Goal: Task Accomplishment & Management: Use online tool/utility

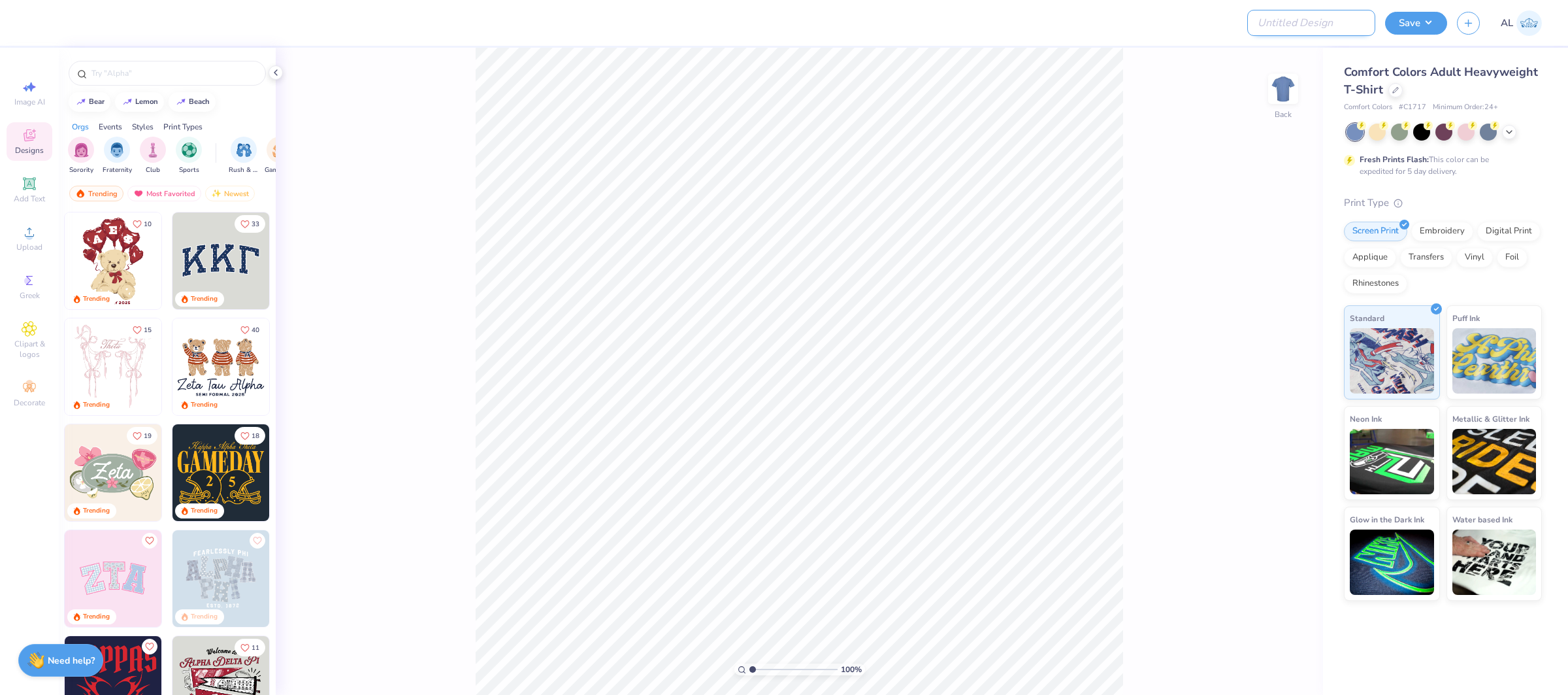
click at [1341, 20] on input "Design Title" at bounding box center [1311, 23] width 128 height 26
paste input "FPS239474"
type input "FPS239474"
click at [1410, 20] on button "Save" at bounding box center [1417, 21] width 62 height 23
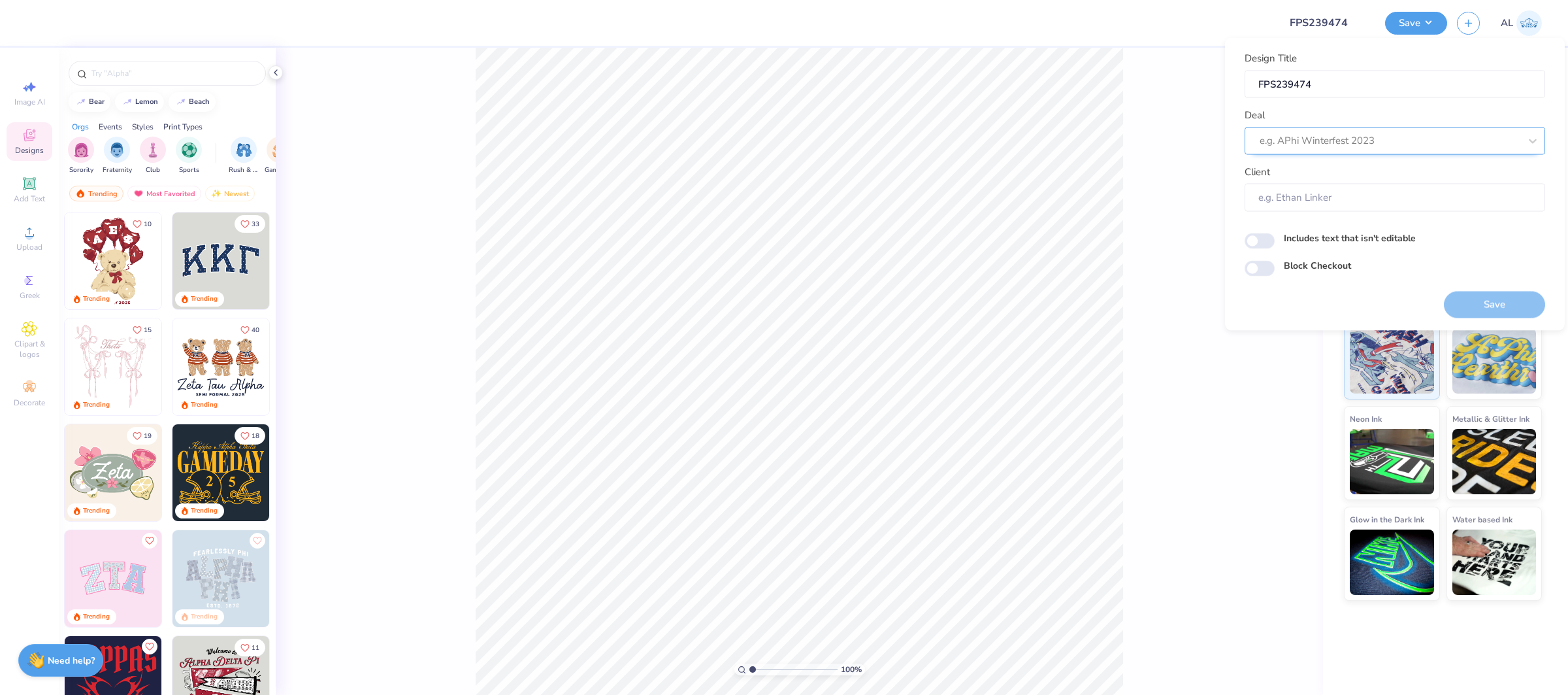
click at [1354, 132] on div at bounding box center [1390, 141] width 260 height 18
click at [1370, 177] on div "Design Tool Gallery" at bounding box center [1395, 175] width 290 height 22
type input "design tool gallery"
type input "Design Tool Gallery User"
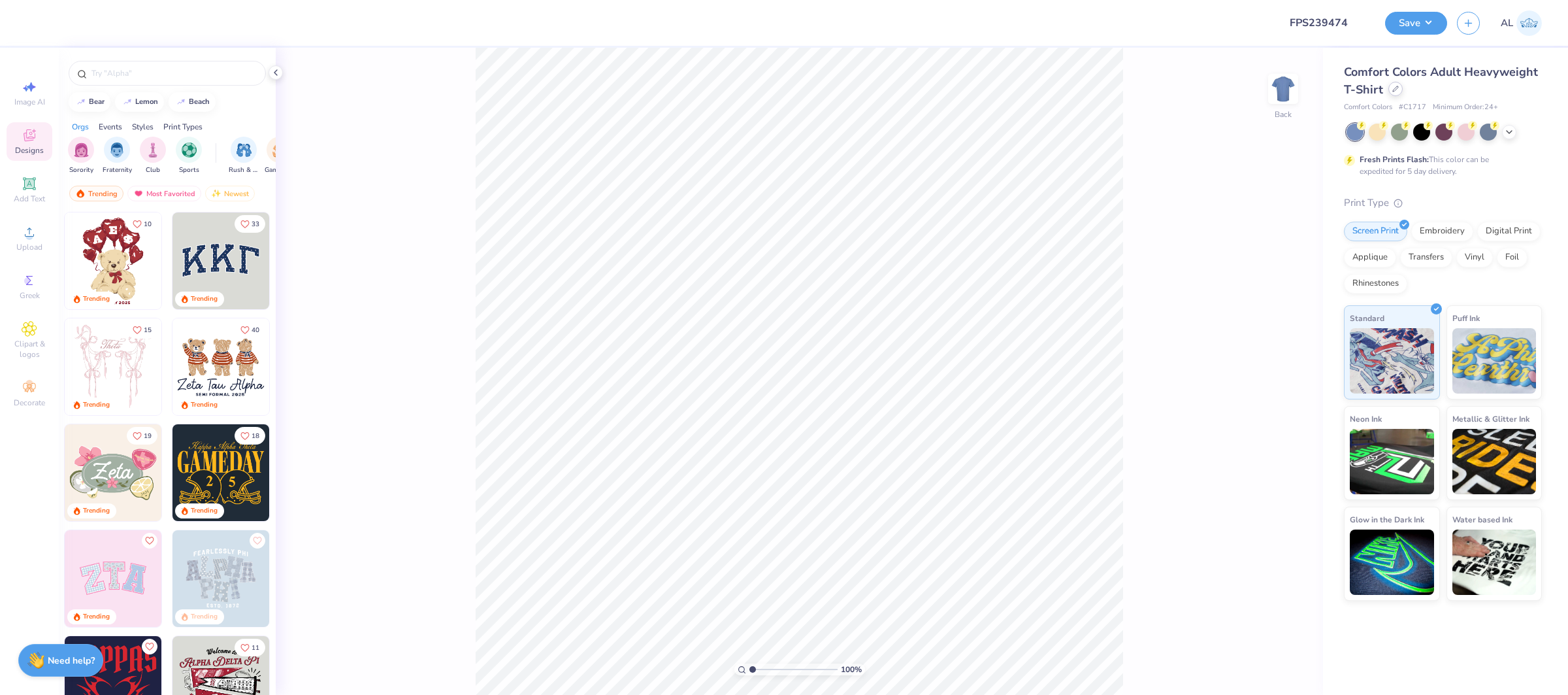
click at [1401, 87] on div at bounding box center [1396, 89] width 14 height 14
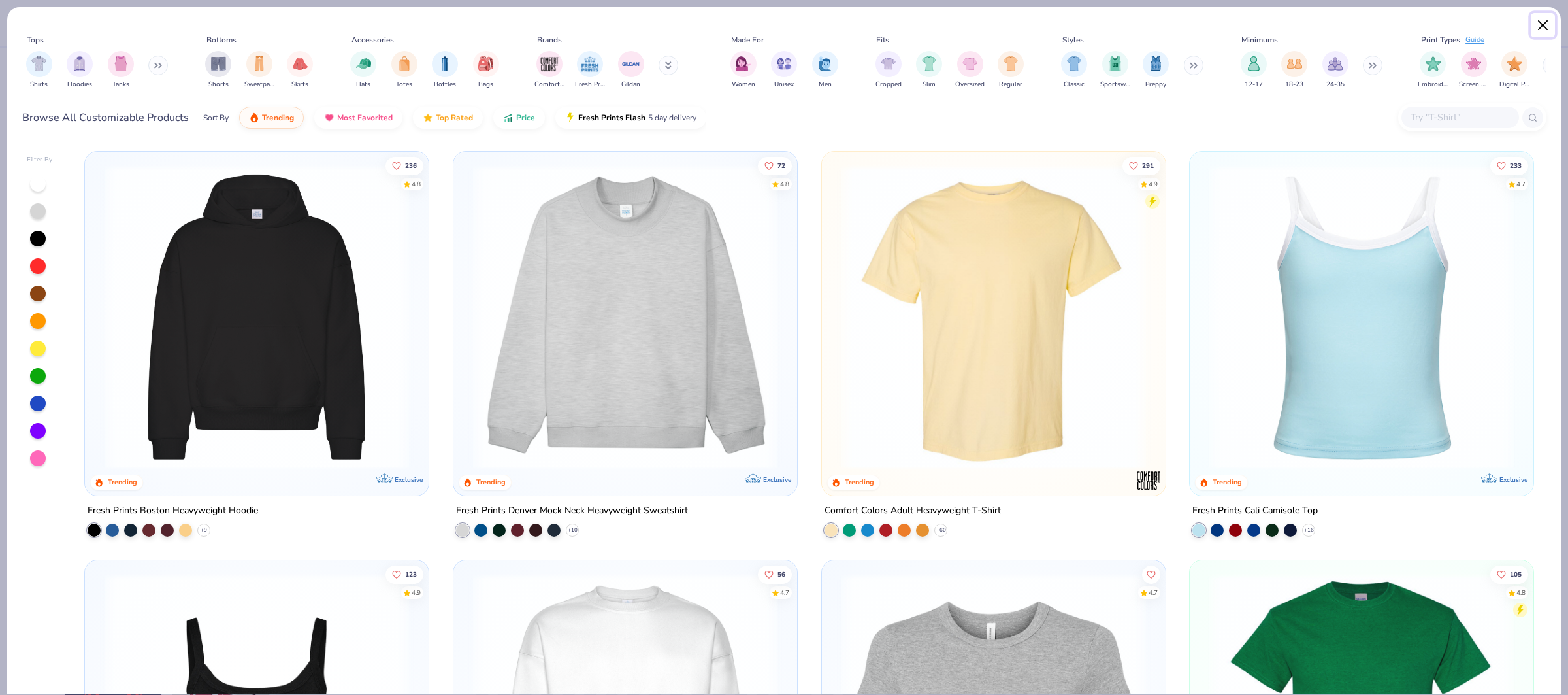
click at [1552, 28] on button "Close" at bounding box center [1543, 25] width 25 height 25
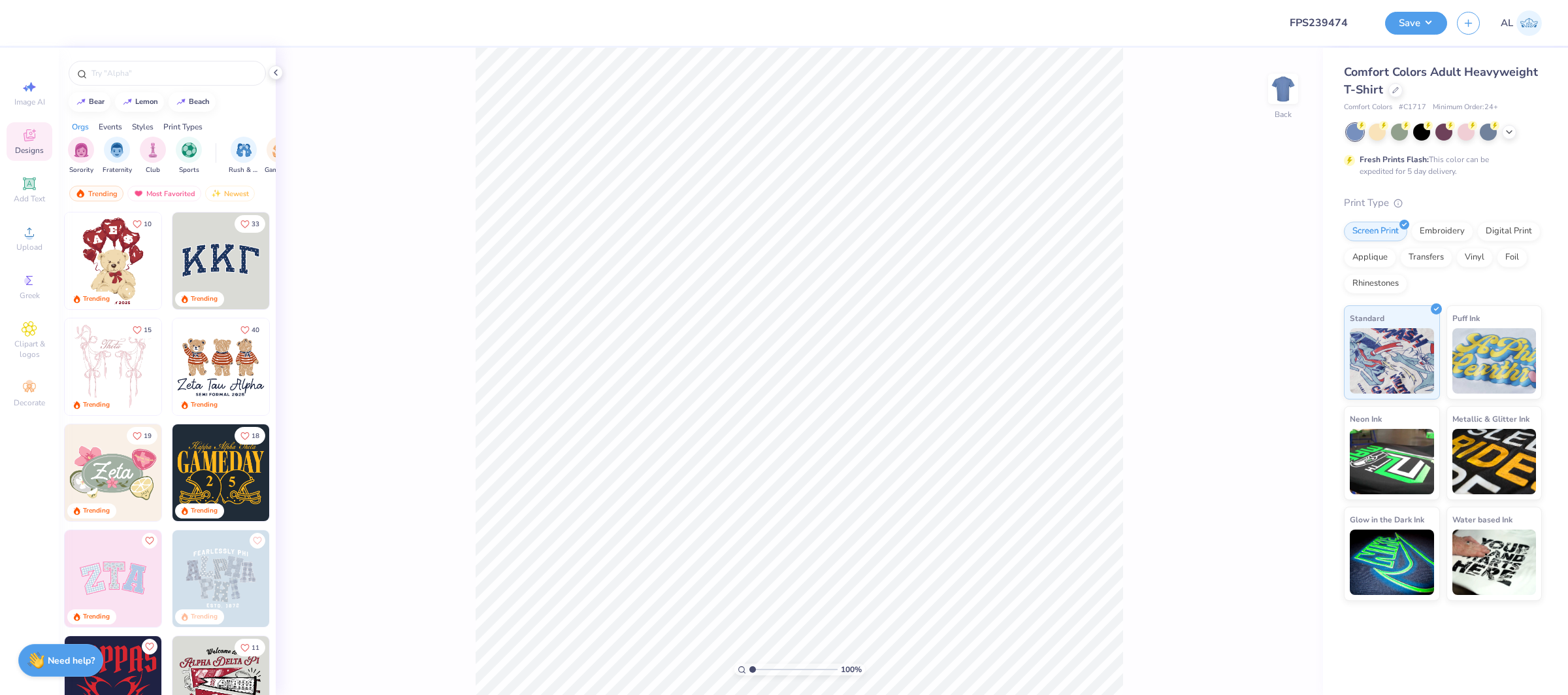
drag, startPoint x: 1507, startPoint y: 130, endPoint x: 1500, endPoint y: 140, distance: 12.2
click at [1507, 130] on icon at bounding box center [1509, 131] width 11 height 11
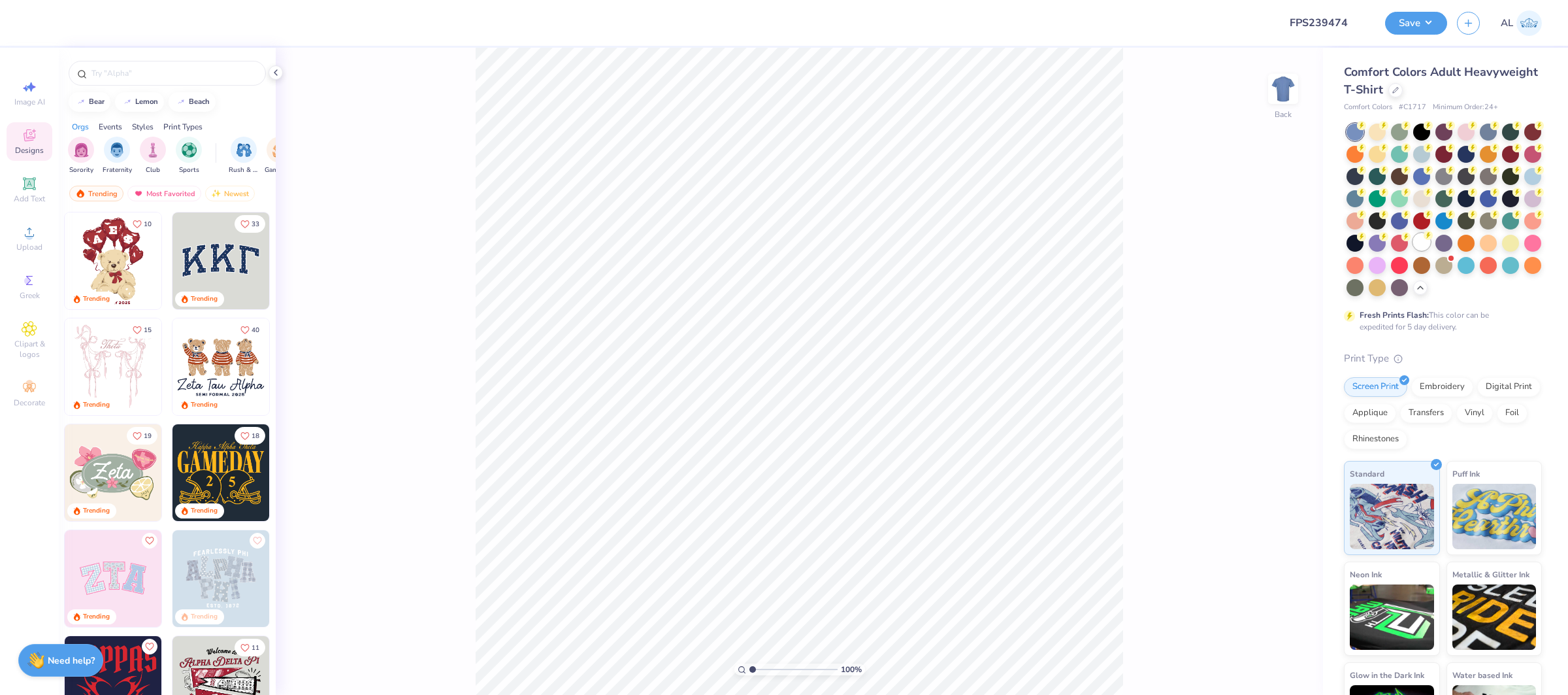
click at [1421, 238] on div at bounding box center [1422, 241] width 17 height 17
click at [37, 247] on span "Upload" at bounding box center [29, 247] width 26 height 11
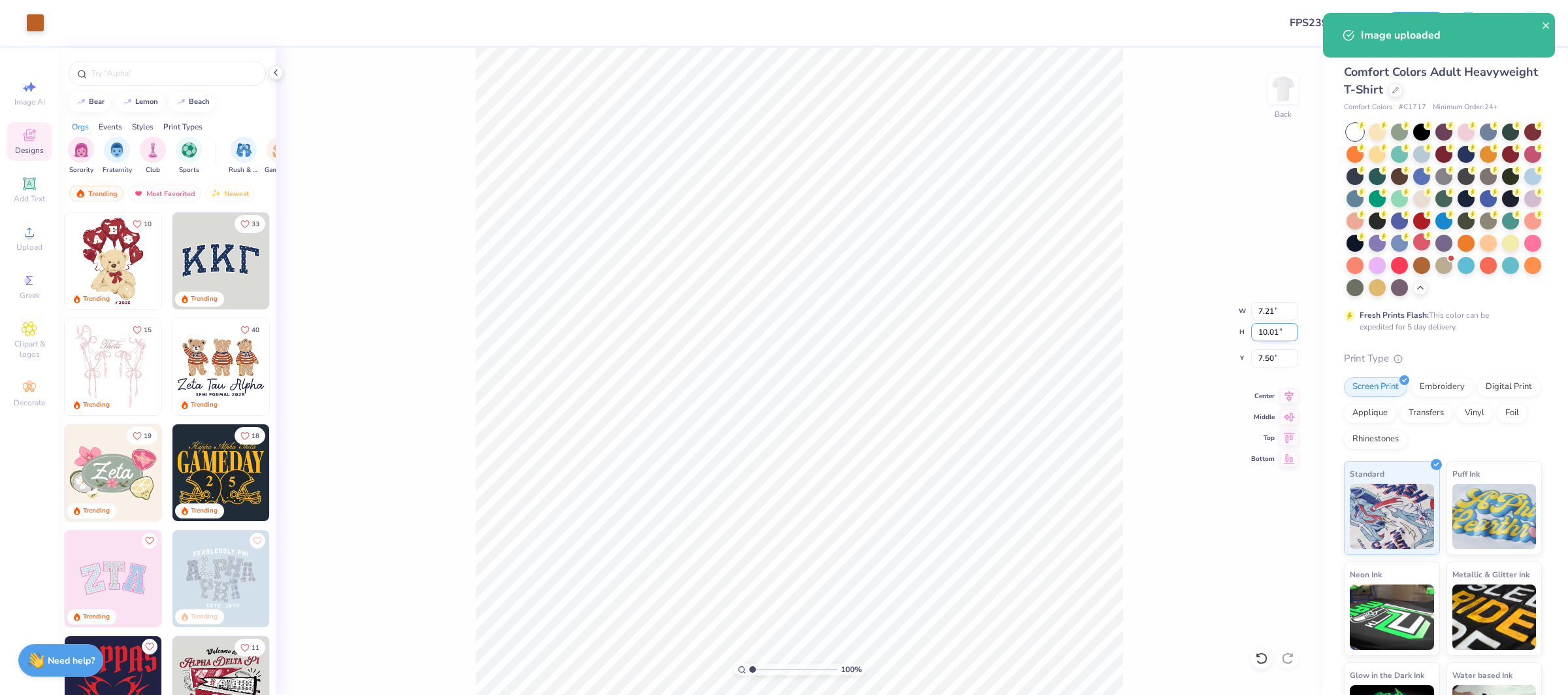
click at [1272, 332] on input "10.01" at bounding box center [1274, 332] width 47 height 18
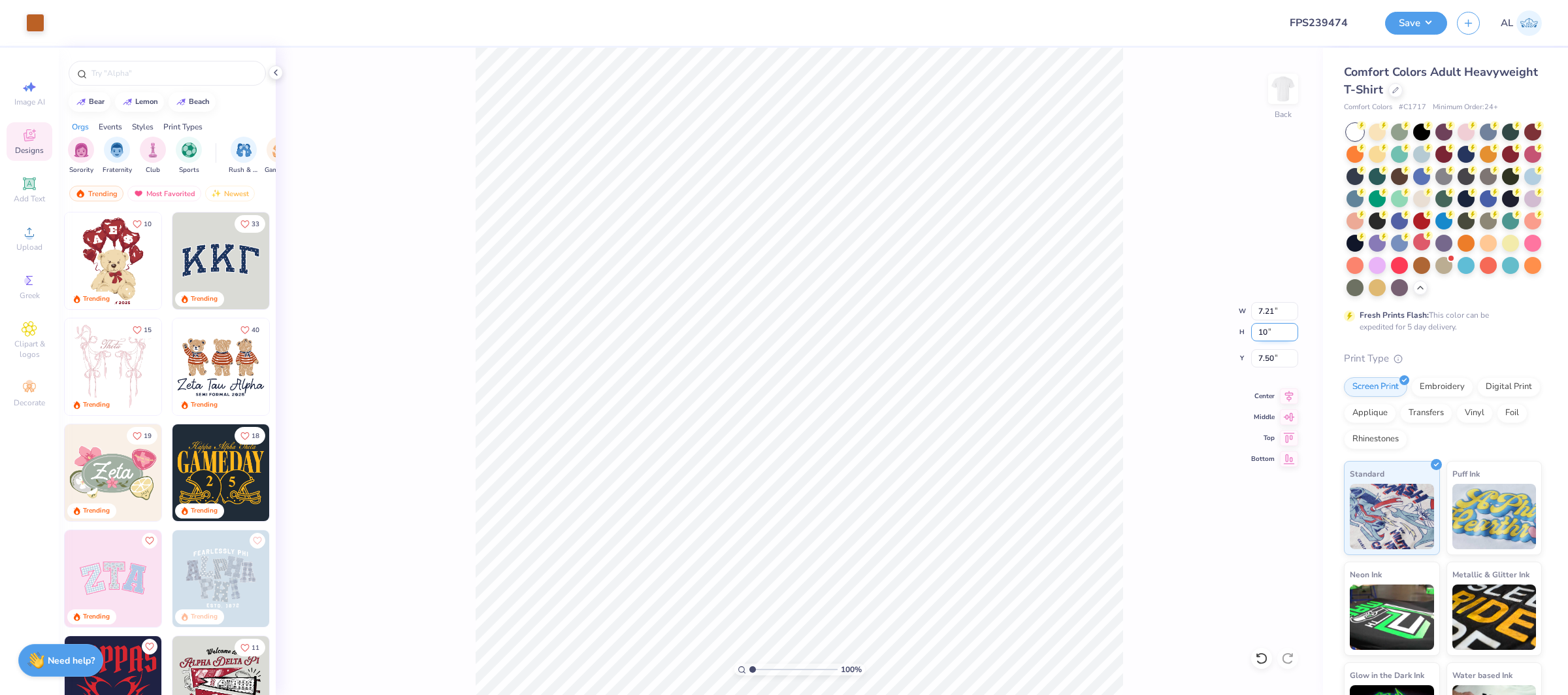
type input "10"
type input "7.20"
type input "10.00"
click at [1258, 352] on input "7.50" at bounding box center [1274, 358] width 47 height 18
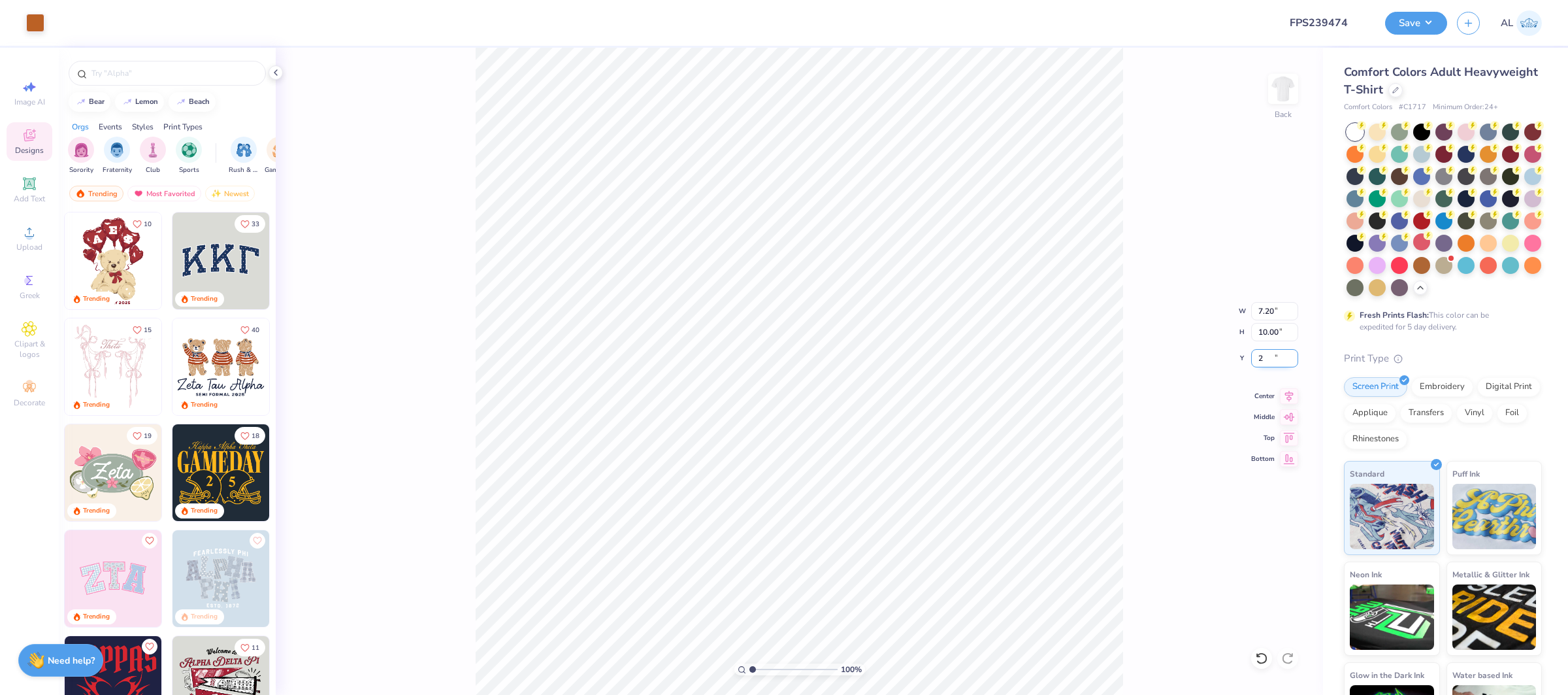
type input "2.00"
drag, startPoint x: 1292, startPoint y: 391, endPoint x: 1154, endPoint y: 401, distance: 138.4
click at [1292, 390] on icon at bounding box center [1289, 396] width 18 height 16
click at [22, 233] on icon at bounding box center [30, 232] width 16 height 16
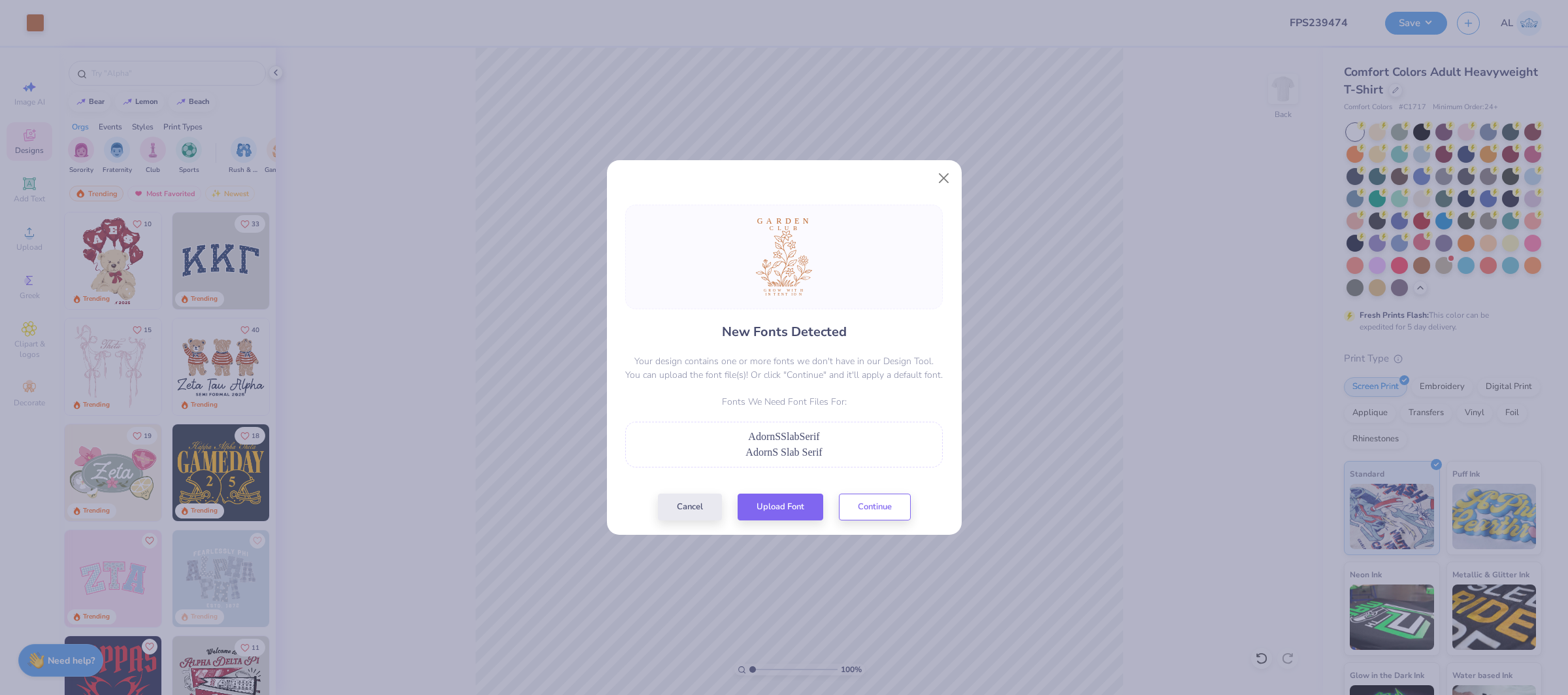
click at [781, 486] on div "New Fonts Detected Your design contains one or more fonts we don't have in our …" at bounding box center [784, 361] width 326 height 316
click at [783, 498] on button "Upload Font" at bounding box center [781, 503] width 86 height 27
click at [860, 509] on button "Continue" at bounding box center [875, 503] width 72 height 27
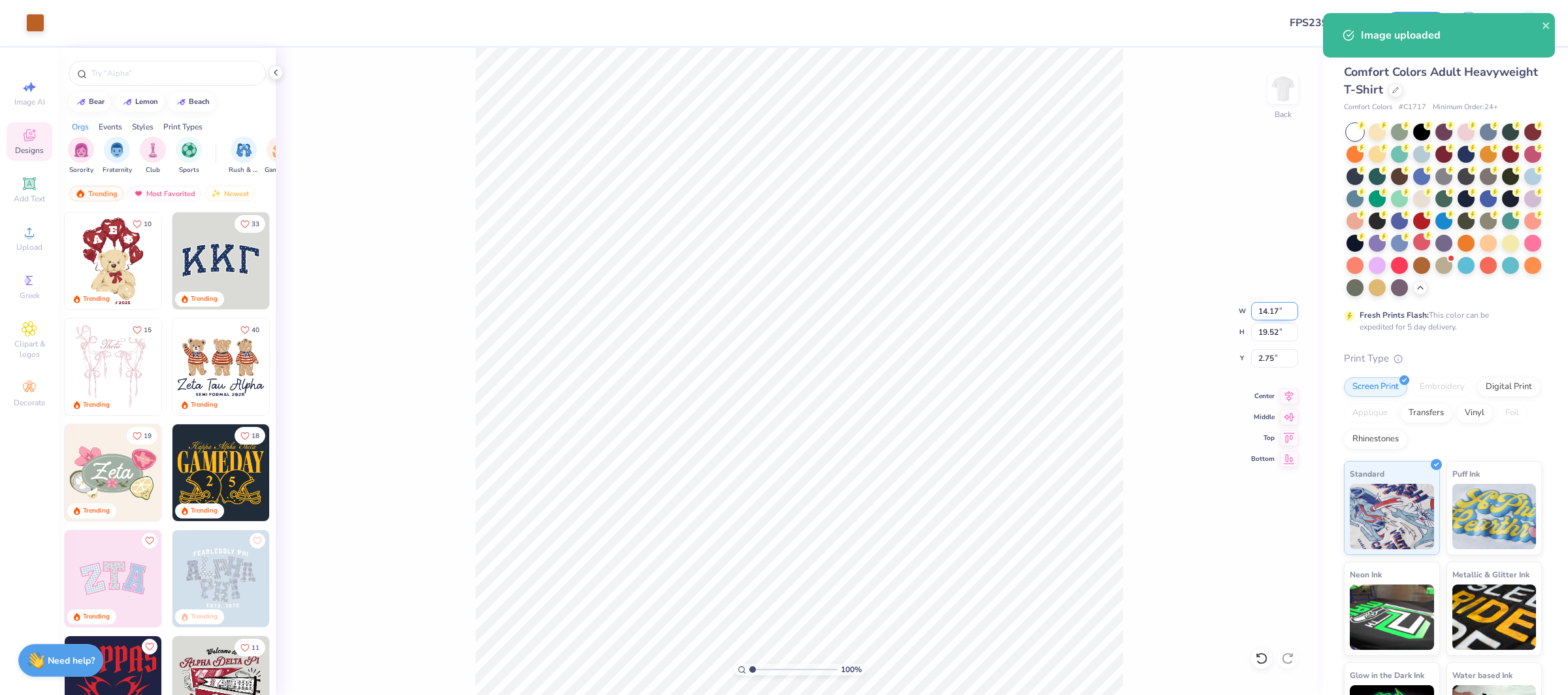
click at [1264, 310] on input "14.17" at bounding box center [1274, 311] width 47 height 18
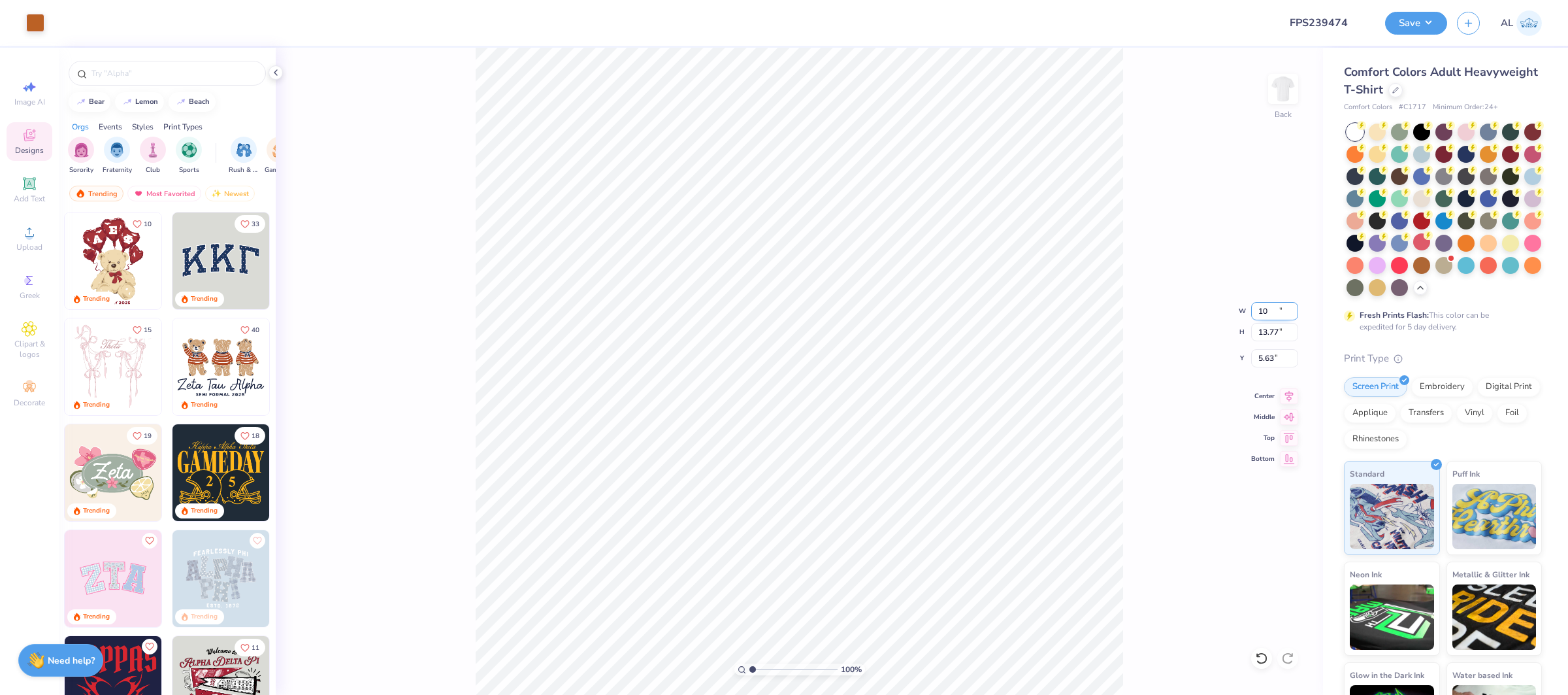
type input "10.00"
type input "13.77"
type input "5.63"
type input "8.75"
type input "12.05"
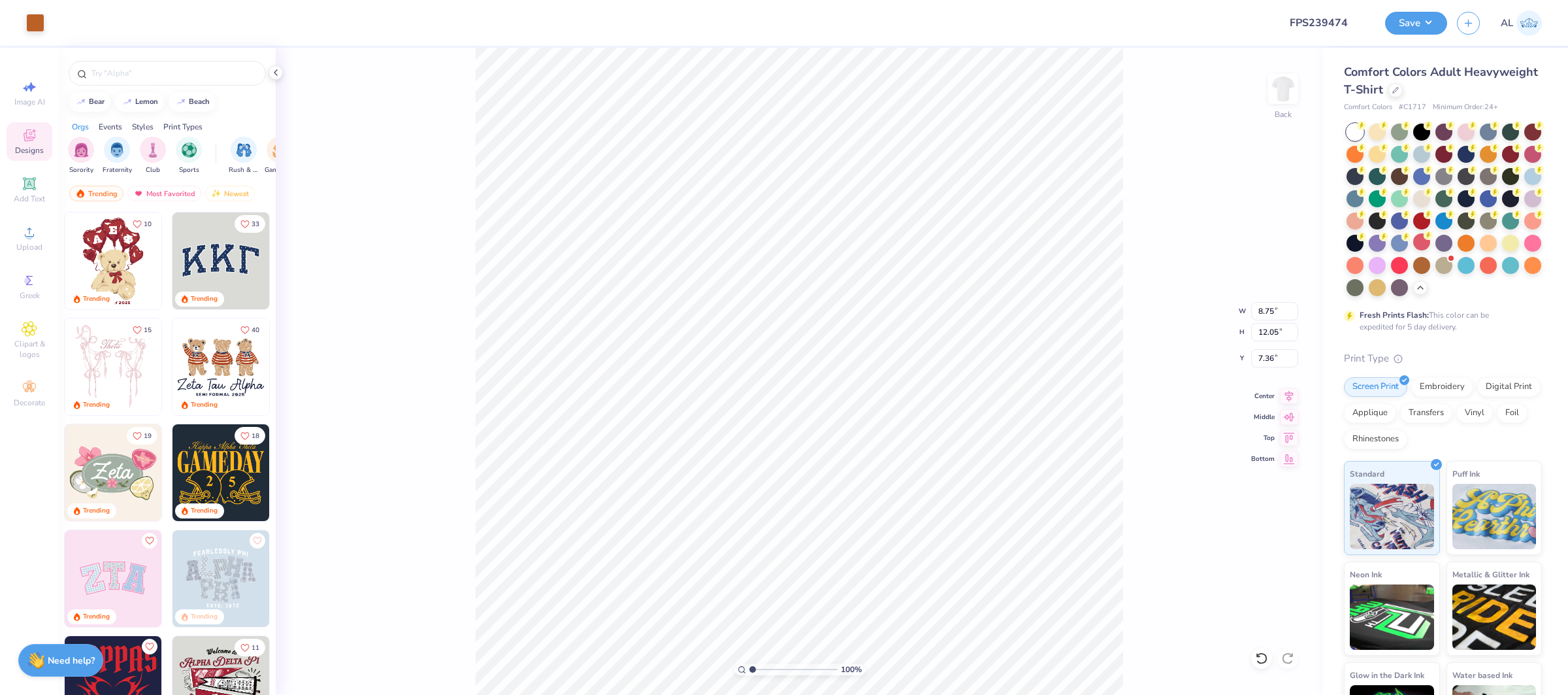
type input "7.36"
click at [1264, 308] on input "8.75" at bounding box center [1274, 311] width 47 height 18
type input "7.20"
type input "9.92"
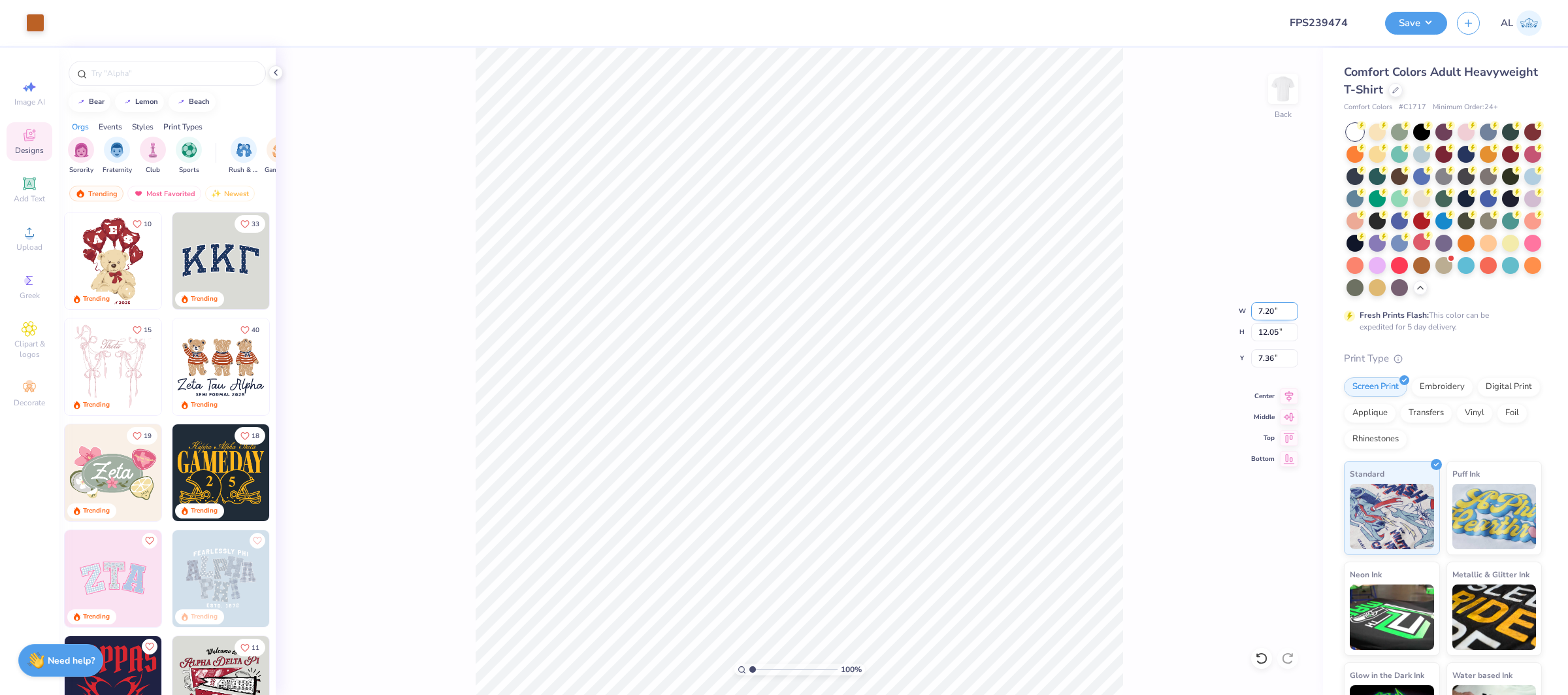
type input "8.43"
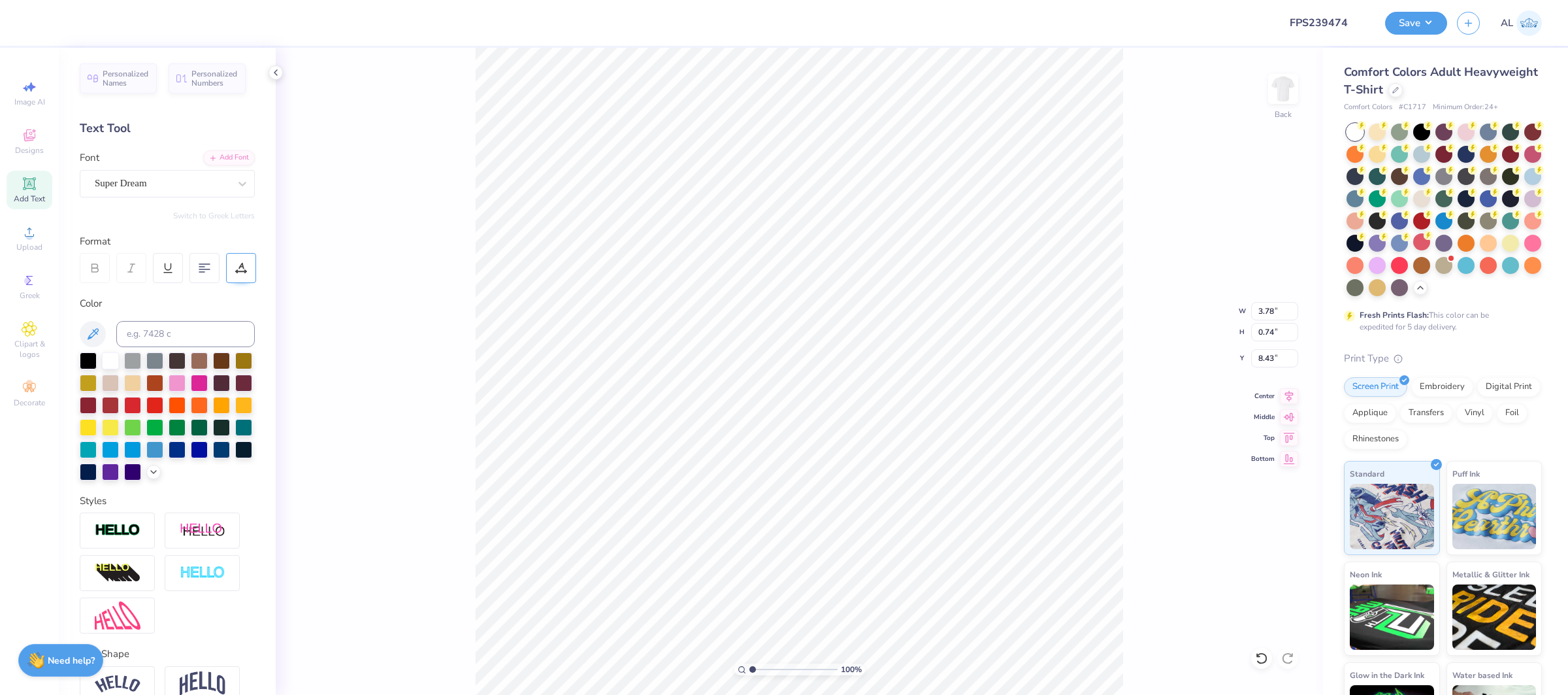
click at [233, 260] on div at bounding box center [241, 268] width 30 height 30
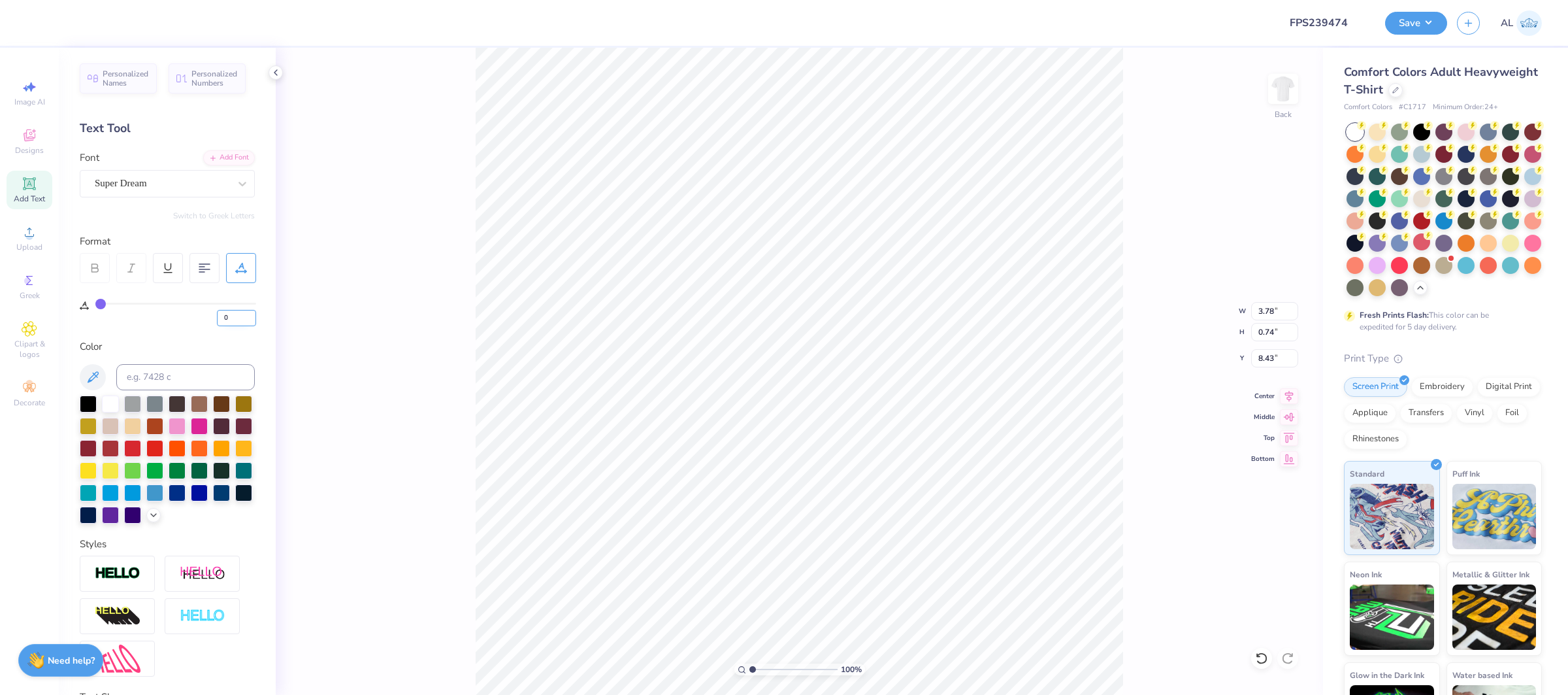
click at [239, 317] on input "0" at bounding box center [236, 318] width 39 height 16
type input "25"
type input "5.03"
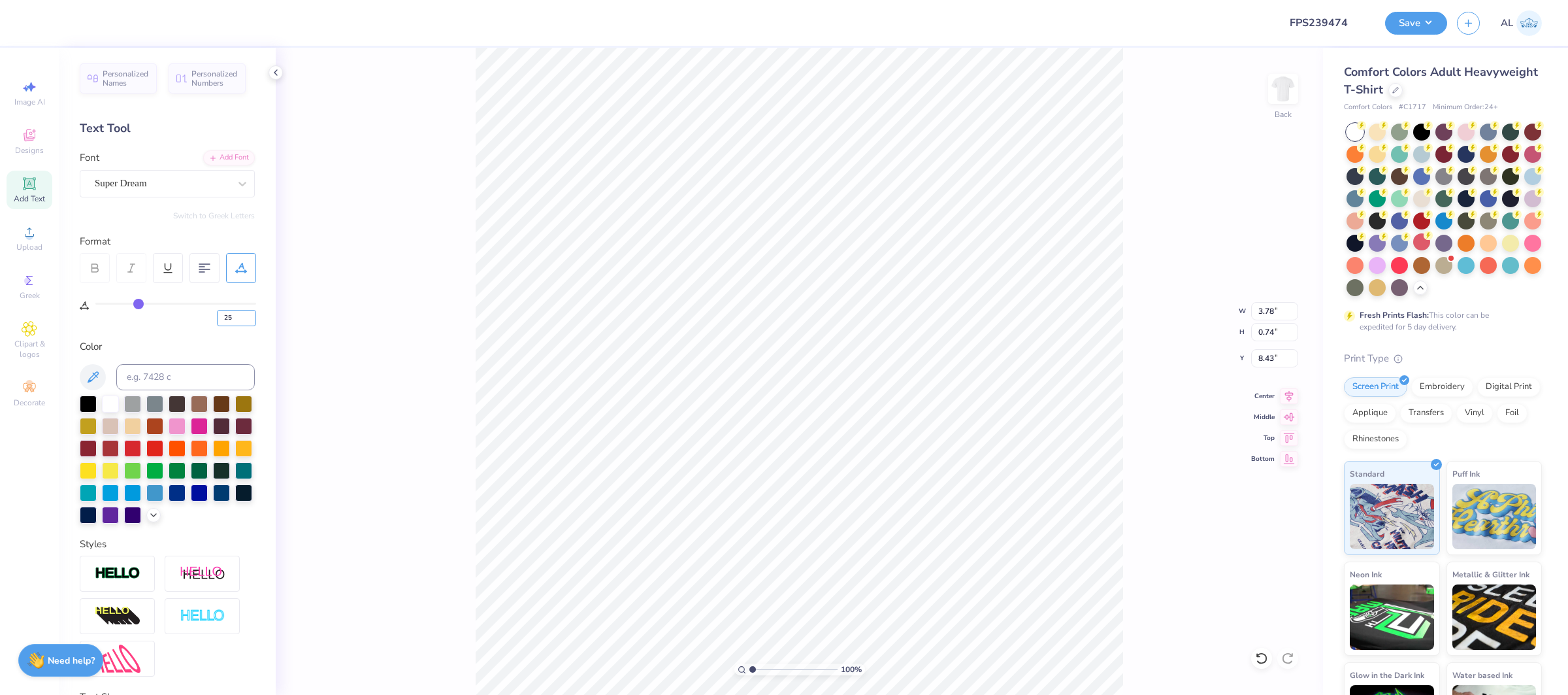
type input "0.72"
type input "8.50"
click at [234, 201] on div "Personalized Names Personalized Numbers Text Tool Add Font Font Super Dream Swi…" at bounding box center [167, 371] width 217 height 647
click at [229, 191] on div "Super Dream" at bounding box center [162, 183] width 137 height 20
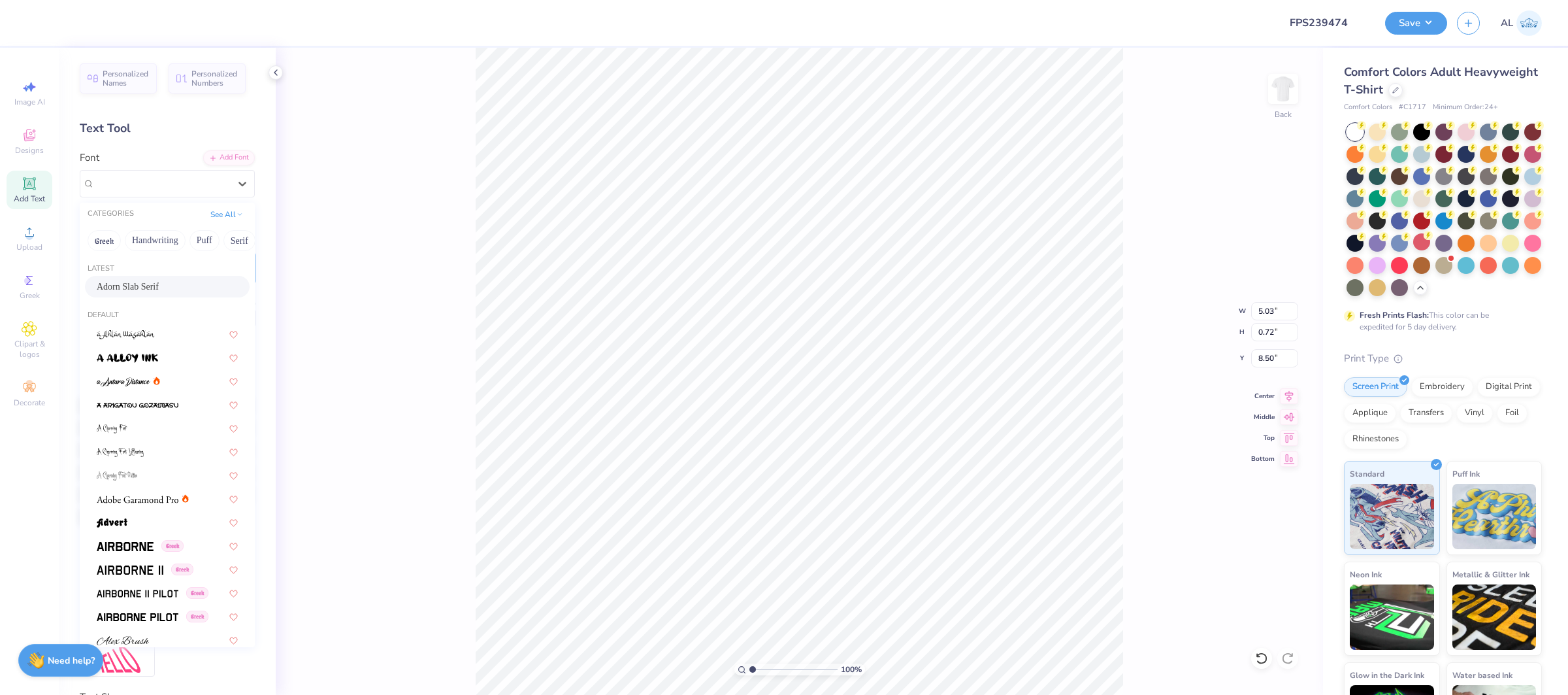
click at [159, 282] on span "Adorn Slab Serif" at bounding box center [127, 287] width 62 height 14
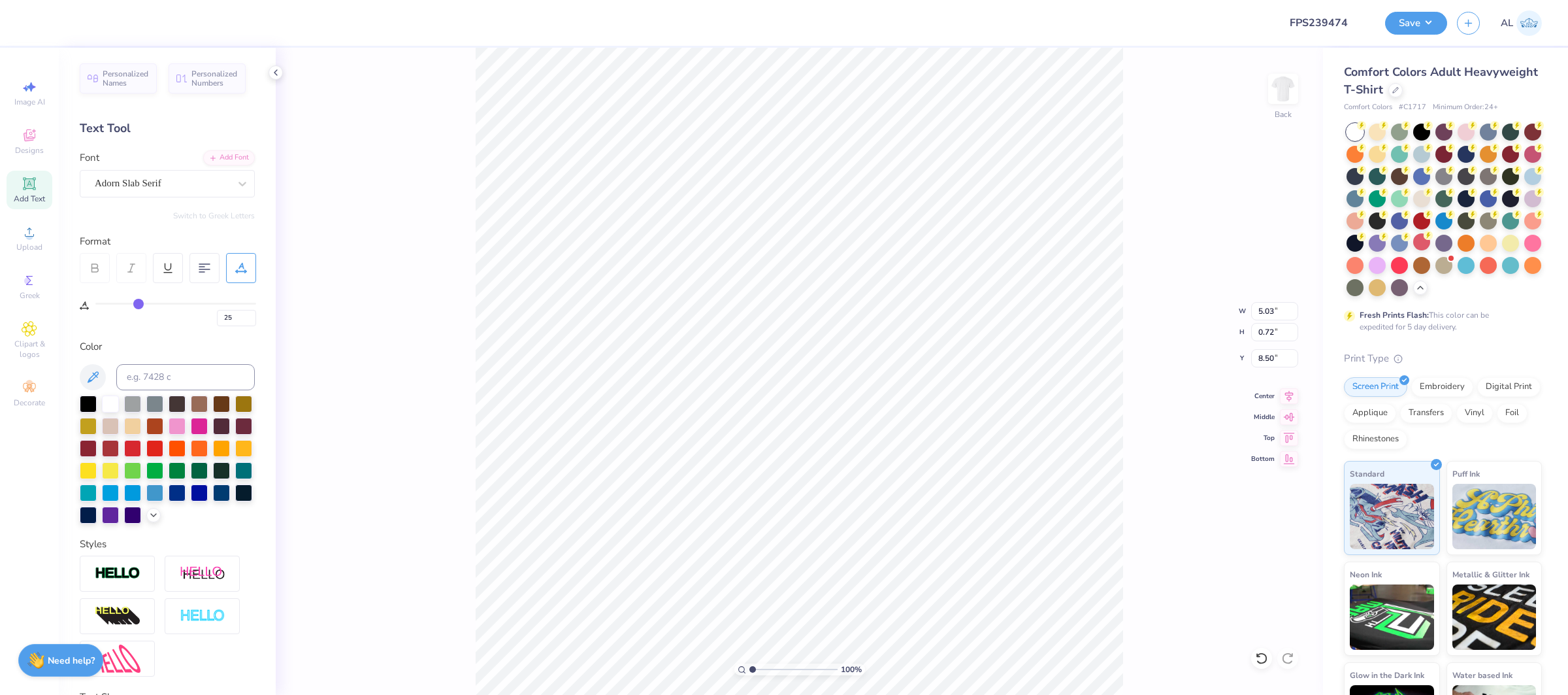
type input "6.89"
type input "0.71"
type input "2.65"
type input "1.85"
type input "0.55"
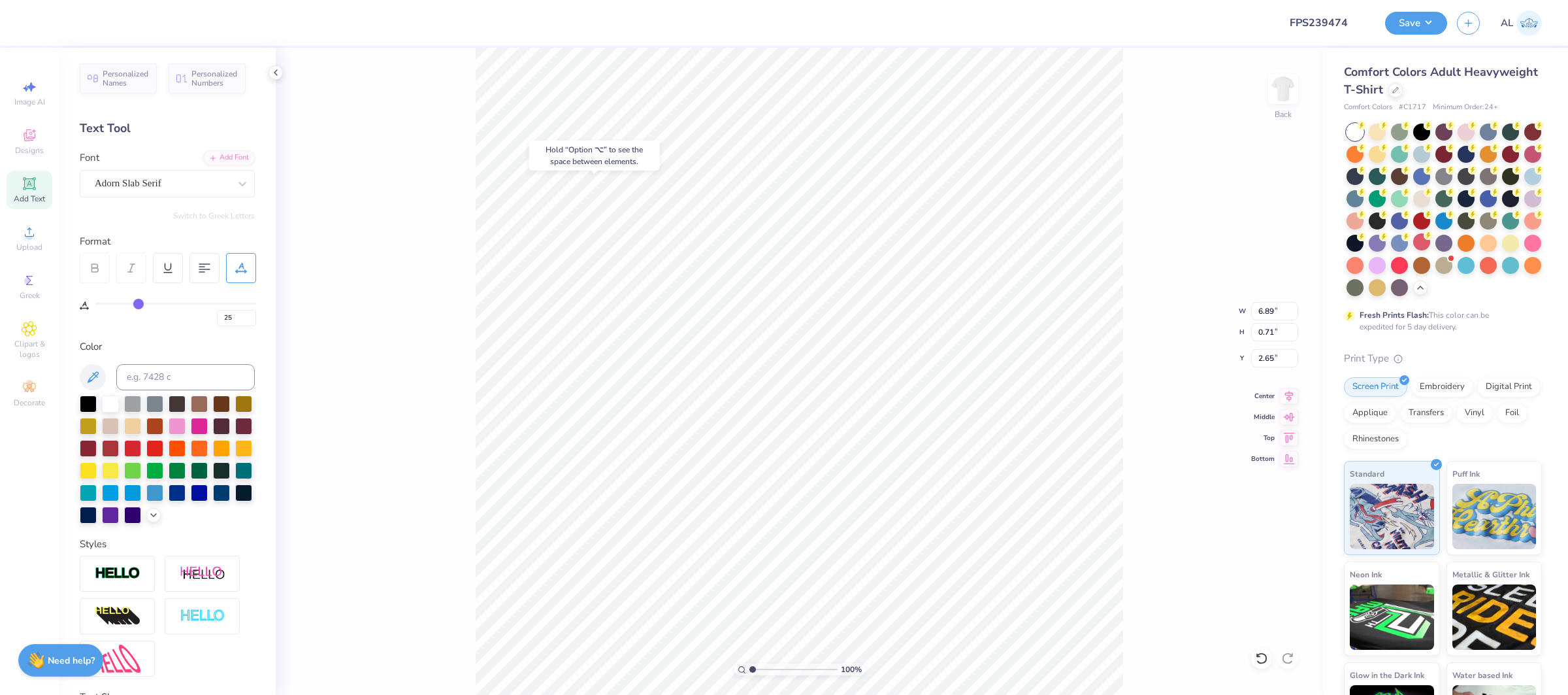
type input "9.40"
type input "0"
click at [227, 317] on input "0" at bounding box center [236, 318] width 39 height 16
type input "50"
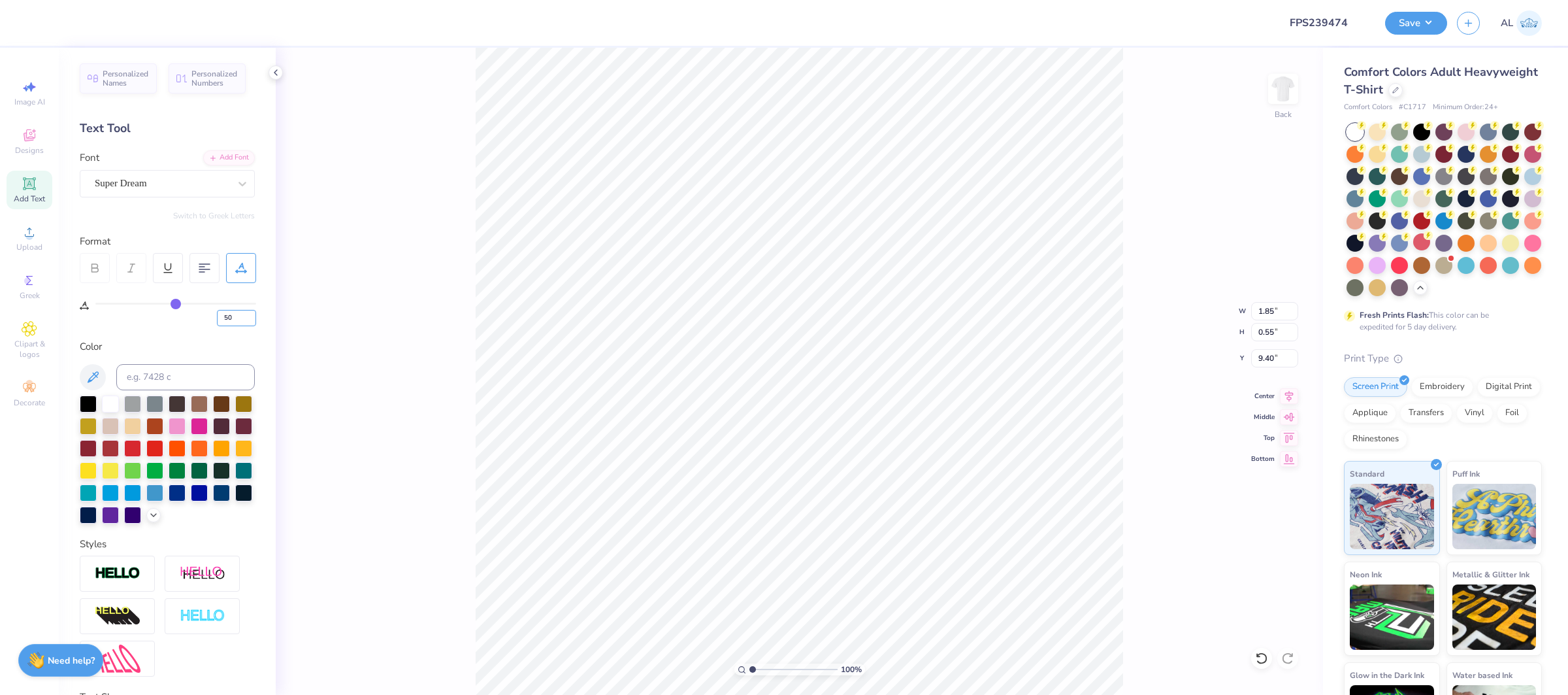
type input "2.97"
type input "0.53"
type input "9.45"
click at [135, 191] on div at bounding box center [161, 183] width 134 height 18
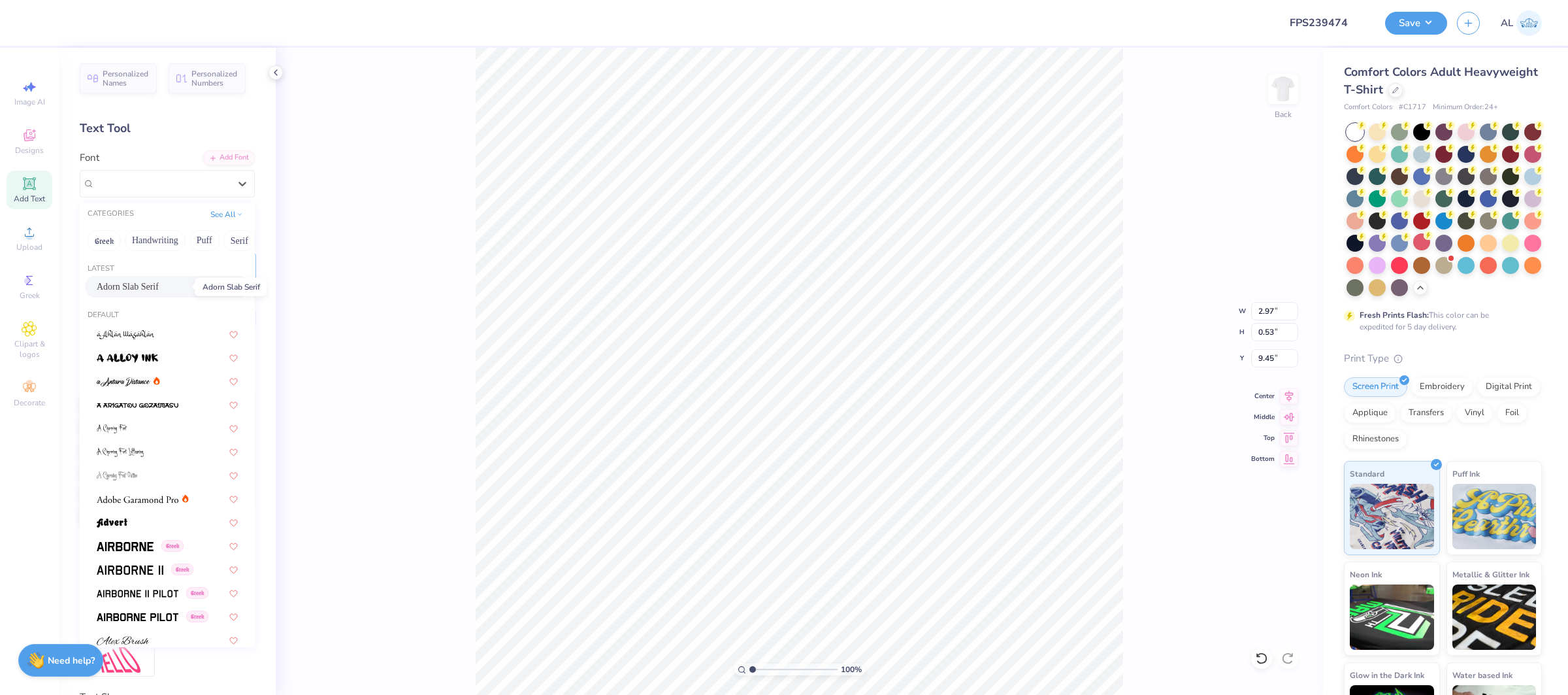
click at [158, 292] on span "Adorn Slab Serif" at bounding box center [127, 287] width 62 height 14
type input "3.66"
type input "0.52"
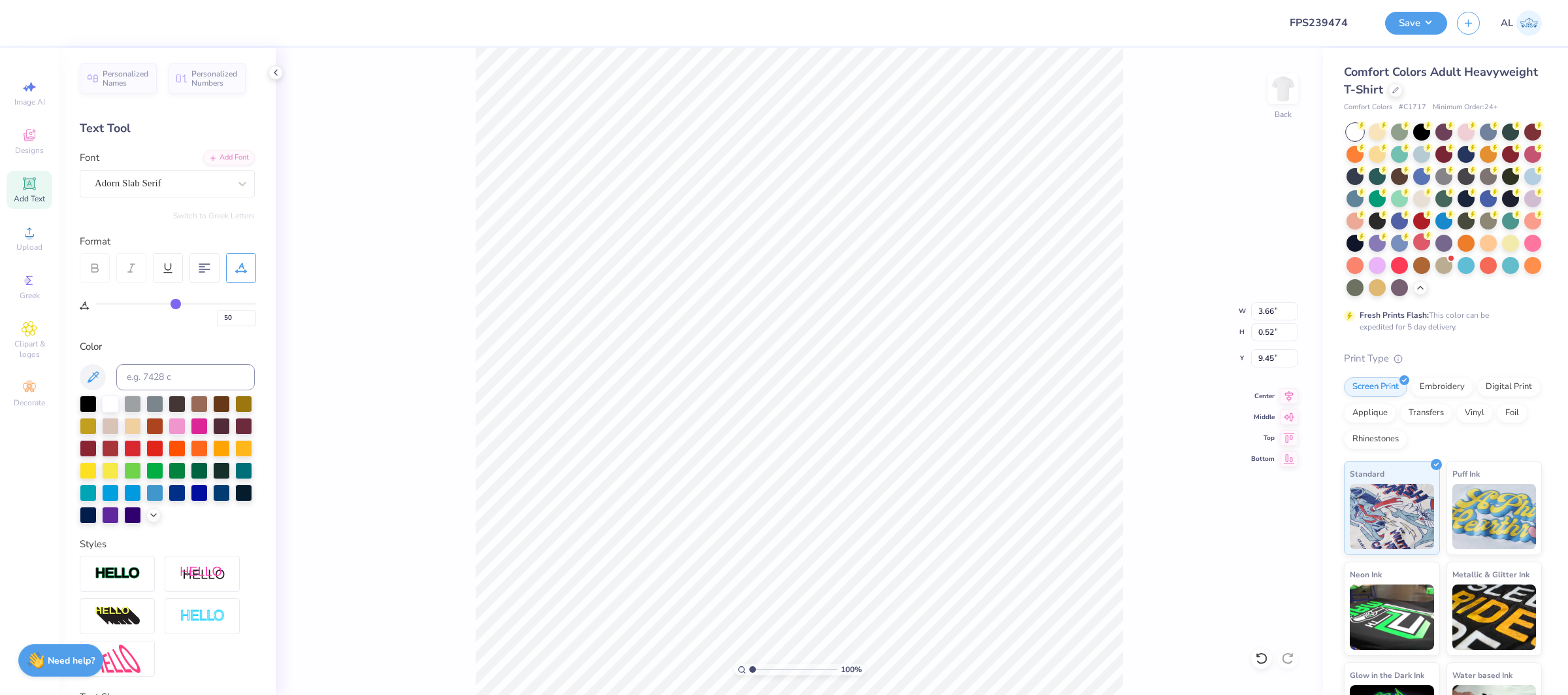
type input "3.96"
type input "2.8"
drag, startPoint x: 753, startPoint y: 669, endPoint x: 768, endPoint y: 664, distance: 15.8
click at [768, 664] on input "range" at bounding box center [793, 669] width 89 height 12
type input "6.89"
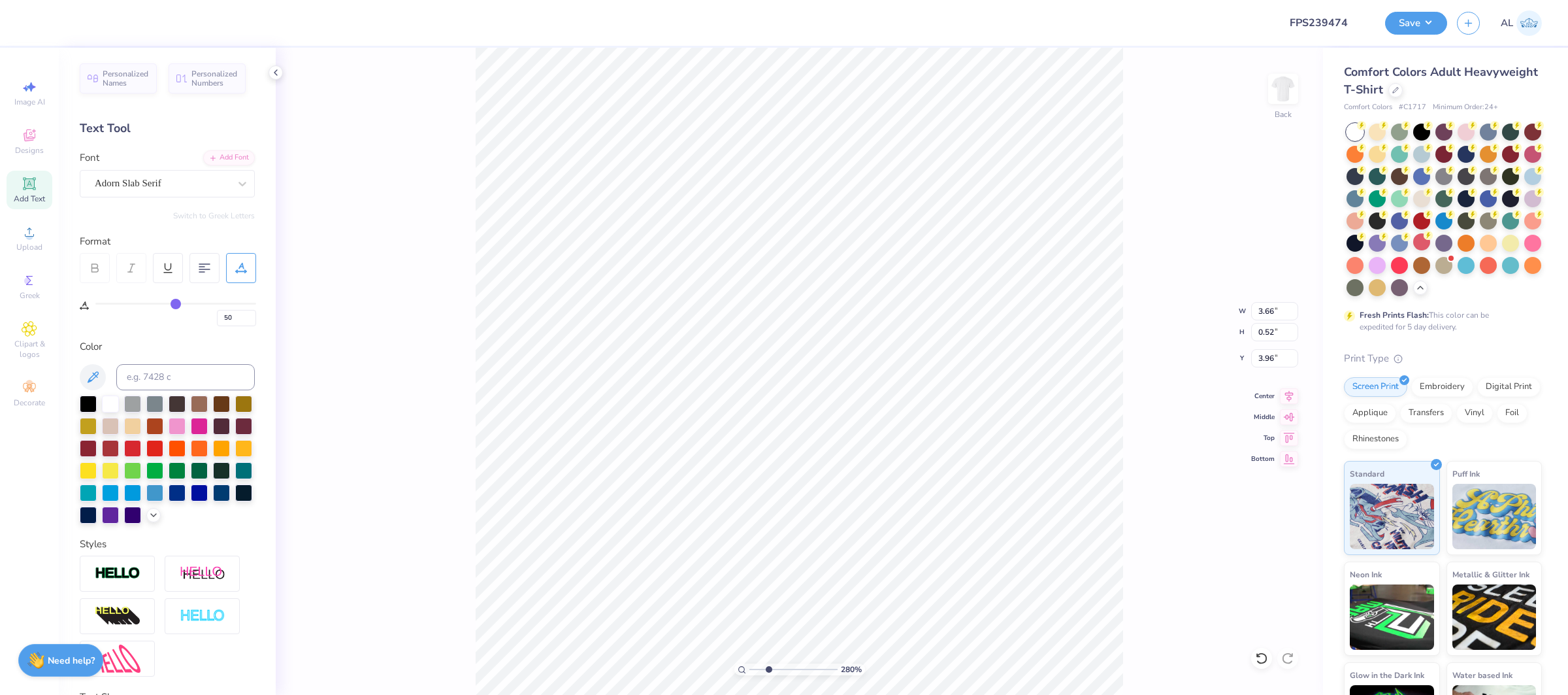
type input "0.71"
type input "2.65"
type input "25"
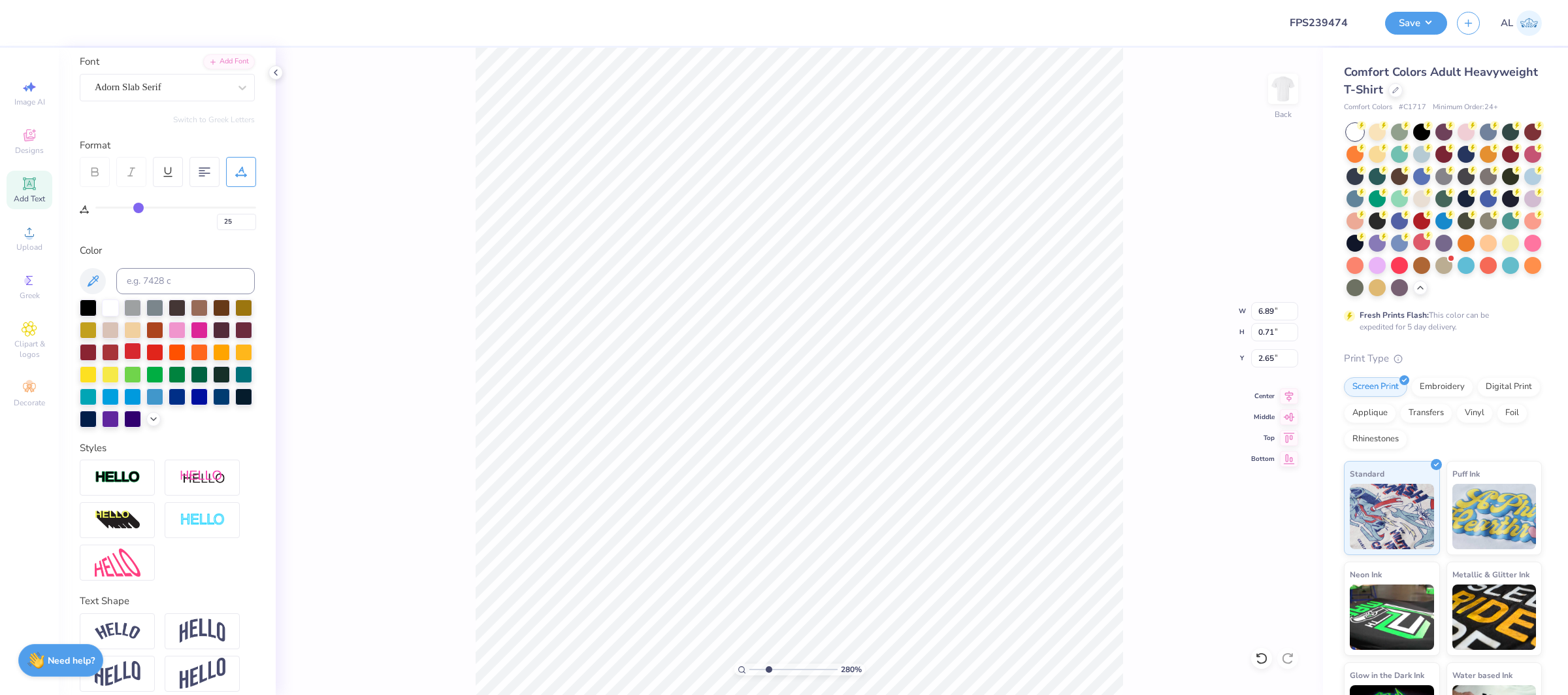
scroll to position [108, 0]
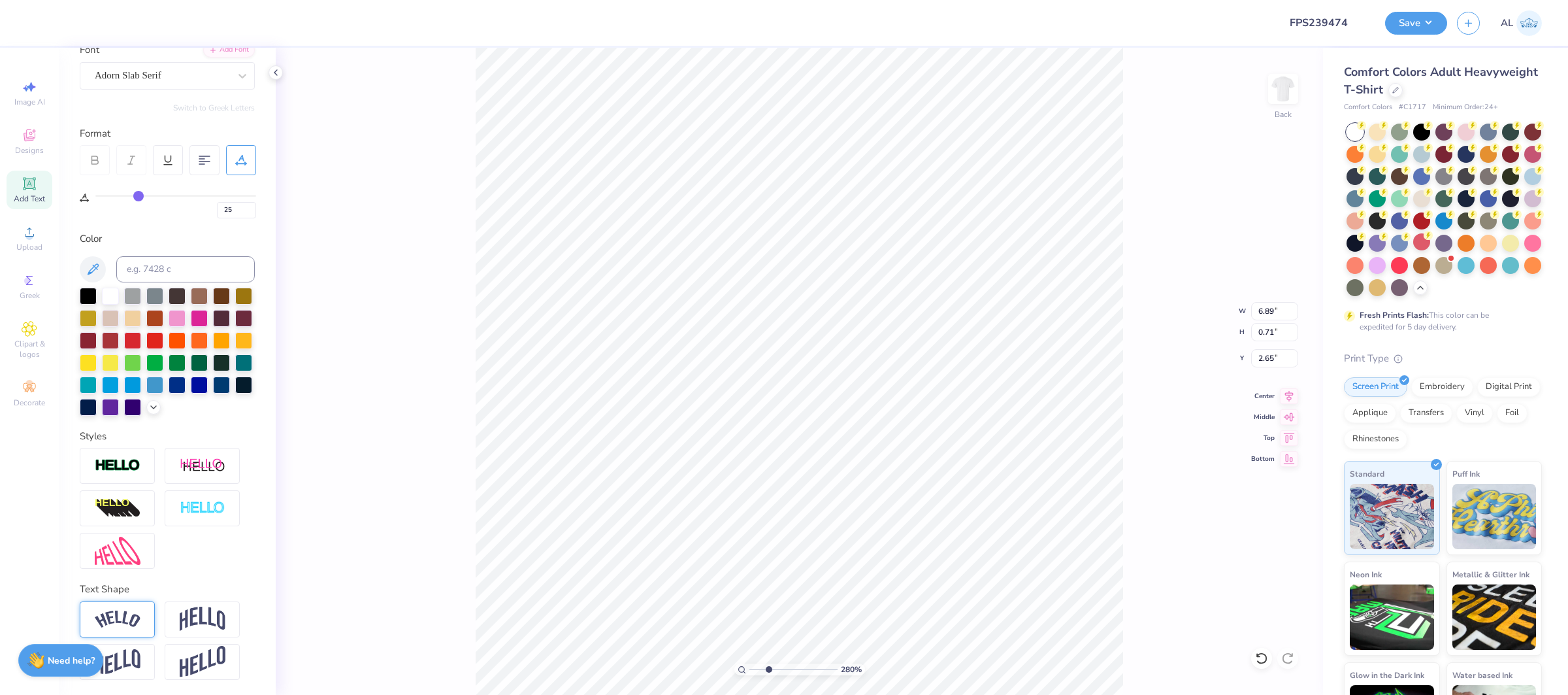
drag, startPoint x: 128, startPoint y: 619, endPoint x: 140, endPoint y: 618, distance: 12.0
click at [128, 619] on img at bounding box center [117, 619] width 46 height 18
type input "7.70"
type input "1.61"
type input "2.19"
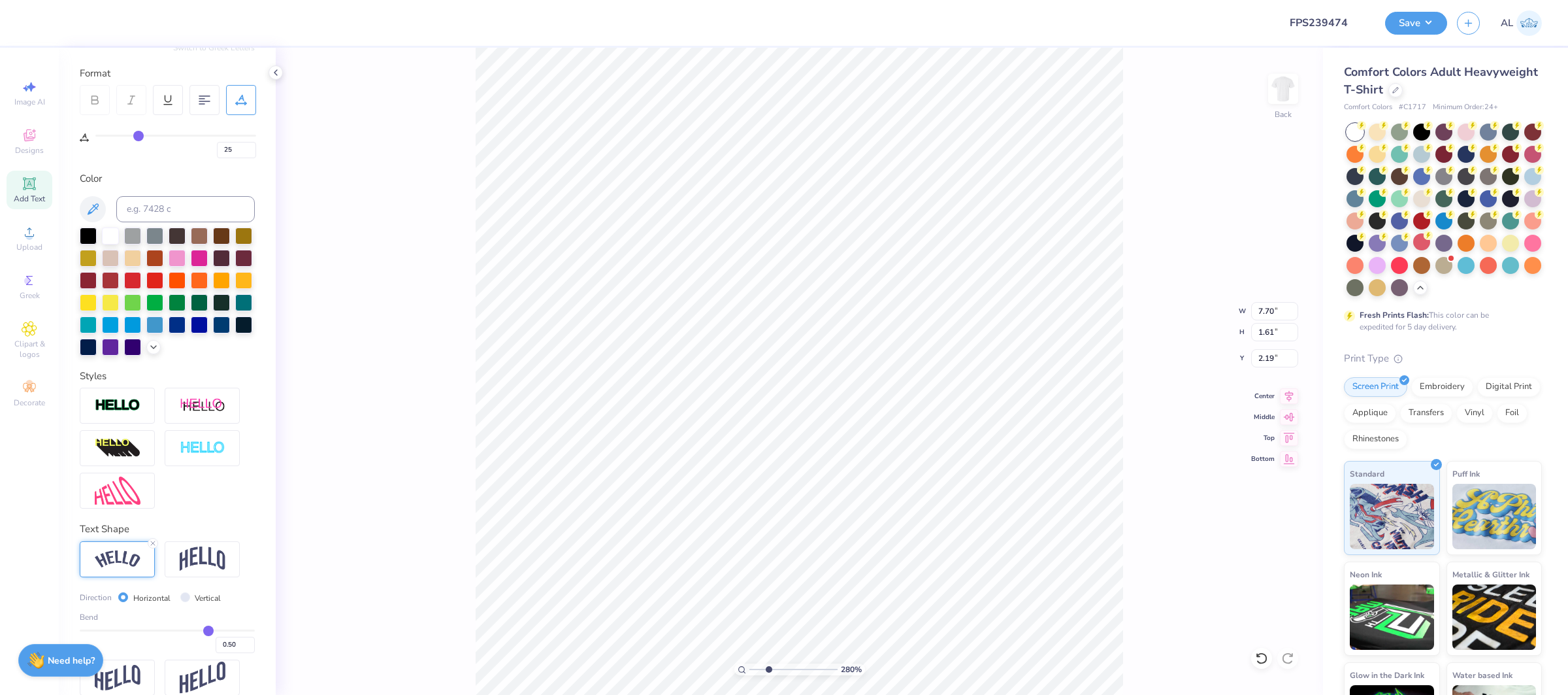
scroll to position [184, 0]
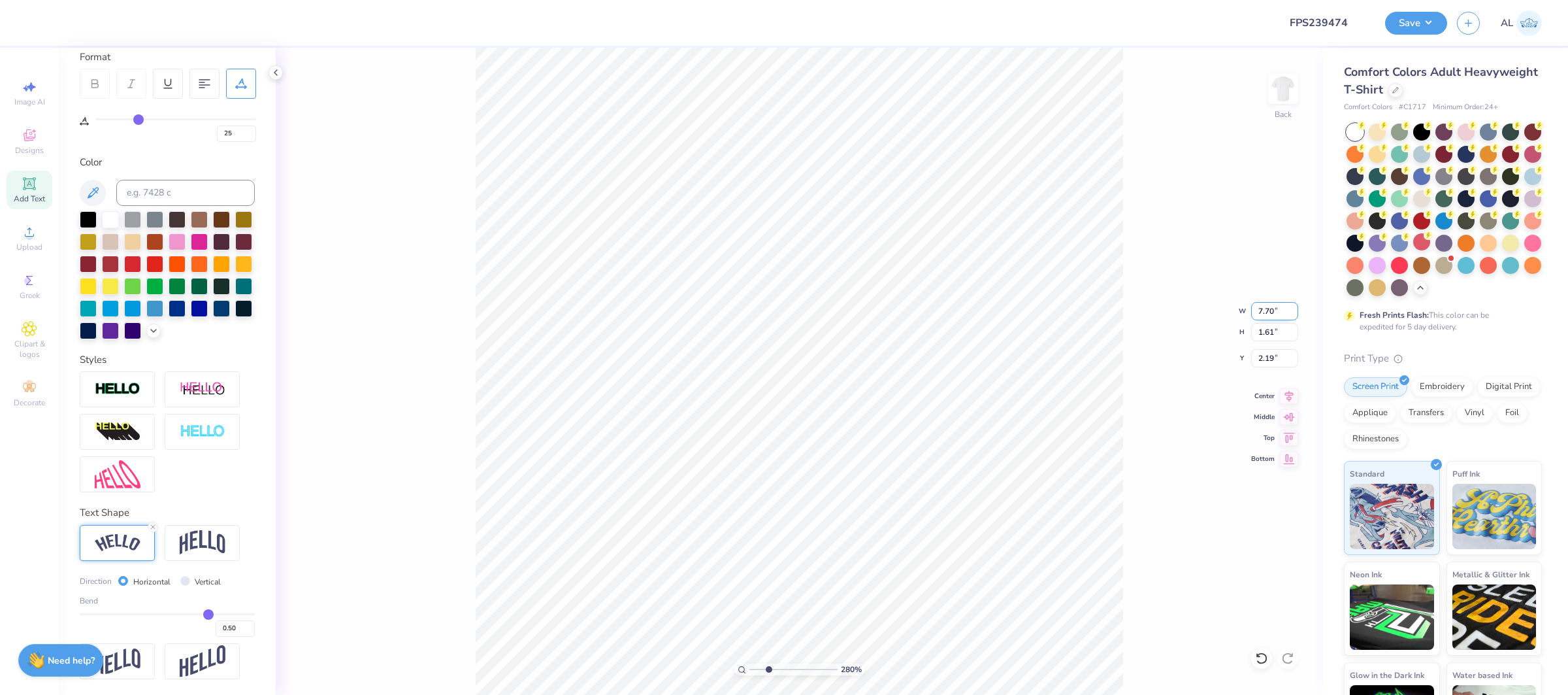
click at [1274, 309] on input "7.70" at bounding box center [1274, 311] width 47 height 18
drag, startPoint x: 1271, startPoint y: 312, endPoint x: 1307, endPoint y: 313, distance: 36.0
click at [1272, 312] on input "7.70" at bounding box center [1274, 311] width 47 height 18
type input "7.20"
type input "1.51"
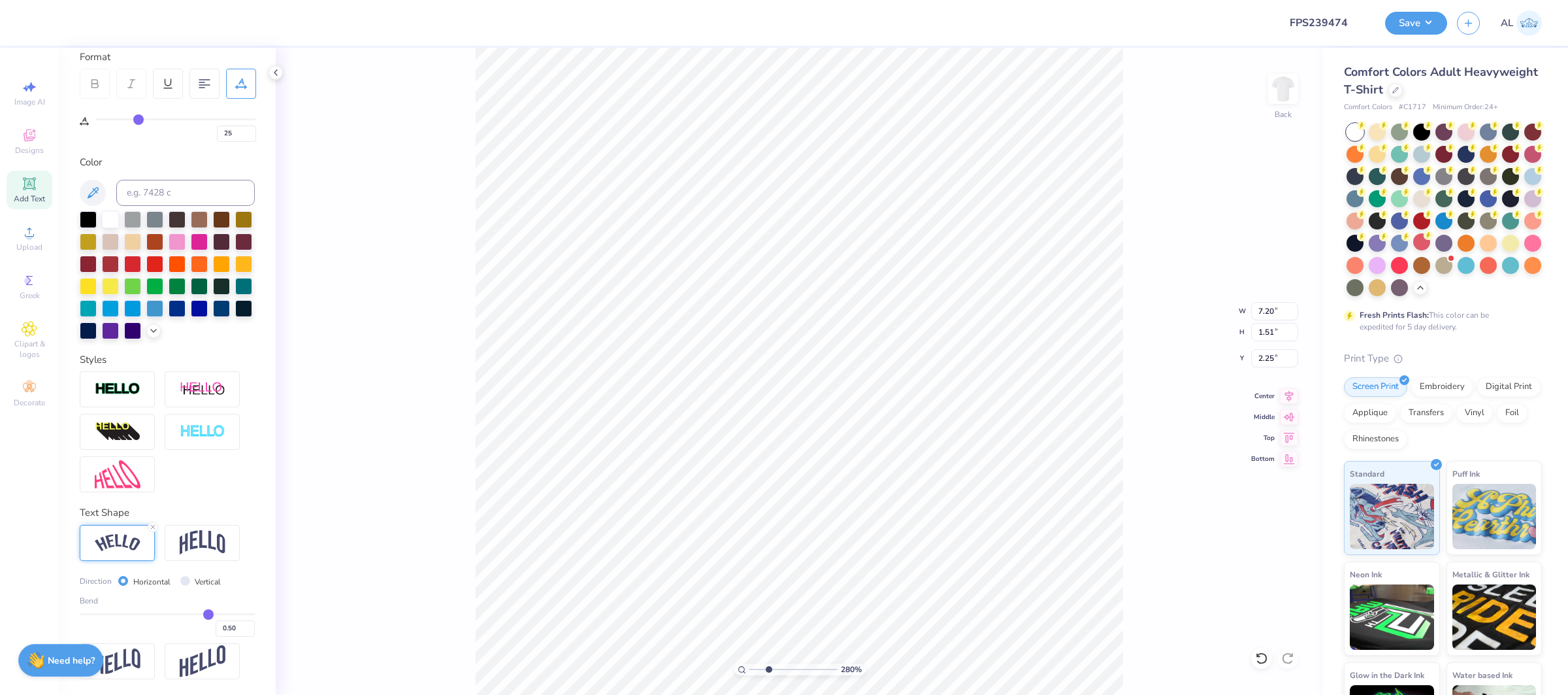
type input "2.00"
click at [247, 632] on input "0.49" at bounding box center [235, 628] width 39 height 16
type input "0.48"
click at [247, 632] on input "0.48" at bounding box center [235, 628] width 39 height 16
type input "0.48"
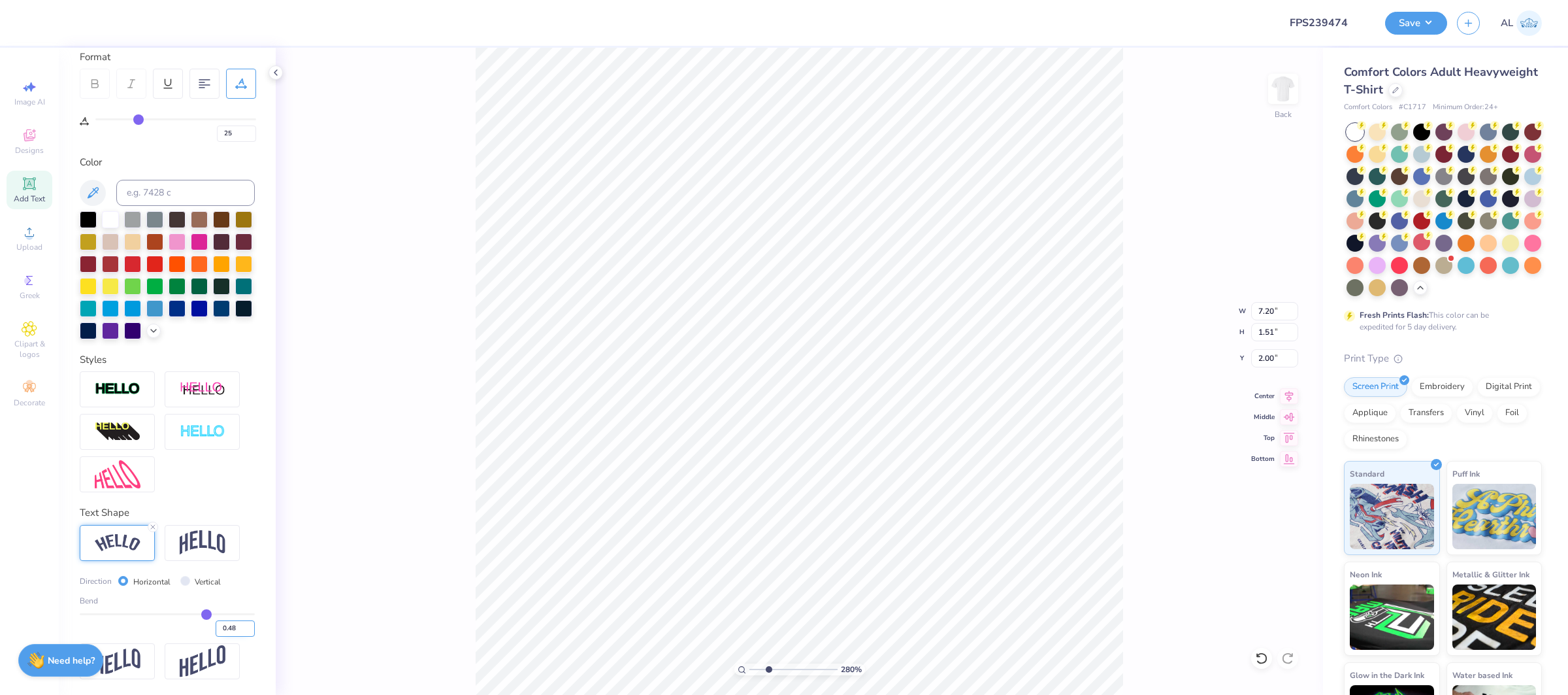
type input "7.17"
type input "1.44"
type input "2.03"
type input "7.27"
type input "1.46"
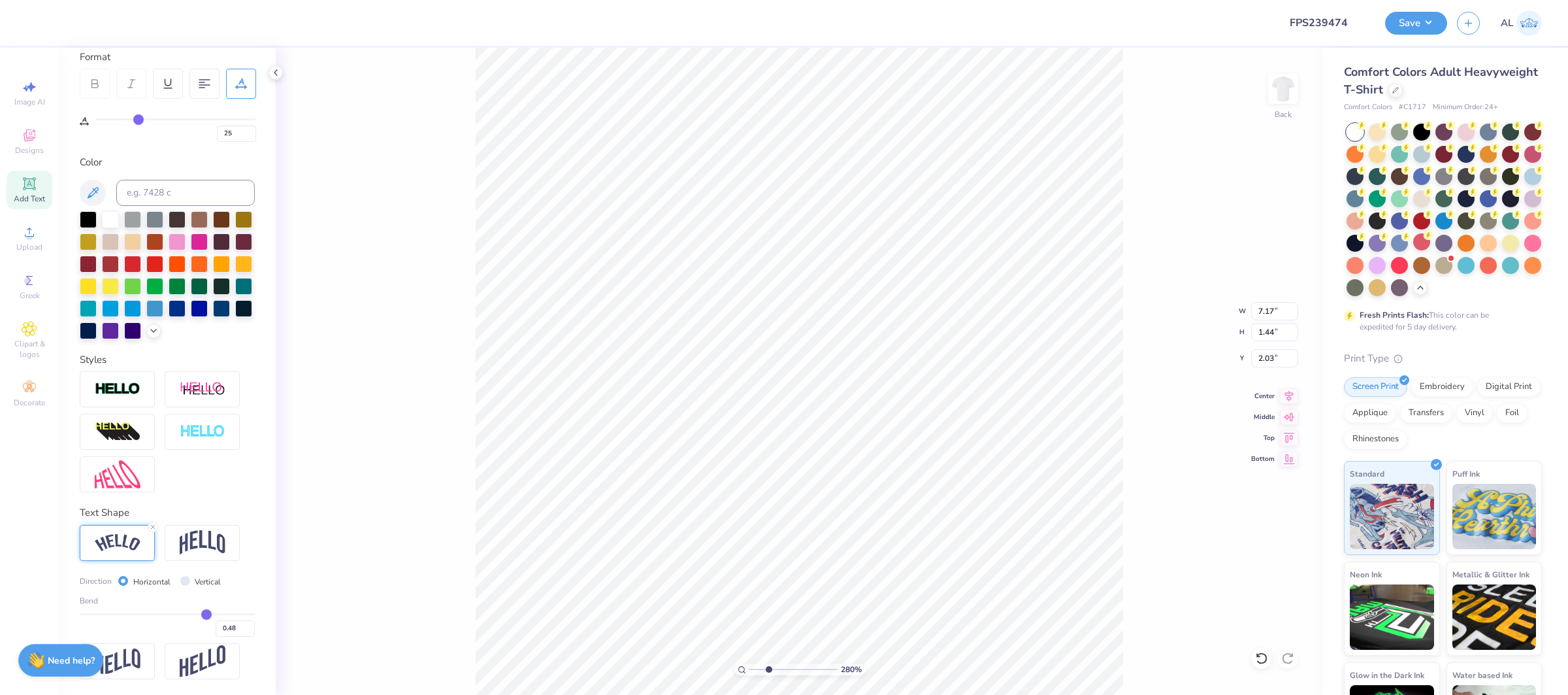
type input "2.01"
type input "7.32"
type input "1.47"
click at [1269, 357] on input "2.01" at bounding box center [1274, 358] width 47 height 18
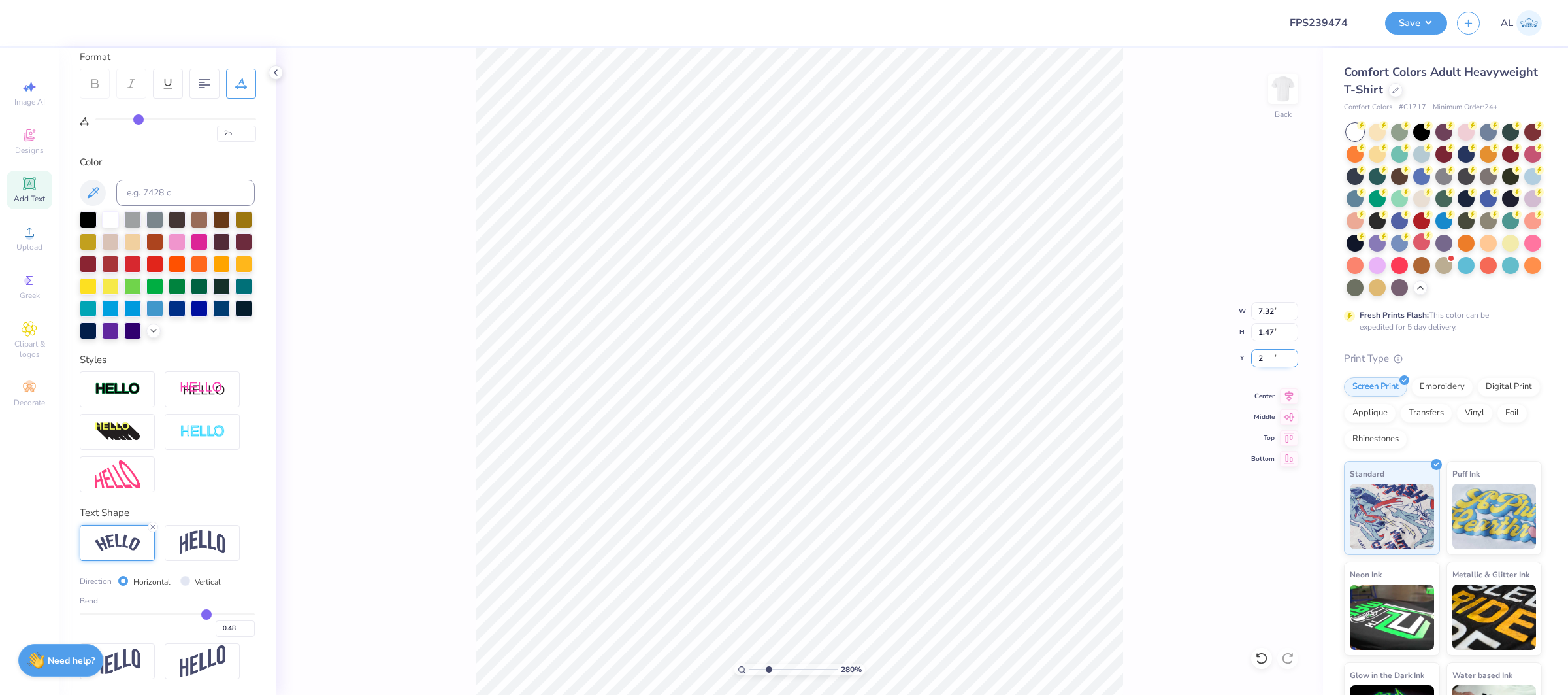
type input "2.00"
click at [1291, 393] on icon at bounding box center [1289, 393] width 9 height 11
type input "0.49"
click at [250, 626] on input "0.49" at bounding box center [235, 628] width 39 height 16
type input "0.49"
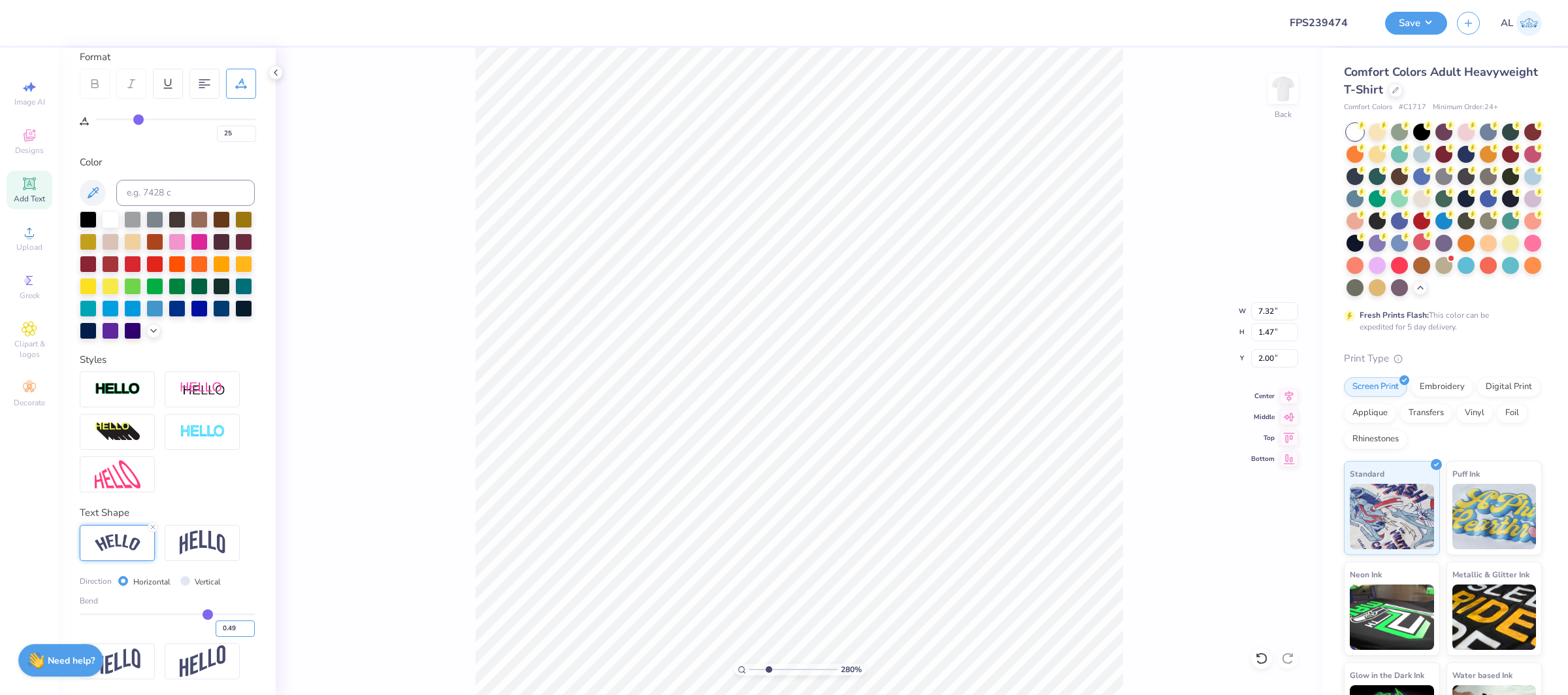
type input "7.33"
type input "1.50"
type input "2.00"
type input "50"
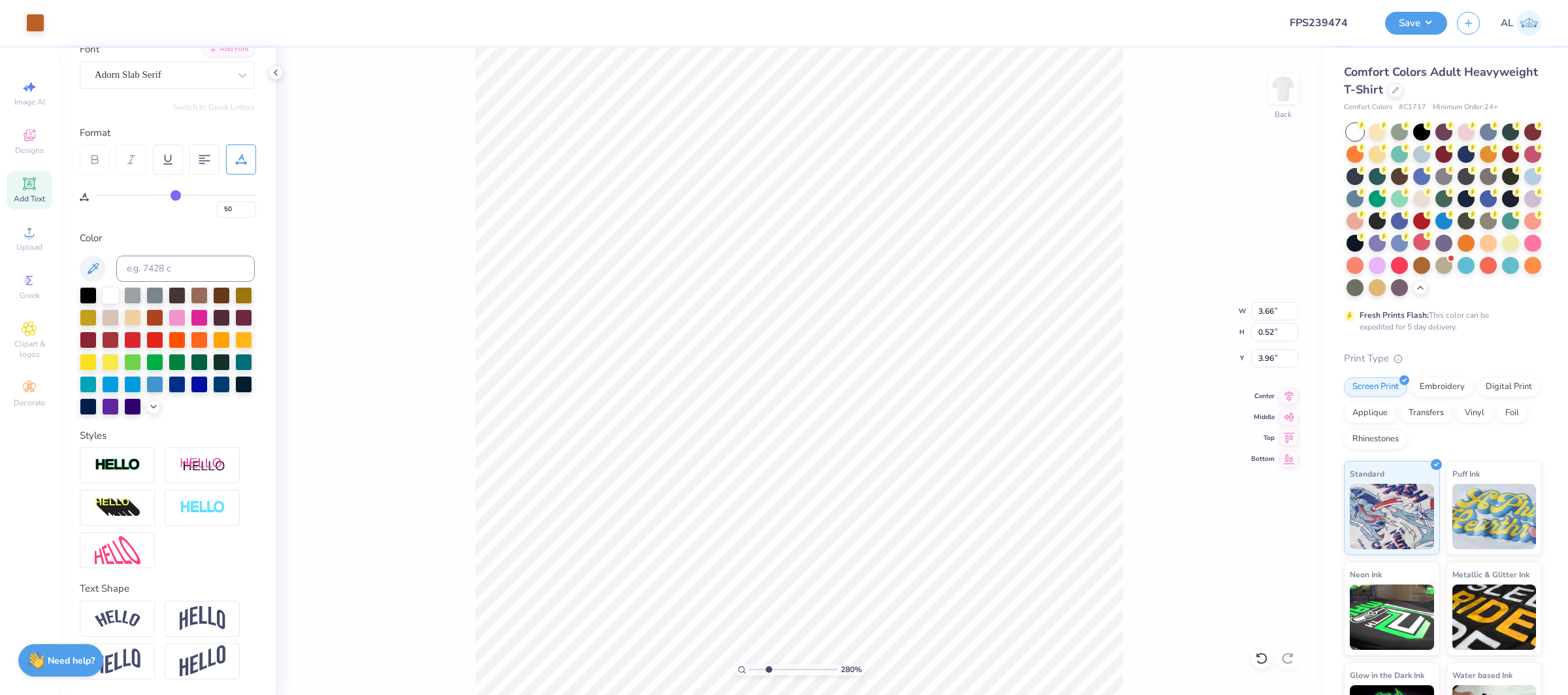
scroll to position [108, 0]
type input "3.13"
click at [128, 621] on img at bounding box center [117, 619] width 46 height 18
type input "4.14"
type input "0.98"
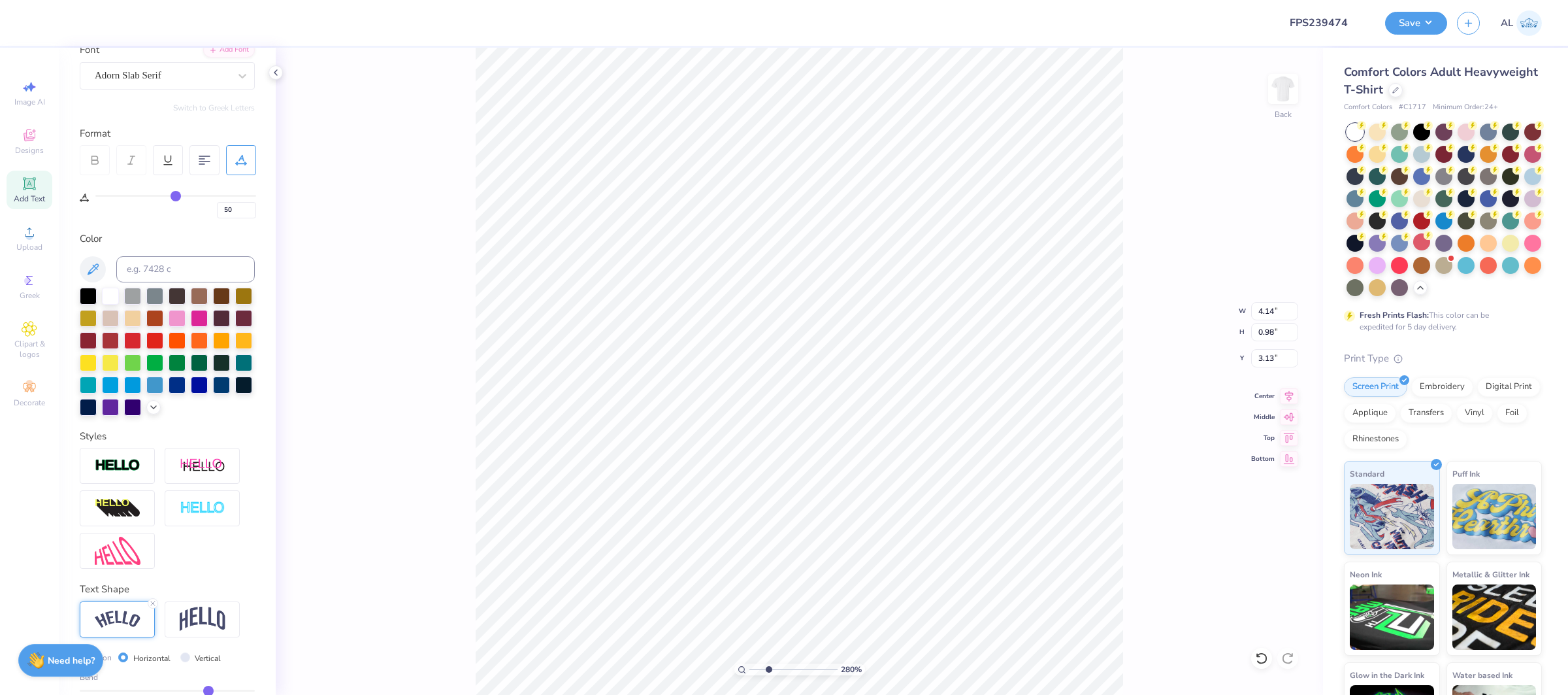
type input "2.90"
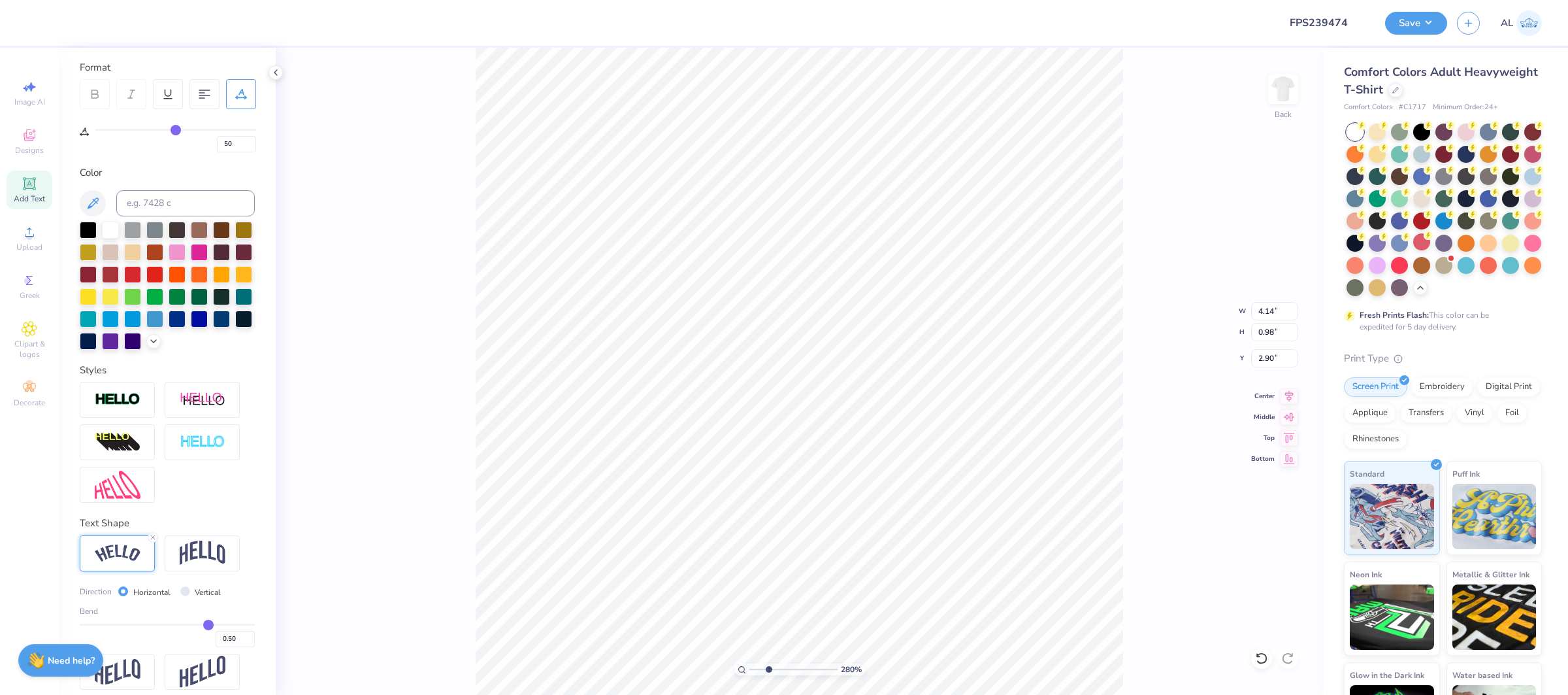
scroll to position [176, 0]
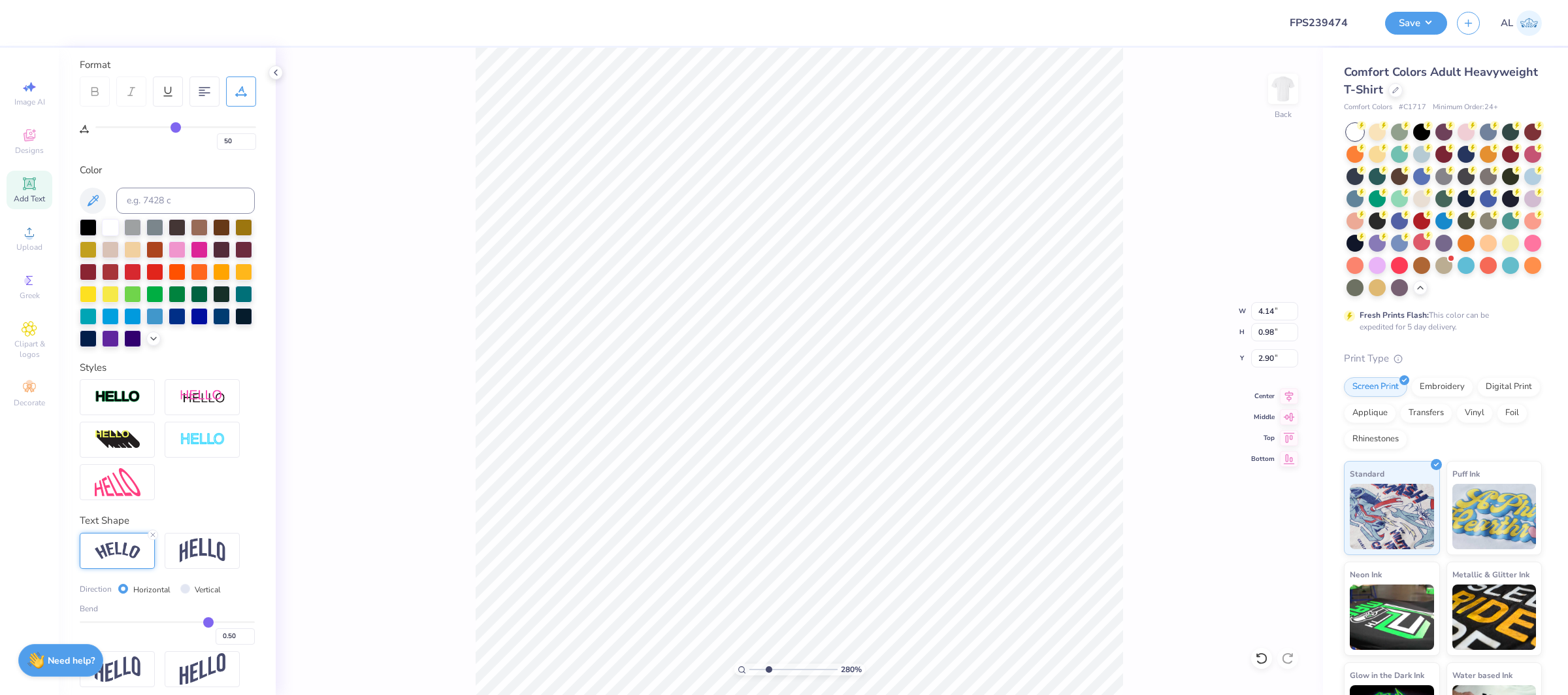
type input "0.29"
click at [191, 621] on input "range" at bounding box center [167, 622] width 175 height 2
type input "3.91"
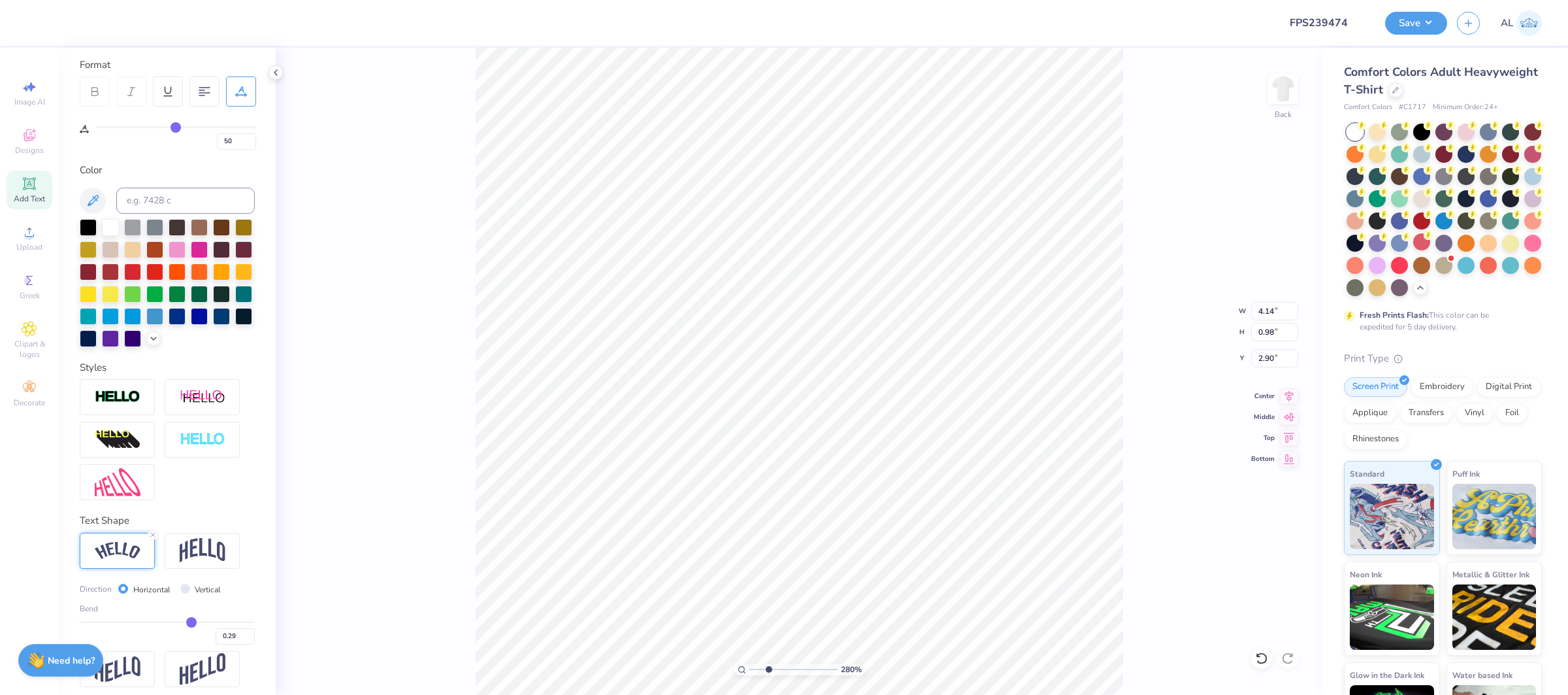
type input "0.66"
type input "3.06"
type input "0.31"
type input "0.32"
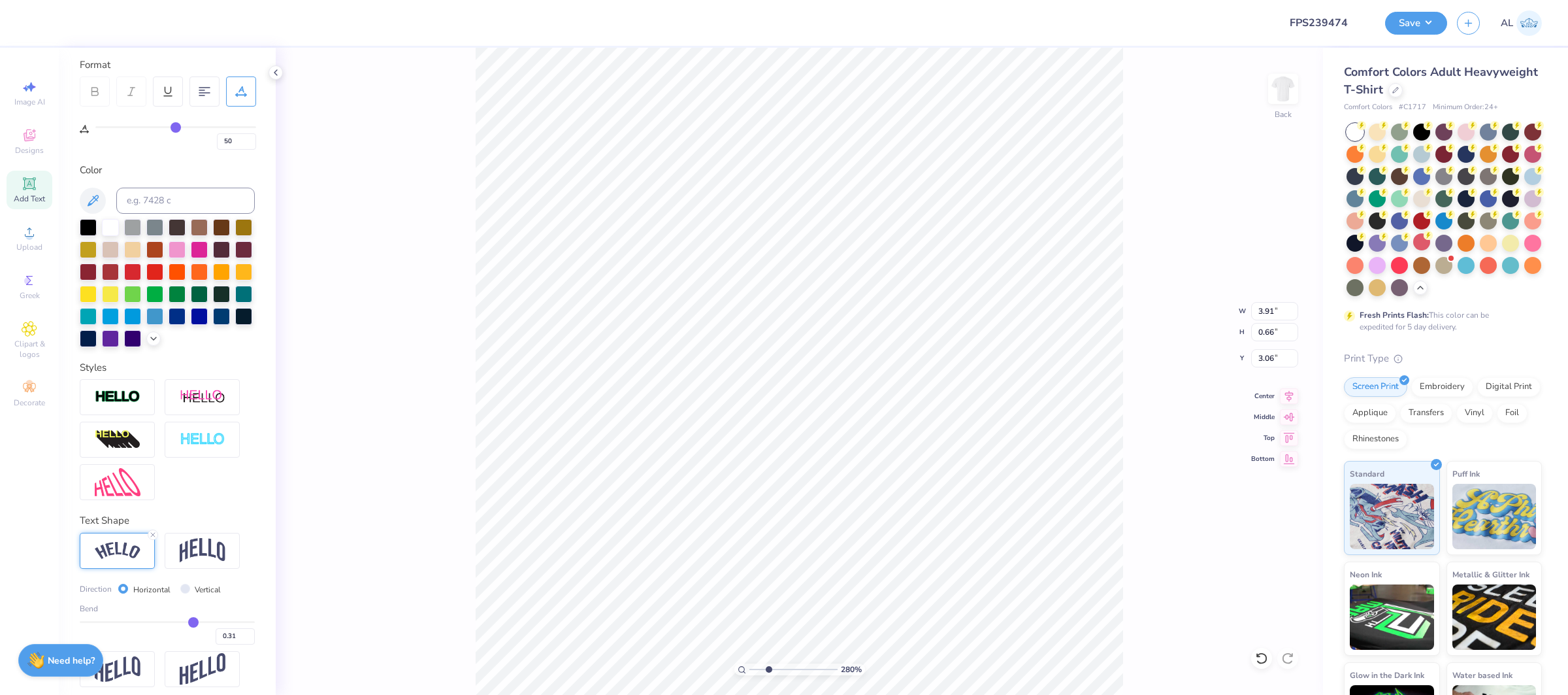
type input "0.32"
type input "0.33"
click at [194, 621] on input "range" at bounding box center [167, 622] width 175 height 2
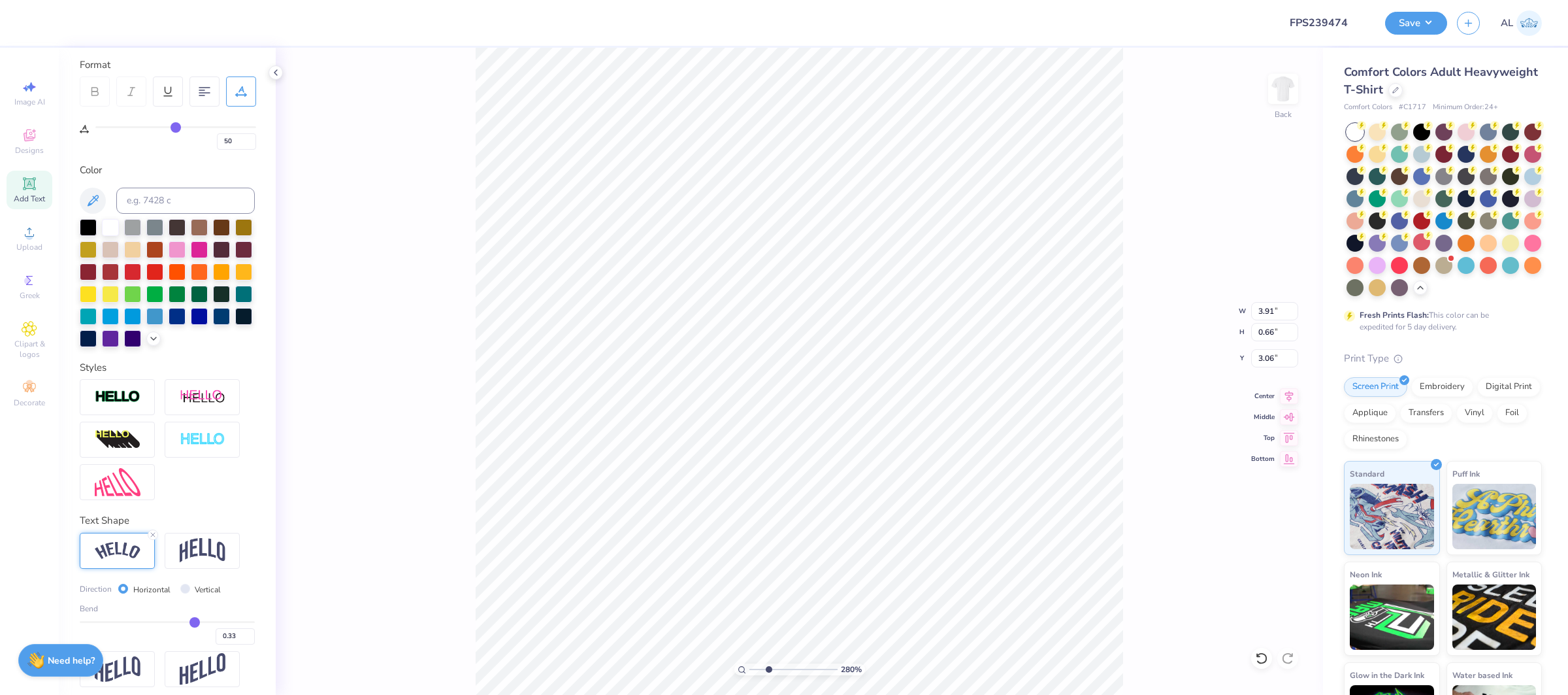
type input "3.96"
type input "0.71"
type input "2.94"
type input "0.34"
click at [251, 634] on input "0.34" at bounding box center [235, 636] width 39 height 16
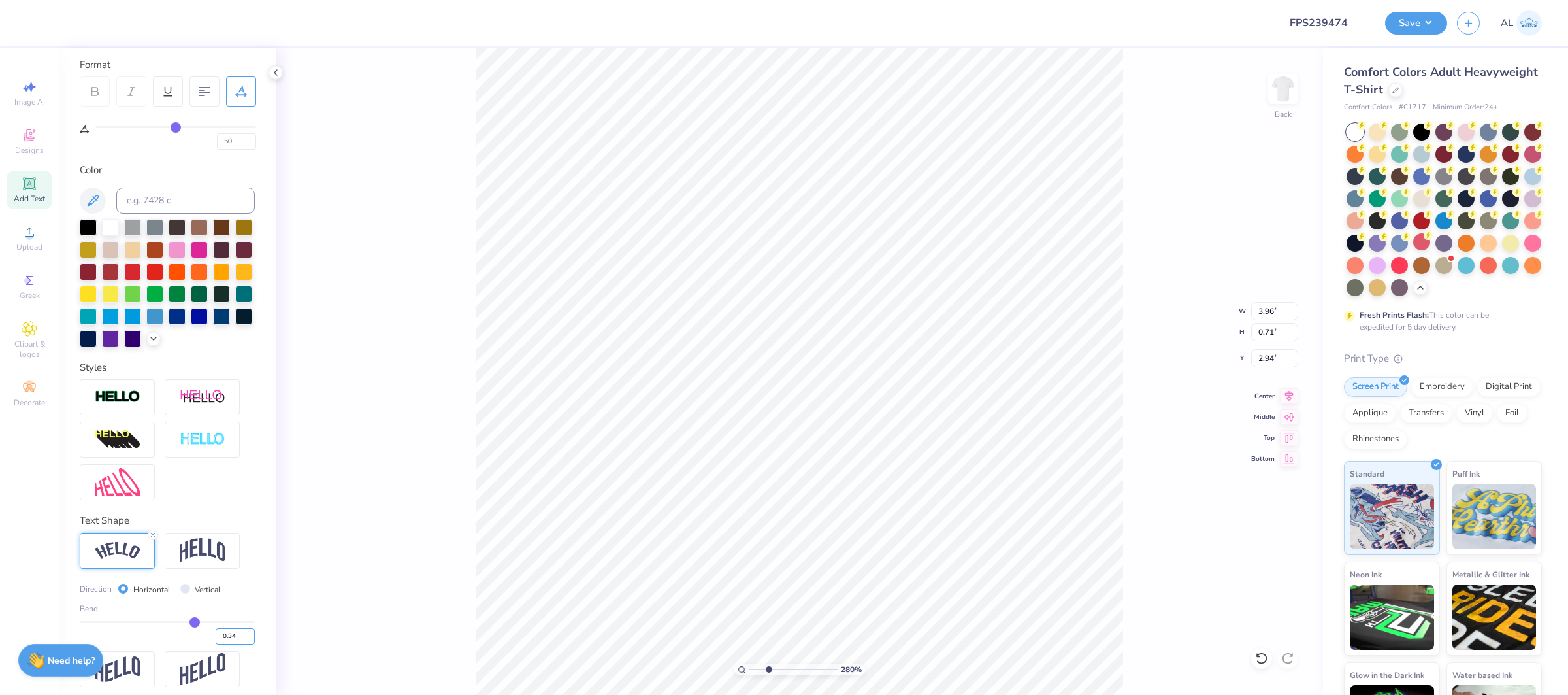
type input "0.34"
type input "3.97"
type input "0.72"
type input "2.93"
type input "3.84"
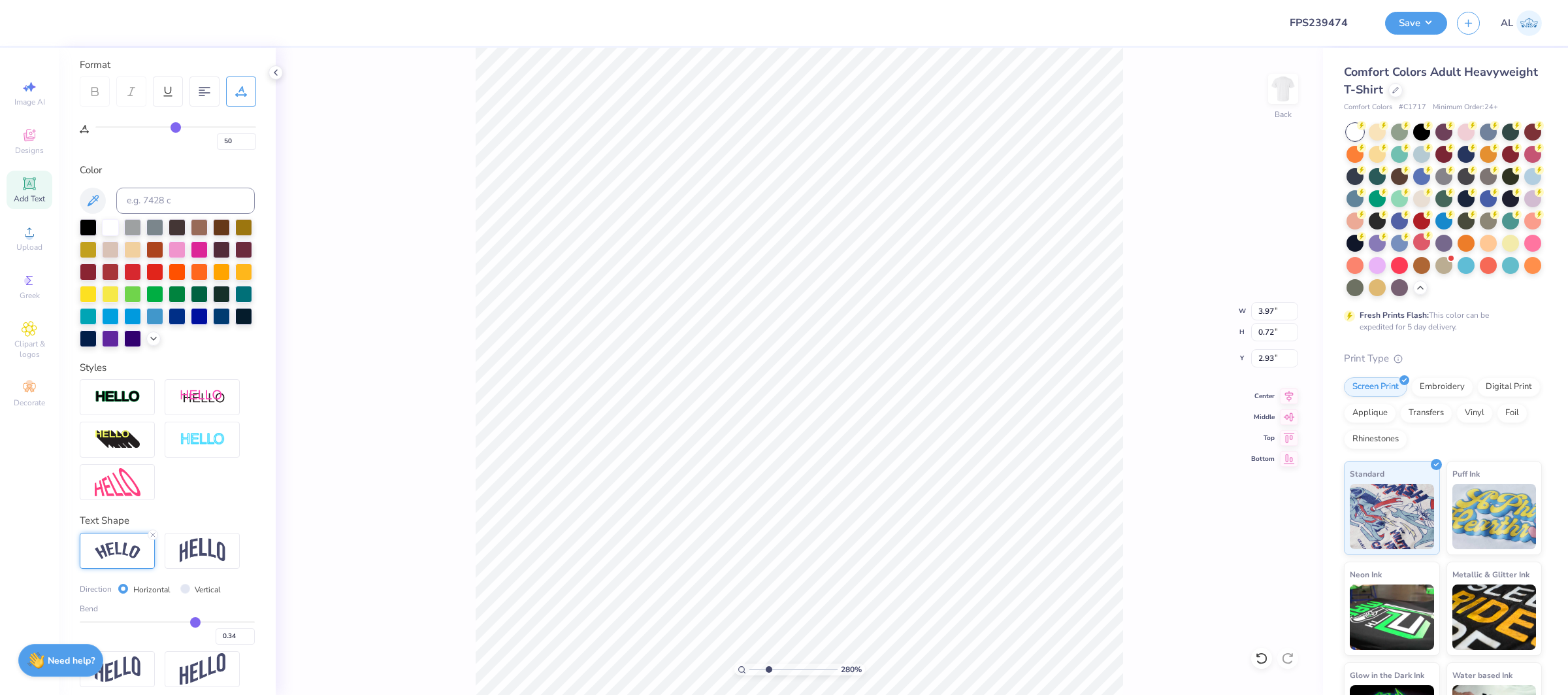
type input "0.70"
type input "3.00"
click at [1288, 392] on icon at bounding box center [1289, 394] width 18 height 16
type input "7.20"
type input "10.00"
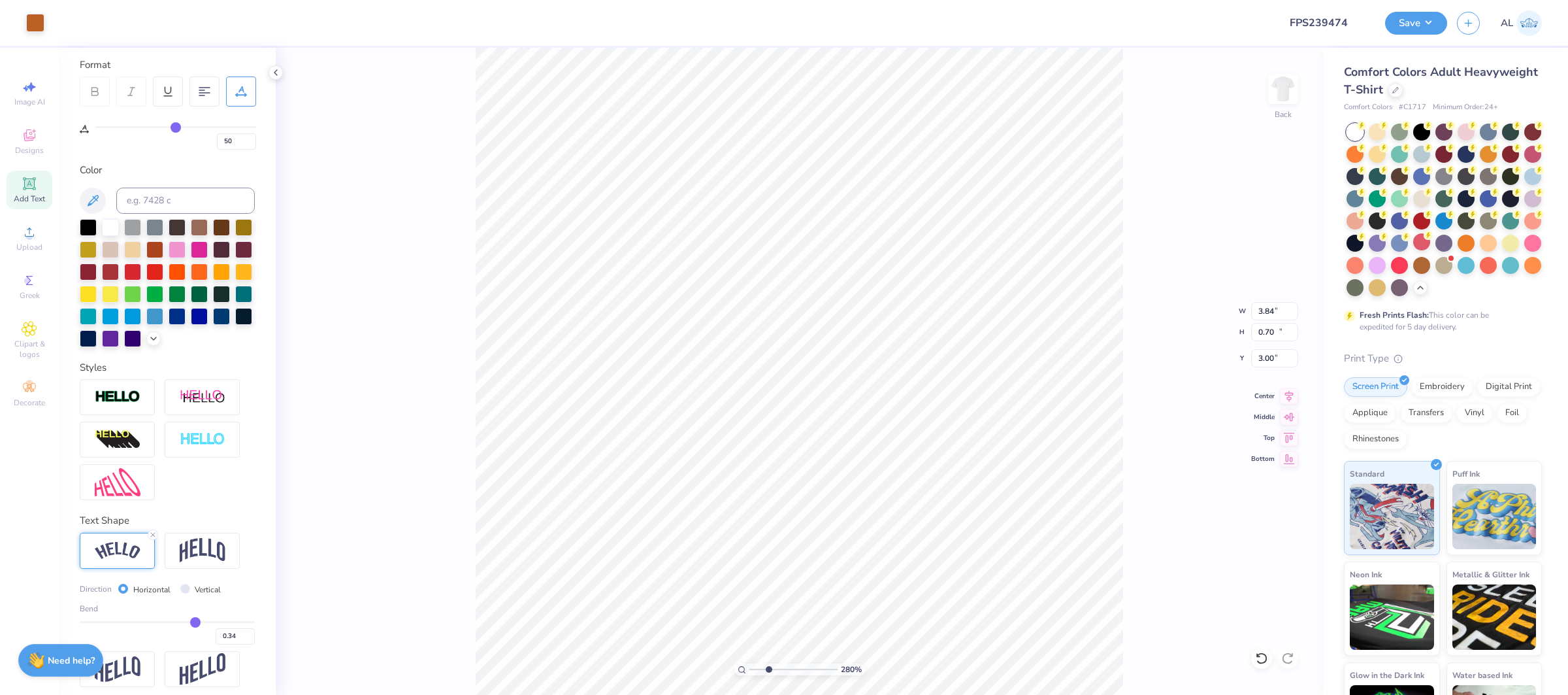
type input "2.00"
type input "10"
click at [935, 649] on div "1000 %" at bounding box center [799, 371] width 647 height 647
type input "3.84"
type input "0.70"
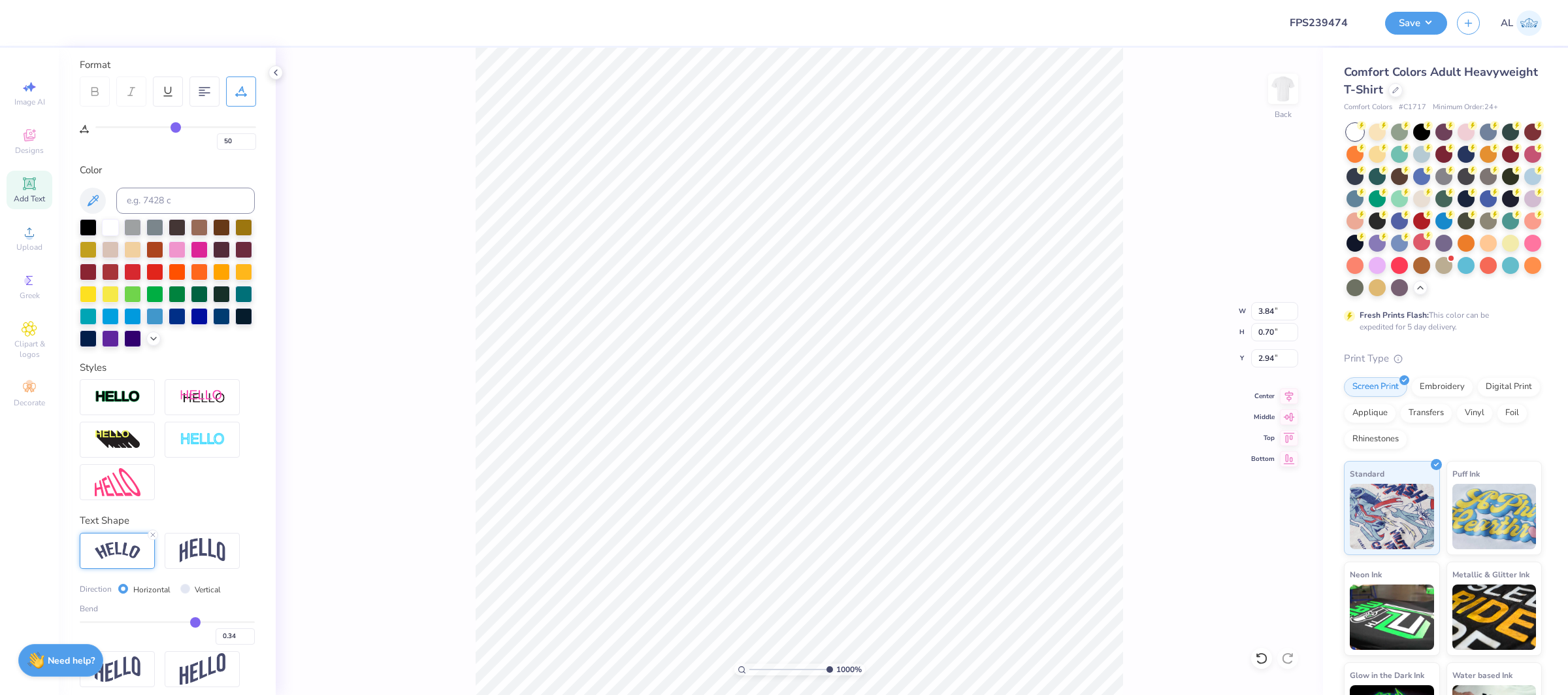
type input "2.96"
type input "1.65"
drag, startPoint x: 828, startPoint y: 668, endPoint x: 758, endPoint y: 665, distance: 70.1
click at [758, 665] on input "range" at bounding box center [793, 669] width 89 height 12
type input "3.66"
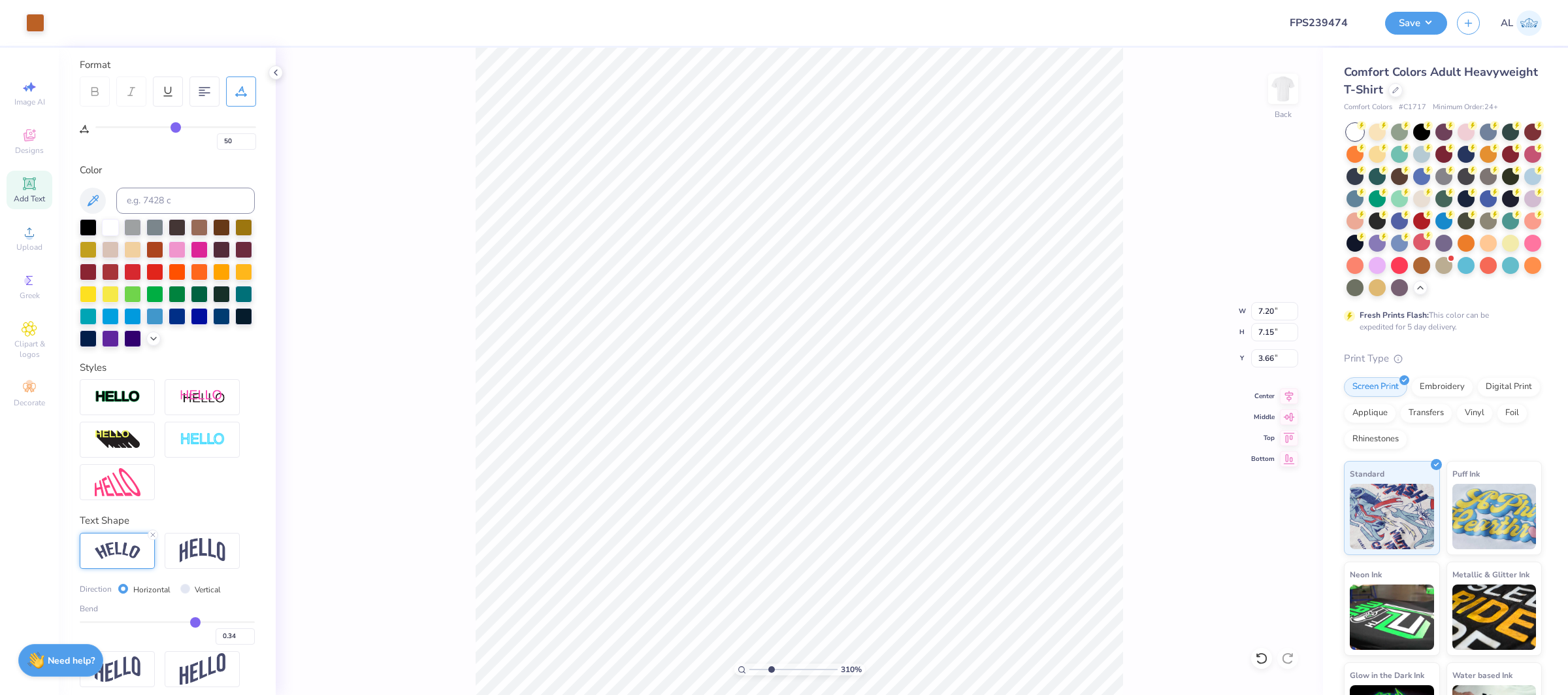
type input "3.1"
click at [771, 672] on input "range" at bounding box center [793, 669] width 89 height 12
type input "7.13"
type input "7.08"
type input "7.05"
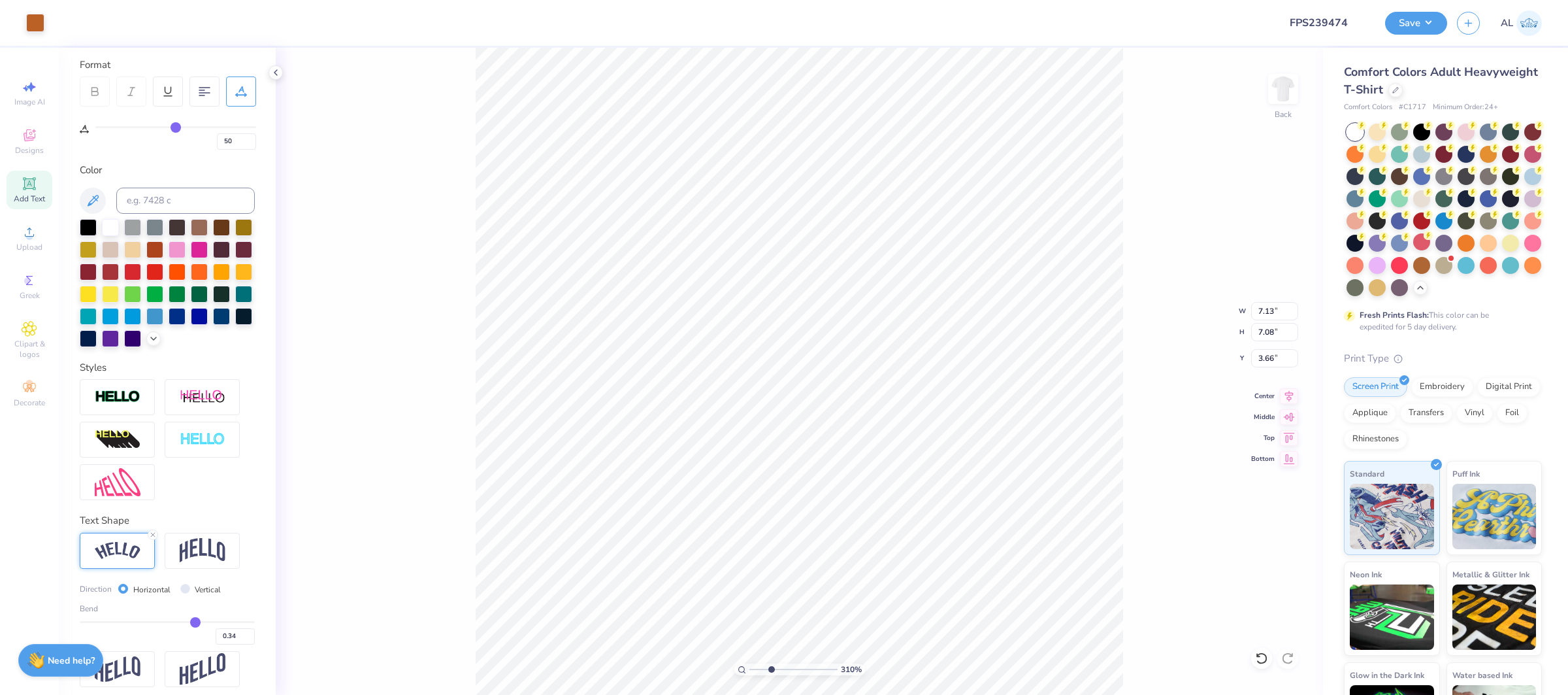
type input "7.00"
type input "3.82"
type input "7.06"
type input "7.01"
type input "10"
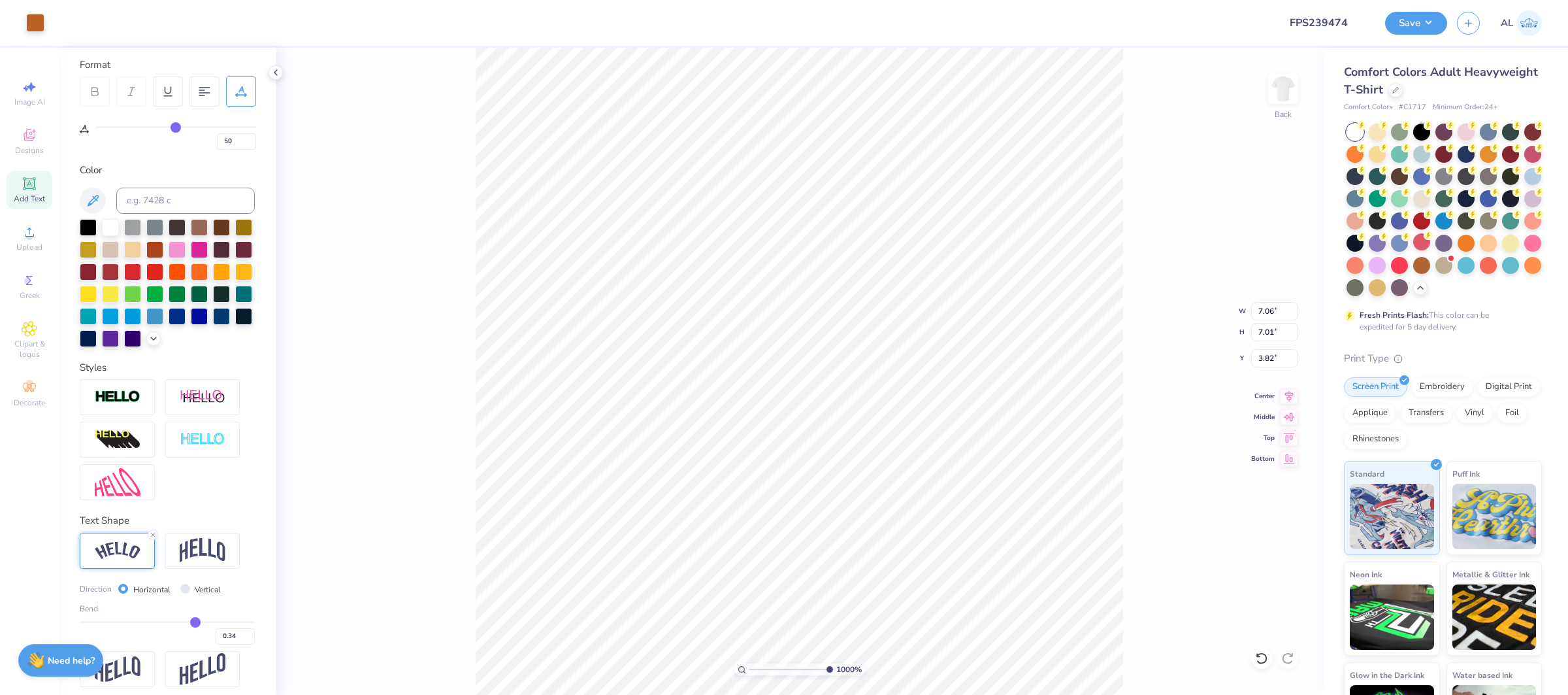
drag, startPoint x: 847, startPoint y: 670, endPoint x: 862, endPoint y: 668, distance: 15.1
click at [862, 668] on div "1000 %" at bounding box center [799, 669] width 130 height 12
type input "7.02"
drag, startPoint x: 826, startPoint y: 668, endPoint x: 762, endPoint y: 670, distance: 64.0
type input "2.04"
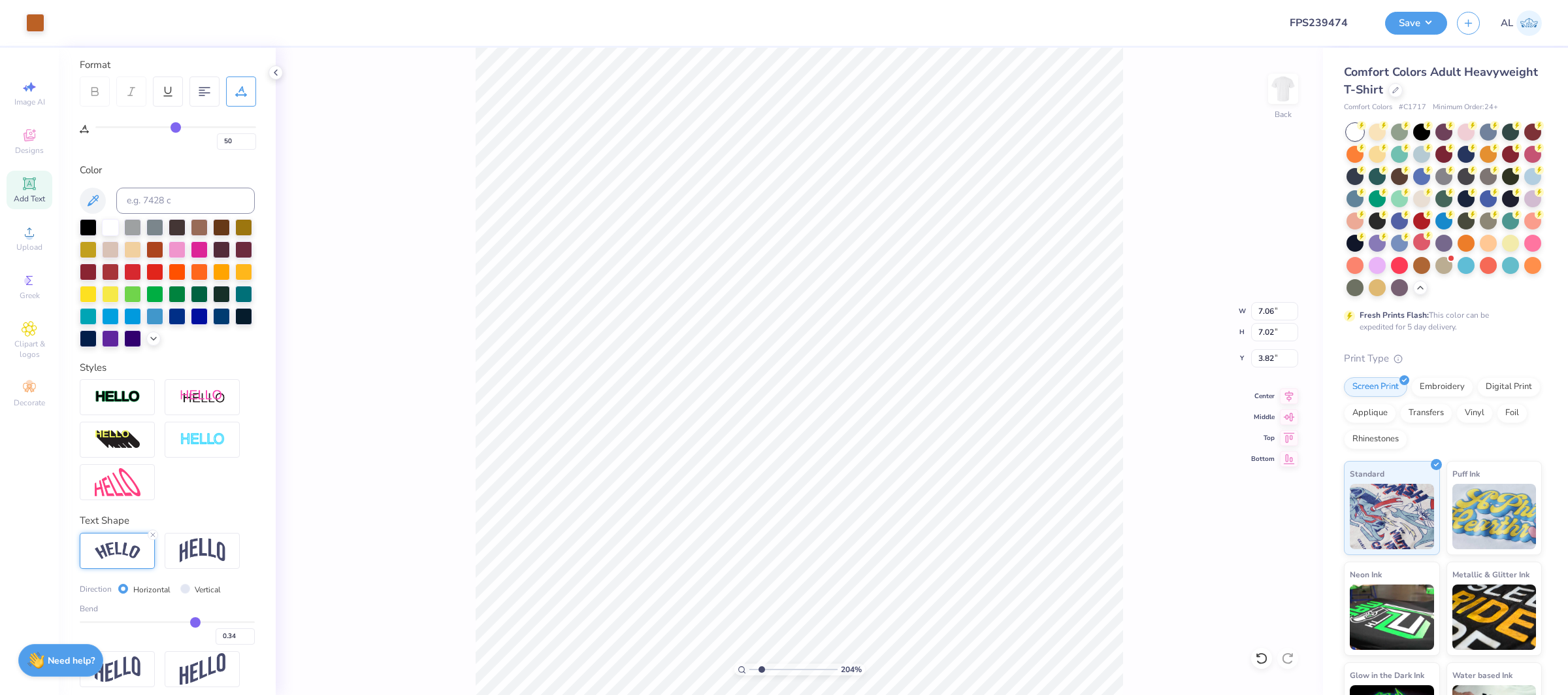
click at [762, 670] on input "range" at bounding box center [793, 669] width 89 height 12
type input "15.01"
type input "2.48"
type input "0.35"
type input "0"
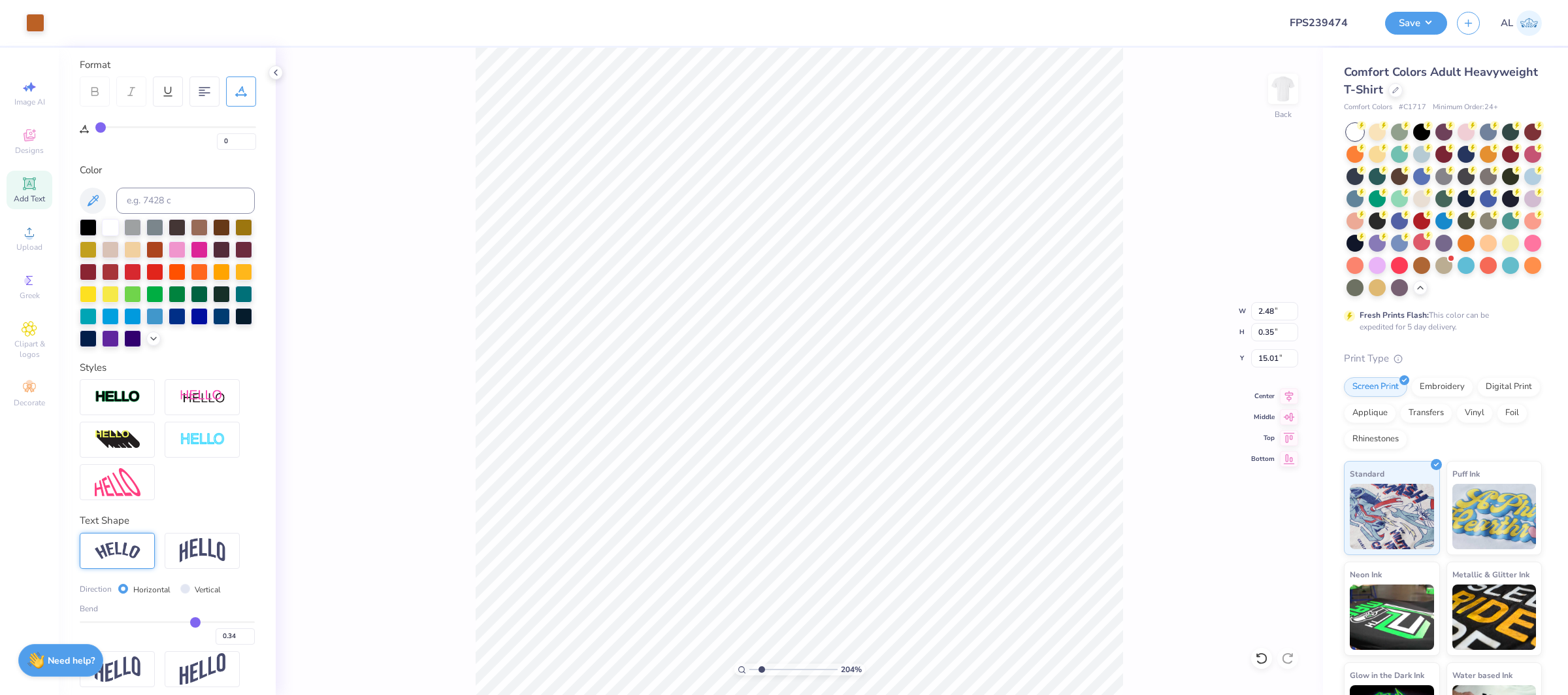
scroll to position [108, 0]
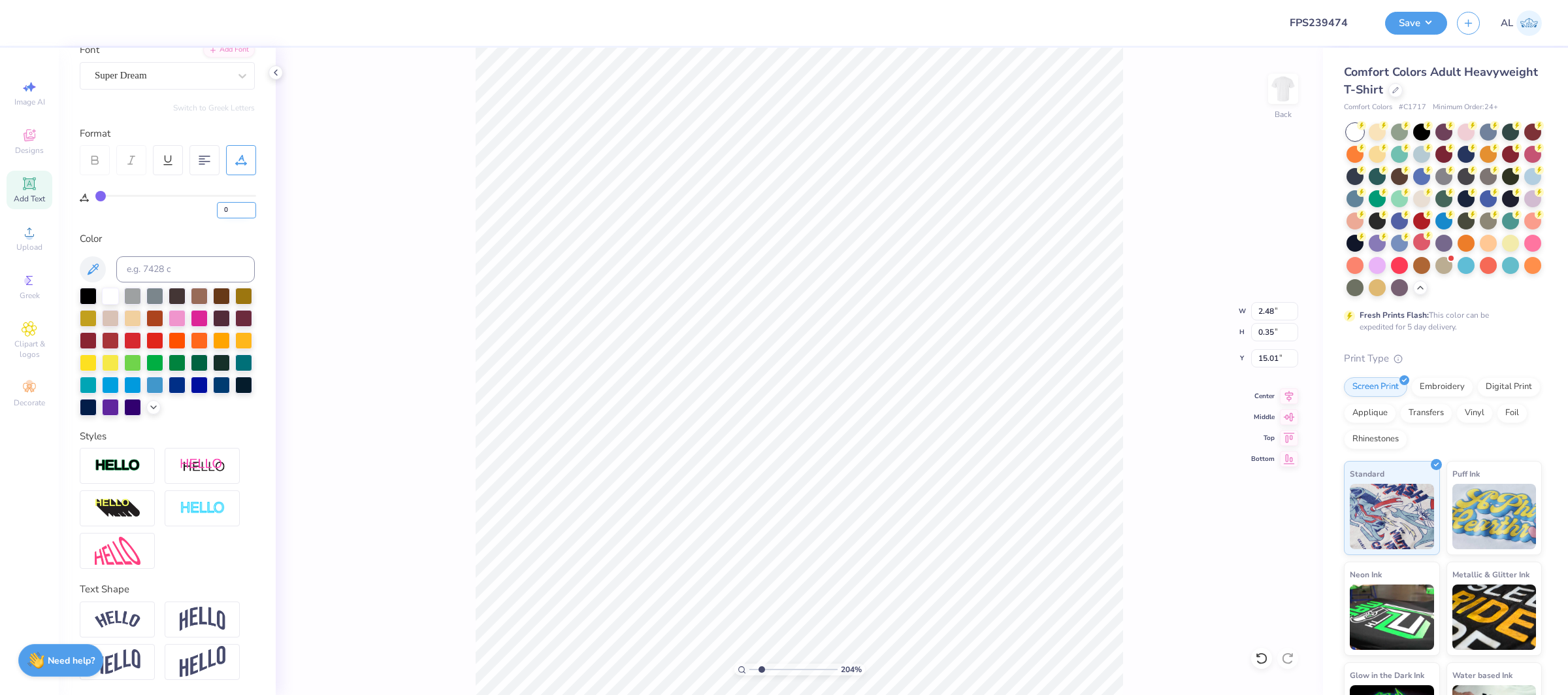
click at [224, 209] on input "0" at bounding box center [236, 210] width 39 height 16
type input "40"
type input "3.97"
type input "0.33"
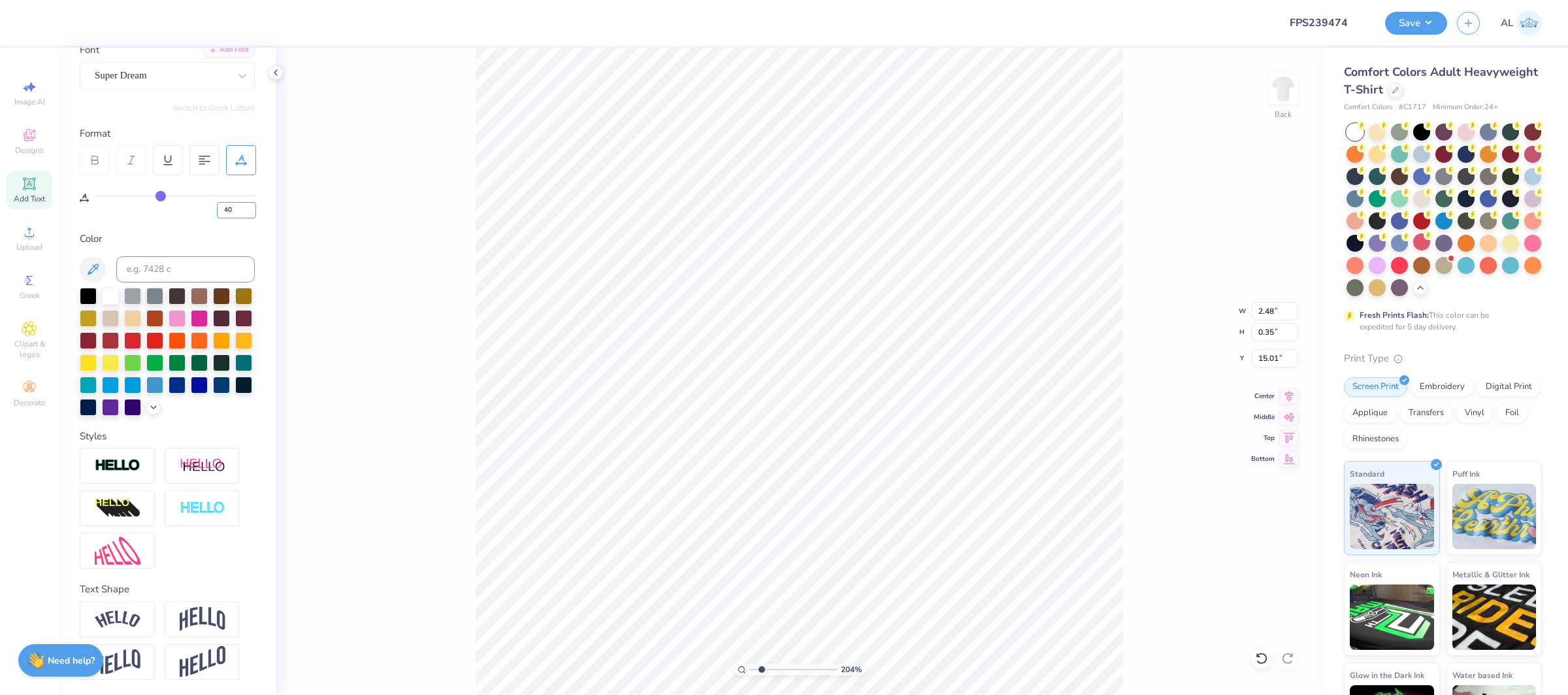
type input "15.05"
type input "0"
drag, startPoint x: 225, startPoint y: 206, endPoint x: 245, endPoint y: 214, distance: 21.5
click at [245, 214] on input "0" at bounding box center [236, 210] width 39 height 16
type input "40"
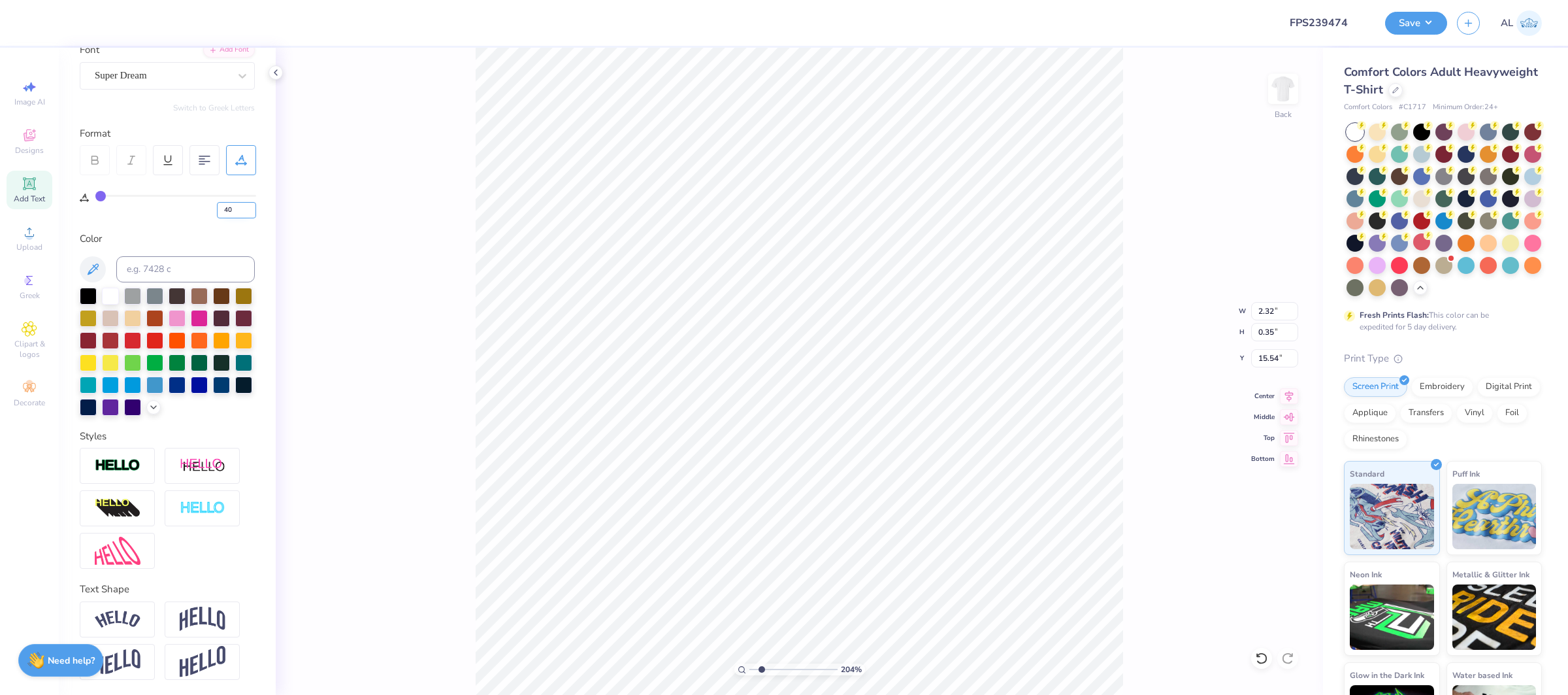
type input "40"
type input "3.80"
type input "0.33"
type input "15.58"
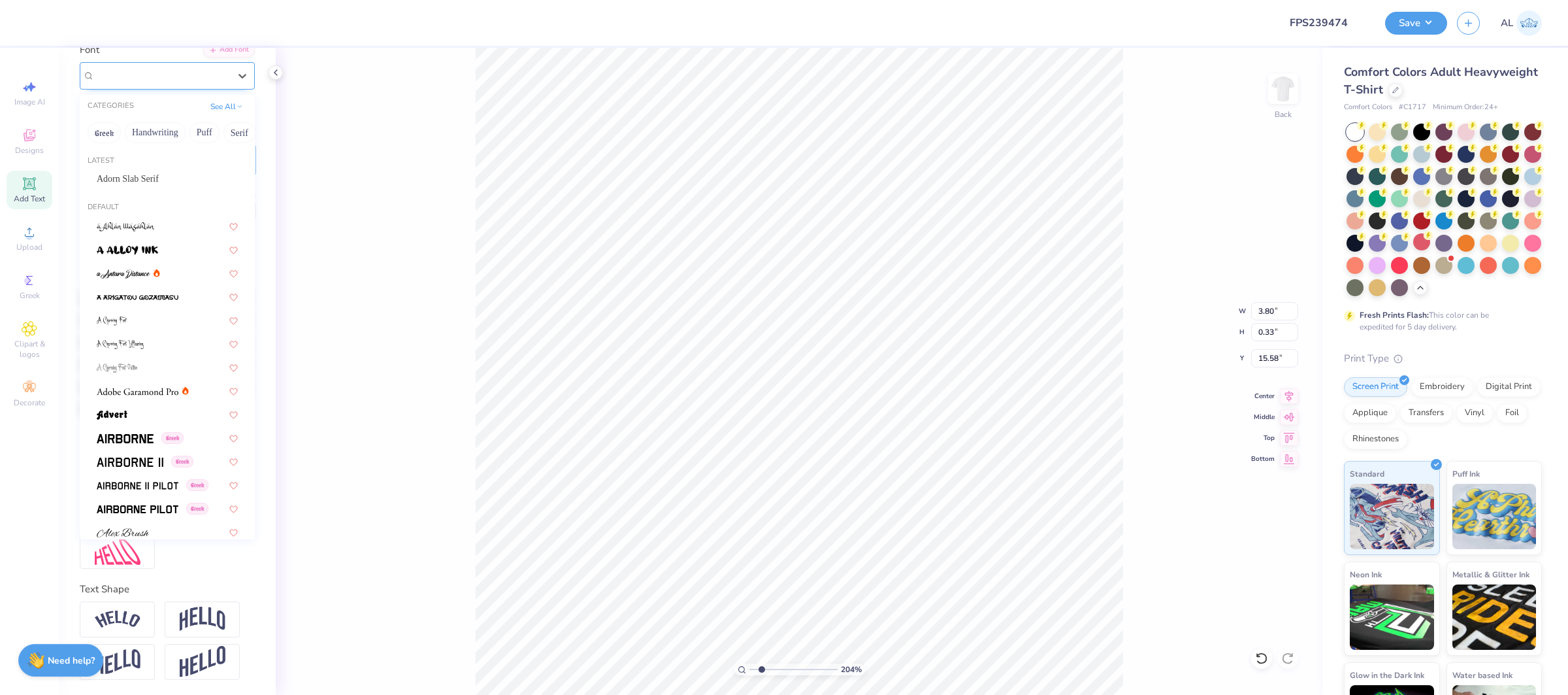
click at [147, 66] on div "Super Dream" at bounding box center [162, 76] width 137 height 20
click at [165, 167] on div "Latest Adorn Slab Serif" at bounding box center [167, 173] width 175 height 47
click at [159, 176] on span "Adorn Slab Serif" at bounding box center [127, 179] width 62 height 14
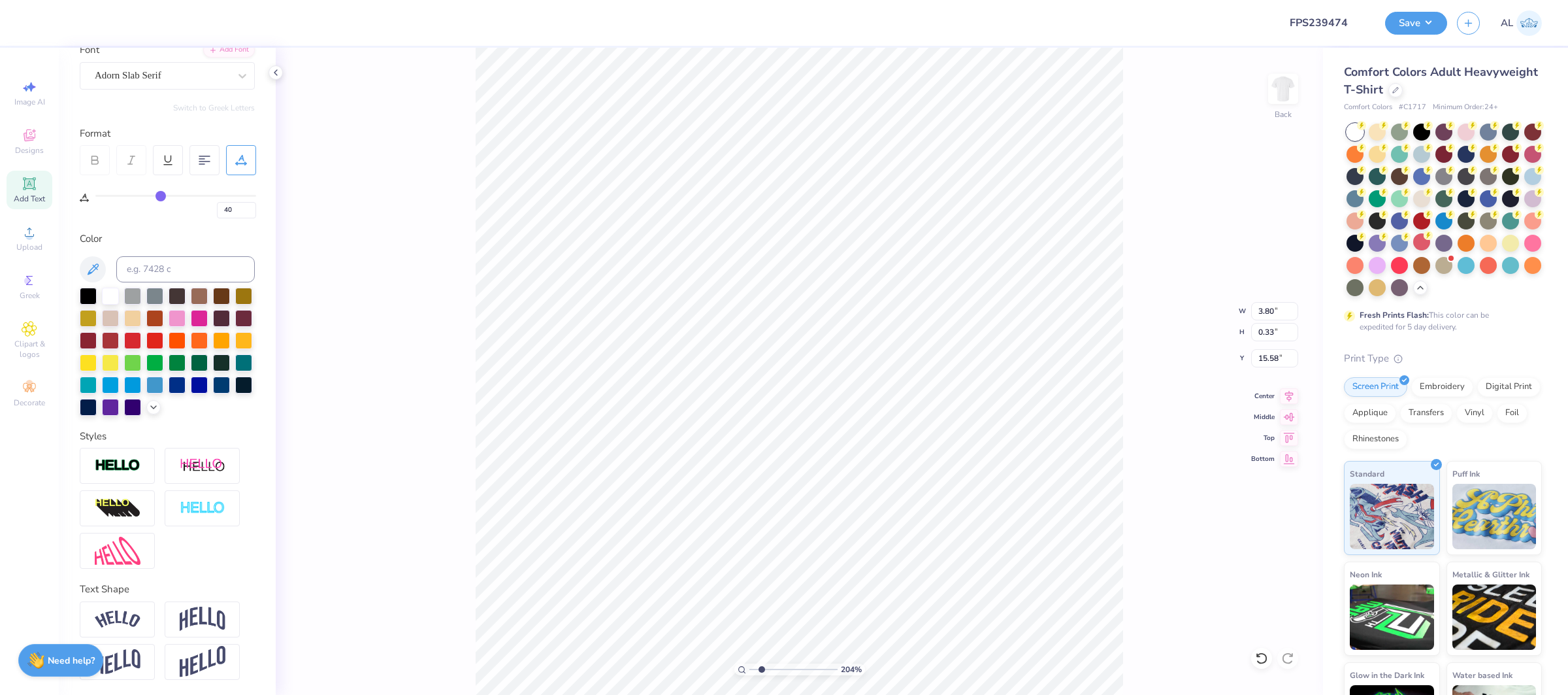
type input "4.83"
type input "0.32"
type input "3.97"
type input "0.33"
type input "15.05"
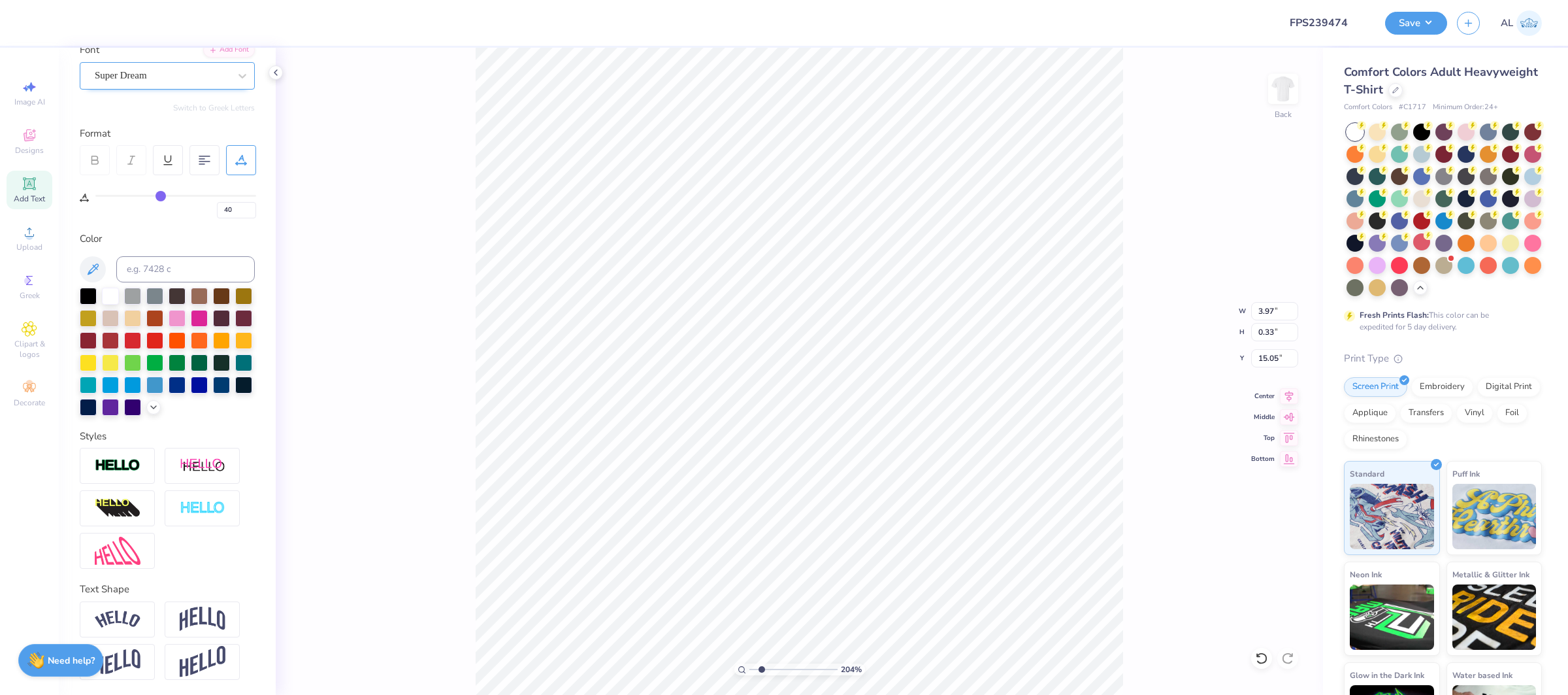
click at [174, 72] on div "Super Dream" at bounding box center [162, 76] width 137 height 20
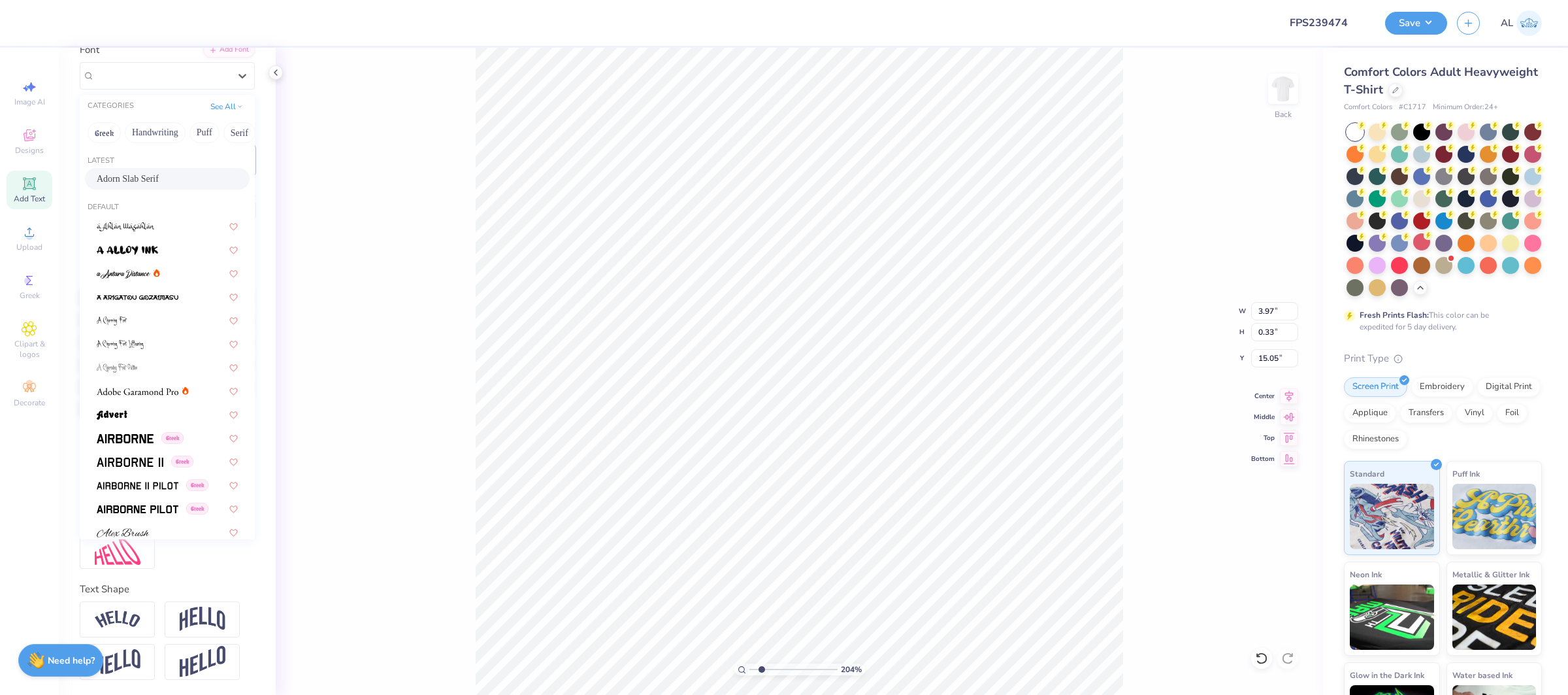
click at [159, 176] on span "Adorn Slab Serif" at bounding box center [127, 179] width 62 height 14
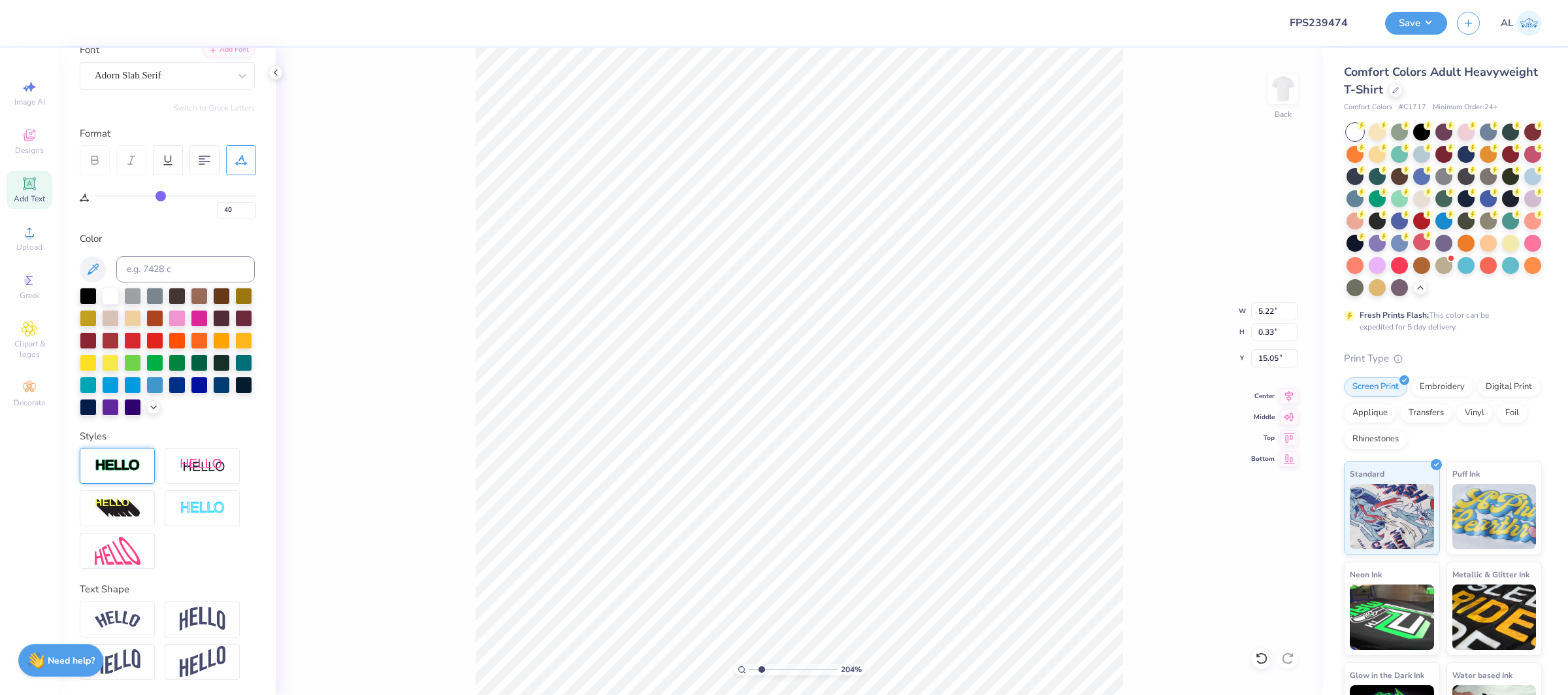
click at [132, 469] on img at bounding box center [117, 465] width 46 height 15
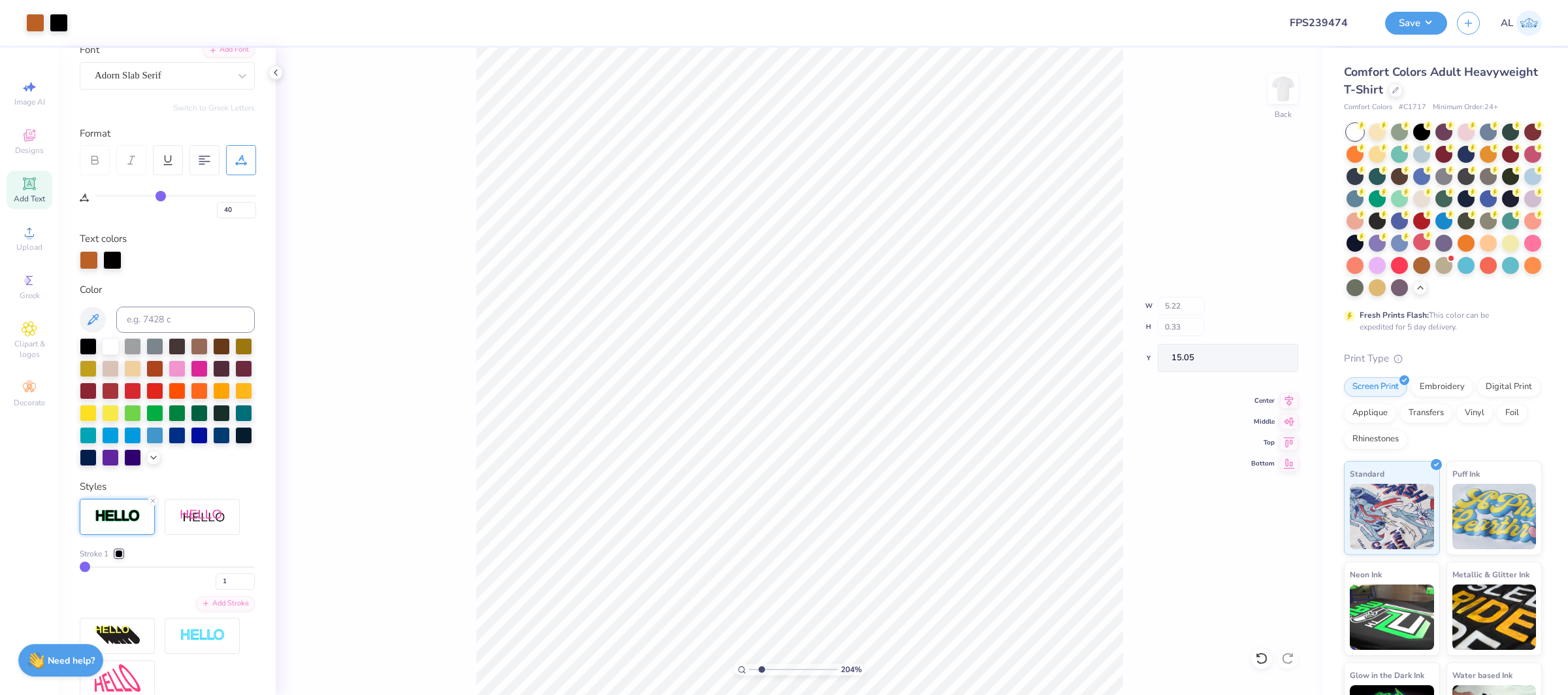
type input "5.24"
type input "0.34"
type input "15.04"
type input "3.04"
drag, startPoint x: 757, startPoint y: 669, endPoint x: 770, endPoint y: 668, distance: 13.0
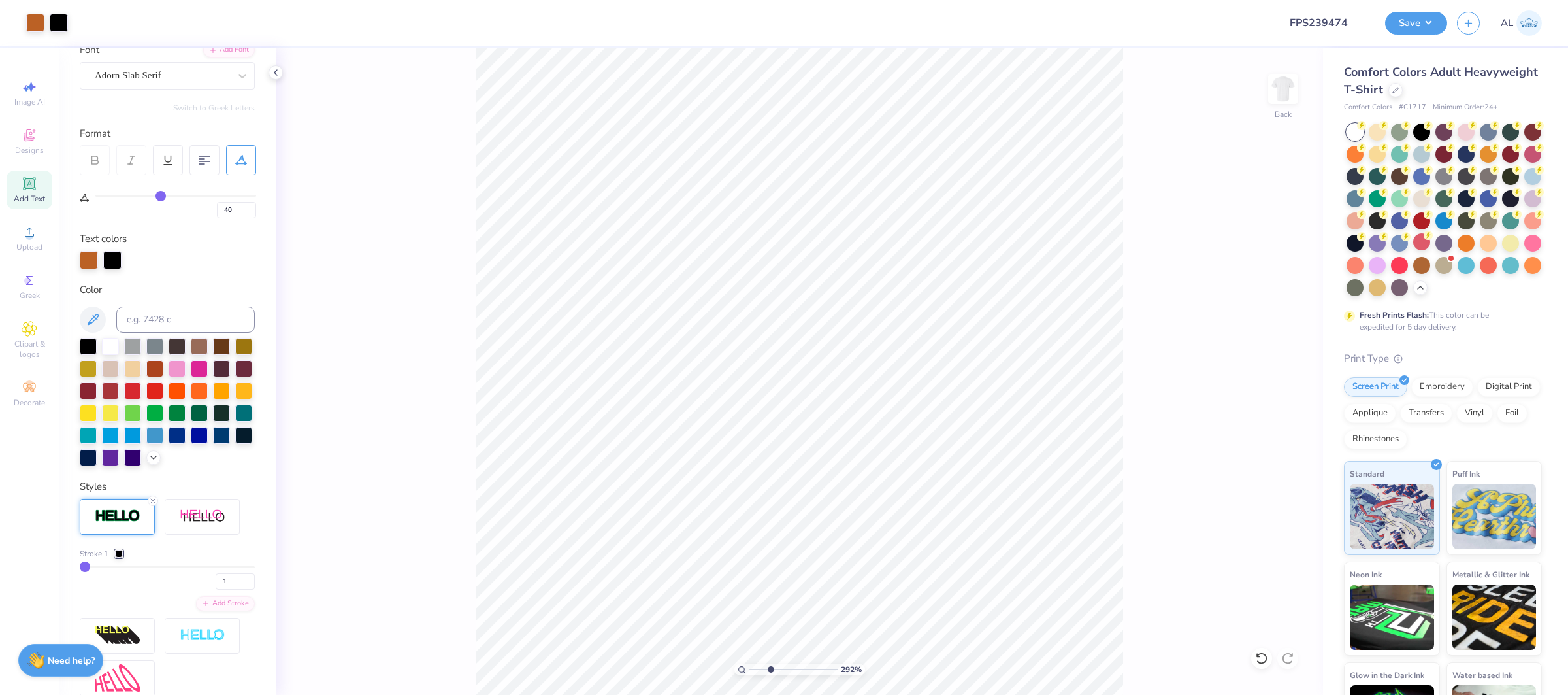
click at [770, 668] on input "range" at bounding box center [793, 669] width 89 height 12
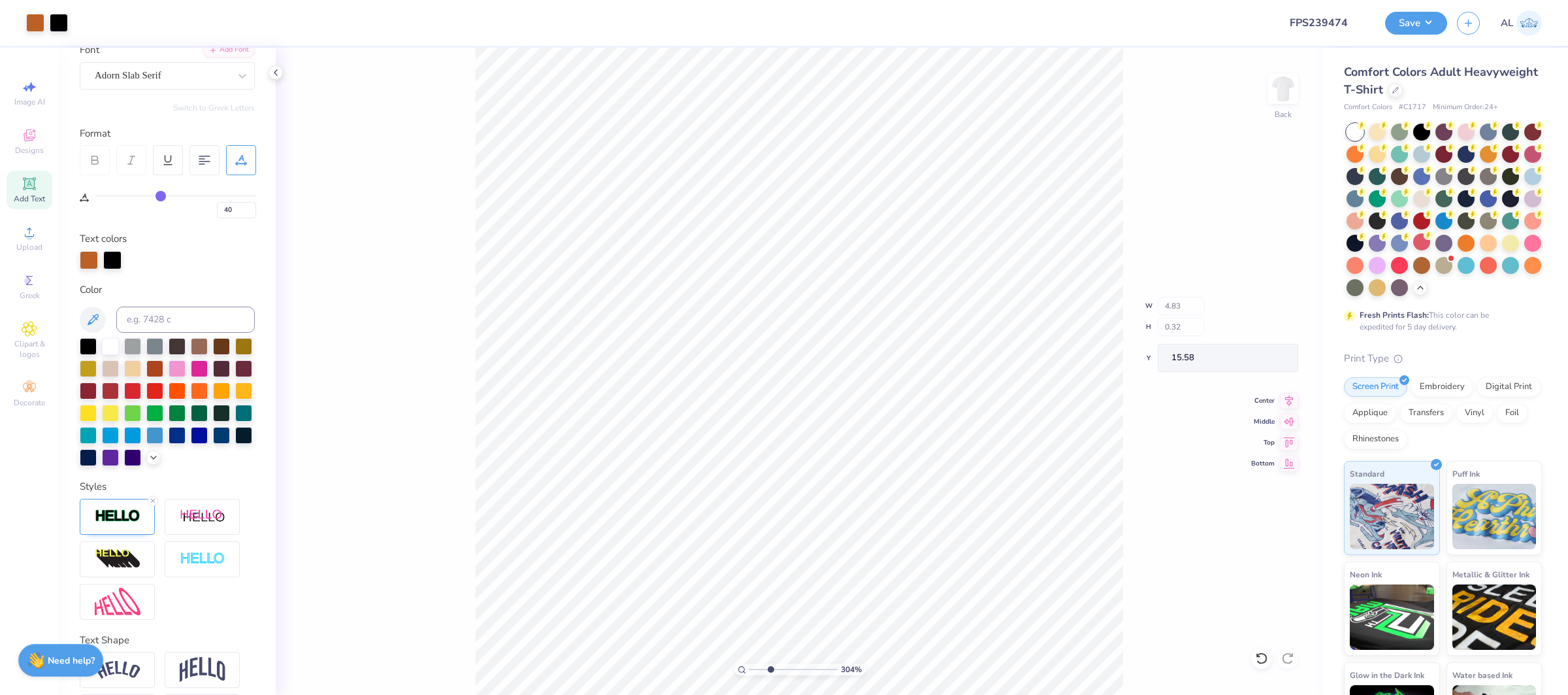
type input "5.24"
type input "0.87"
type input "11.13"
type input "6.99"
click at [804, 668] on input "range" at bounding box center [793, 669] width 89 height 12
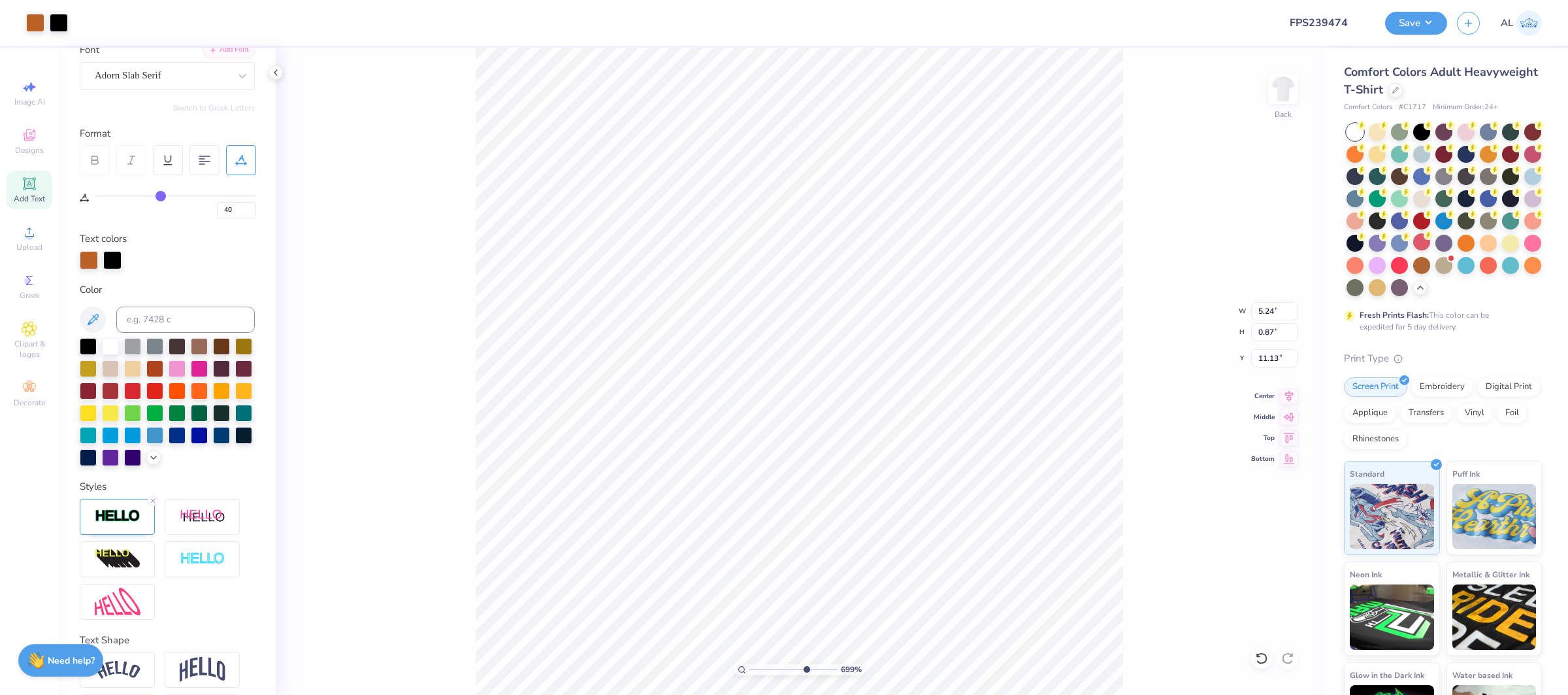
type input "5.03"
type input "0.84"
type input "11.16"
type input "5.05"
type input "10"
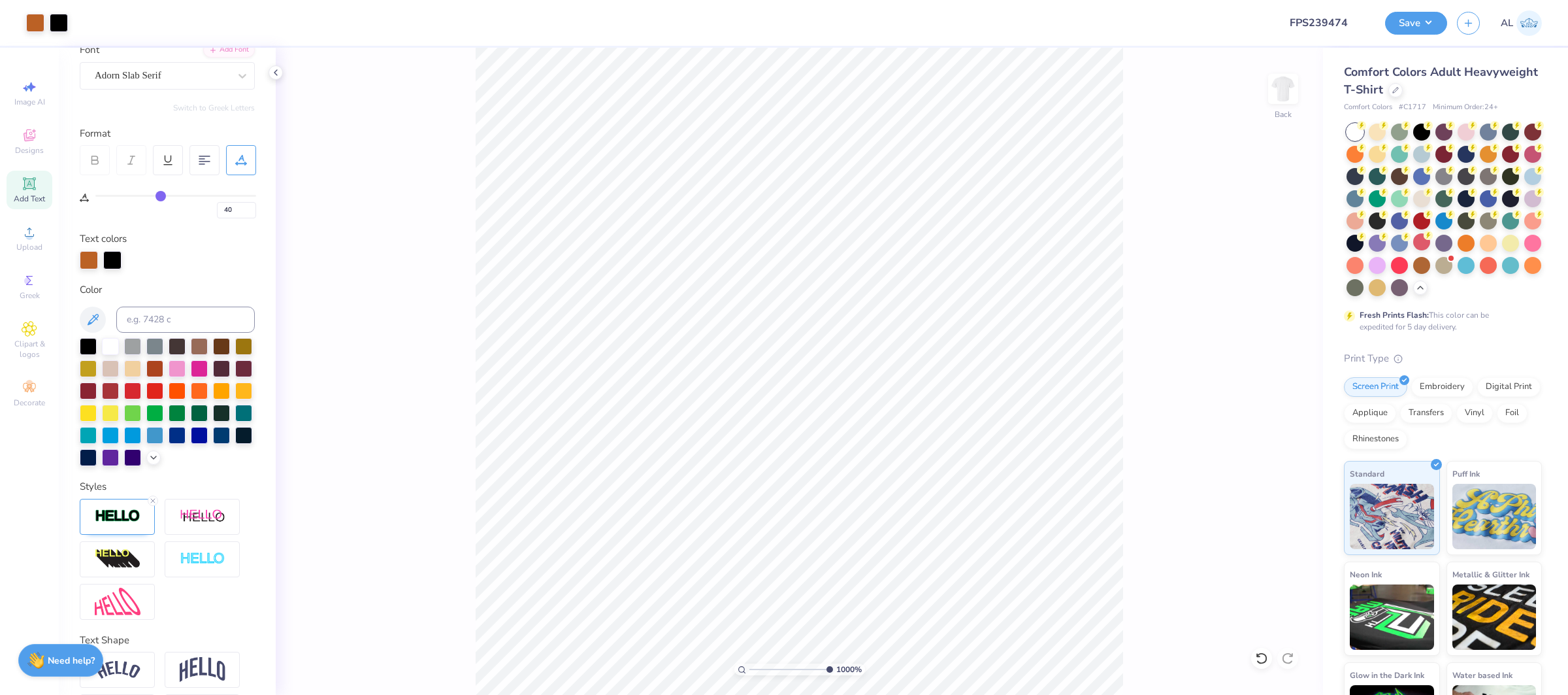
click at [887, 673] on div "1000 %" at bounding box center [799, 371] width 647 height 647
type input "11.15"
type input "4.67"
type input "11.67"
type input "5.05"
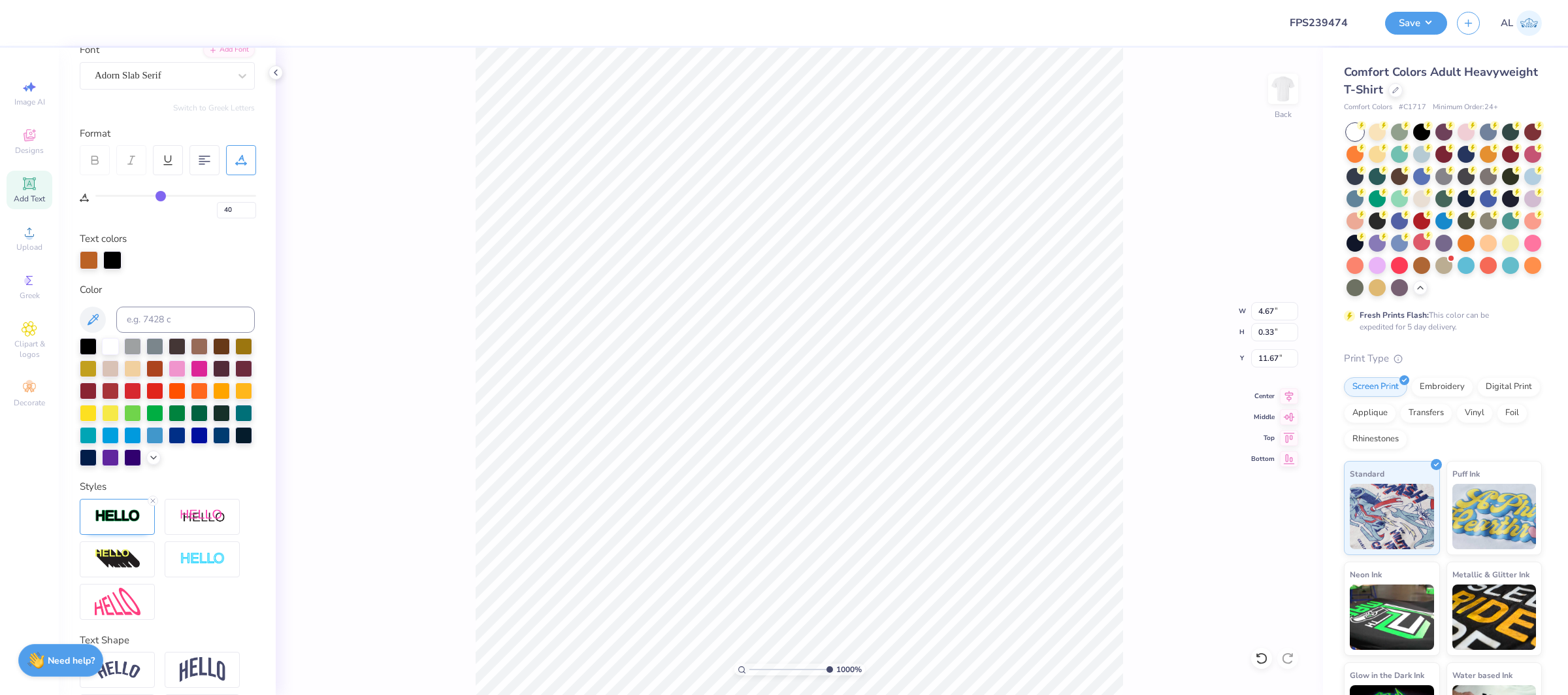
type input "0.85"
type input "11.15"
type input "7.20"
type input "10.00"
type input "2.00"
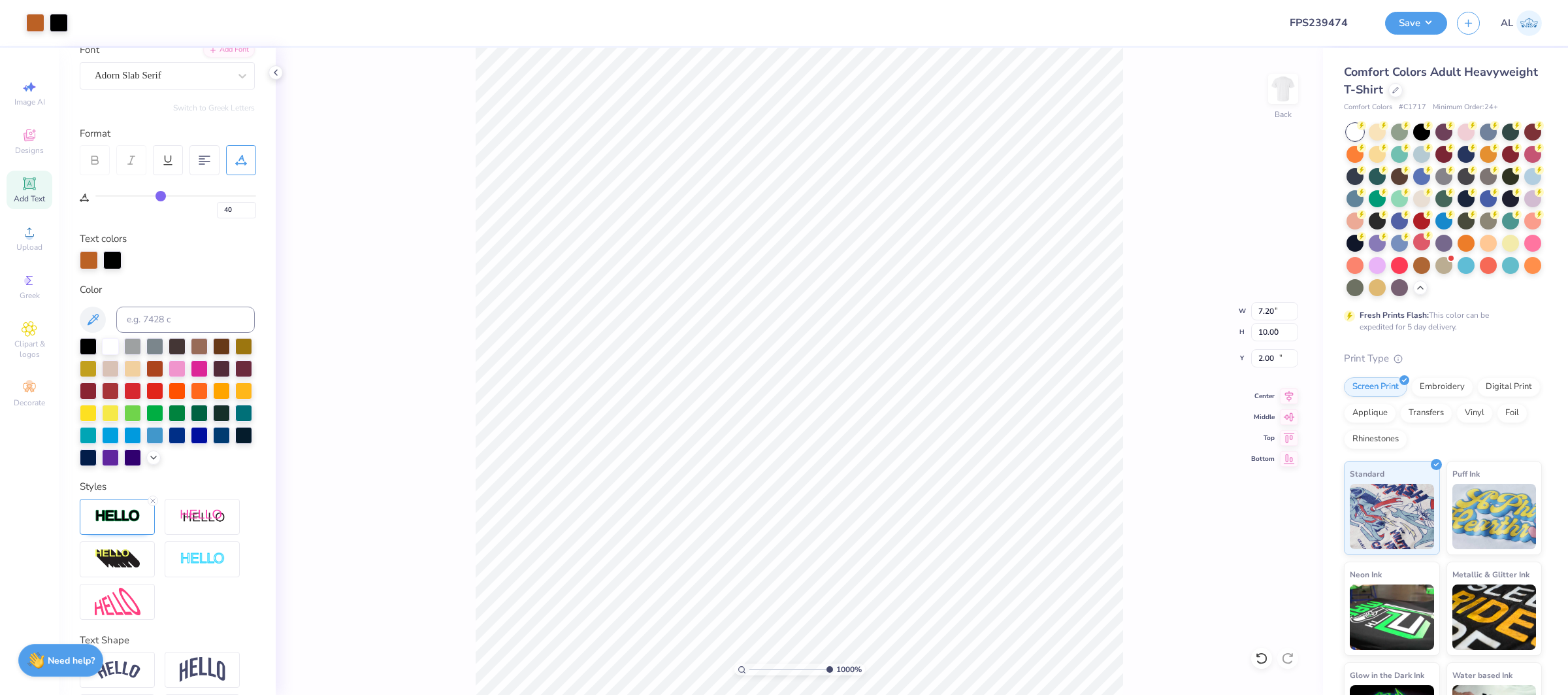
type input "4.68"
type input "0.33"
type input "11.67"
drag, startPoint x: 1286, startPoint y: 398, endPoint x: 1377, endPoint y: 392, distance: 91.2
click at [1286, 398] on icon at bounding box center [1289, 396] width 18 height 16
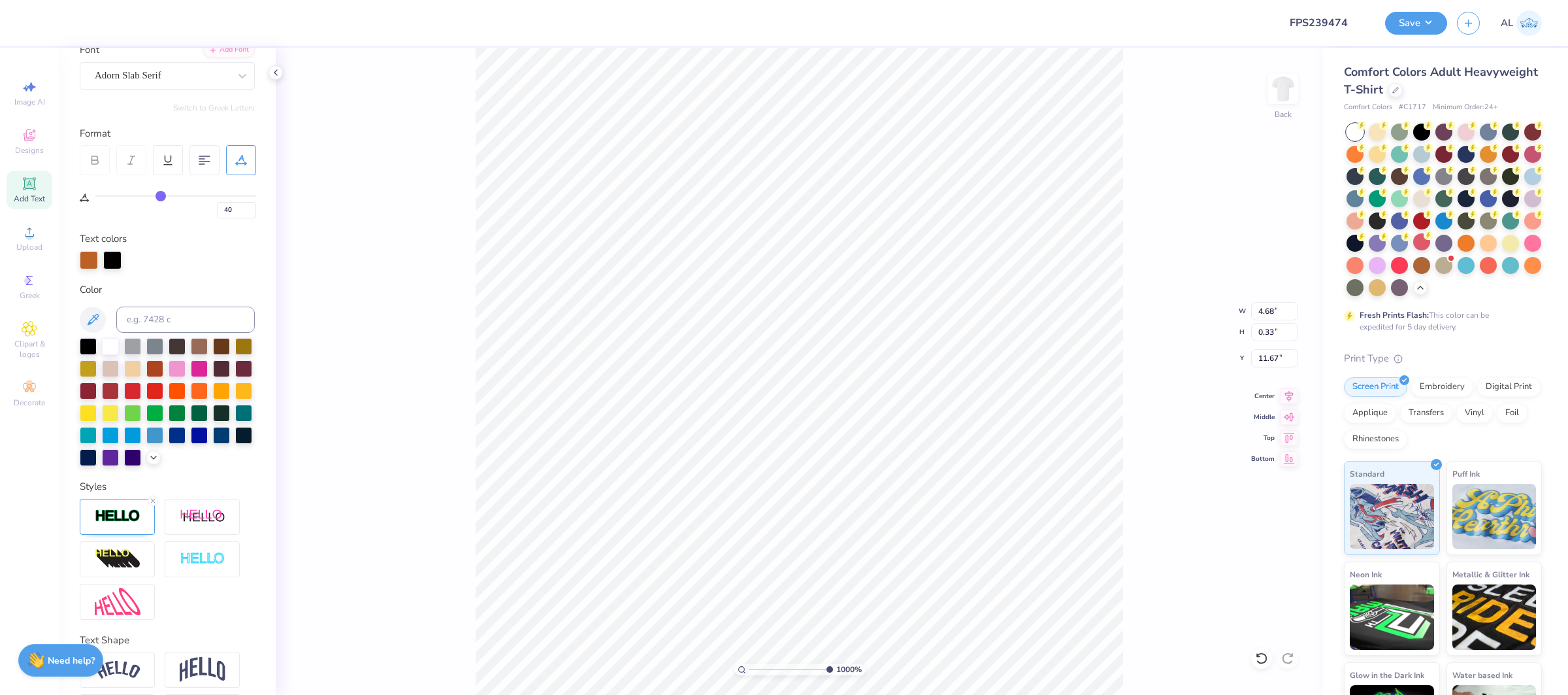
type input "5.06"
type input "11.15"
click at [1284, 395] on icon at bounding box center [1289, 394] width 18 height 16
drag, startPoint x: 756, startPoint y: 670, endPoint x: 739, endPoint y: 670, distance: 17.0
type input "1"
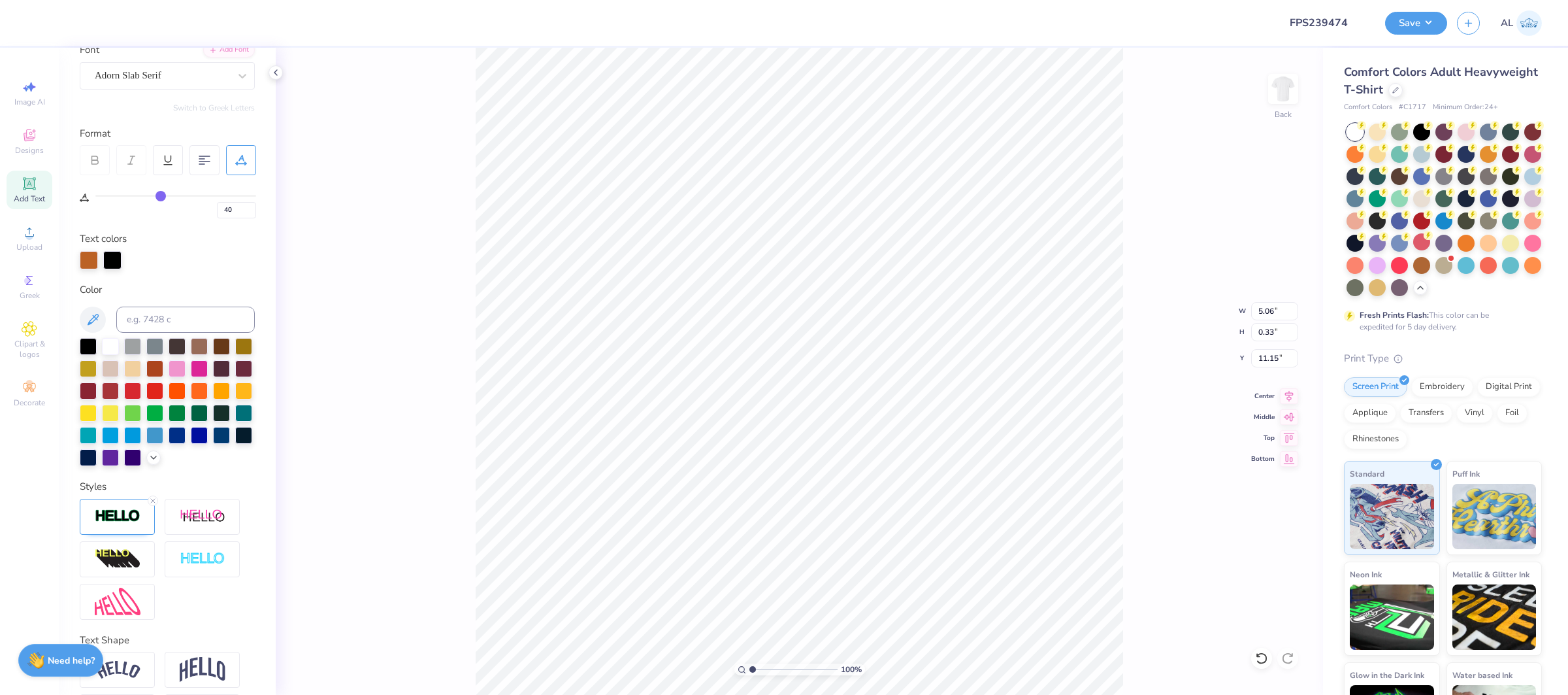
click at [750, 670] on input "range" at bounding box center [793, 669] width 89 height 12
click at [31, 197] on span "Add Text" at bounding box center [30, 198] width 32 height 11
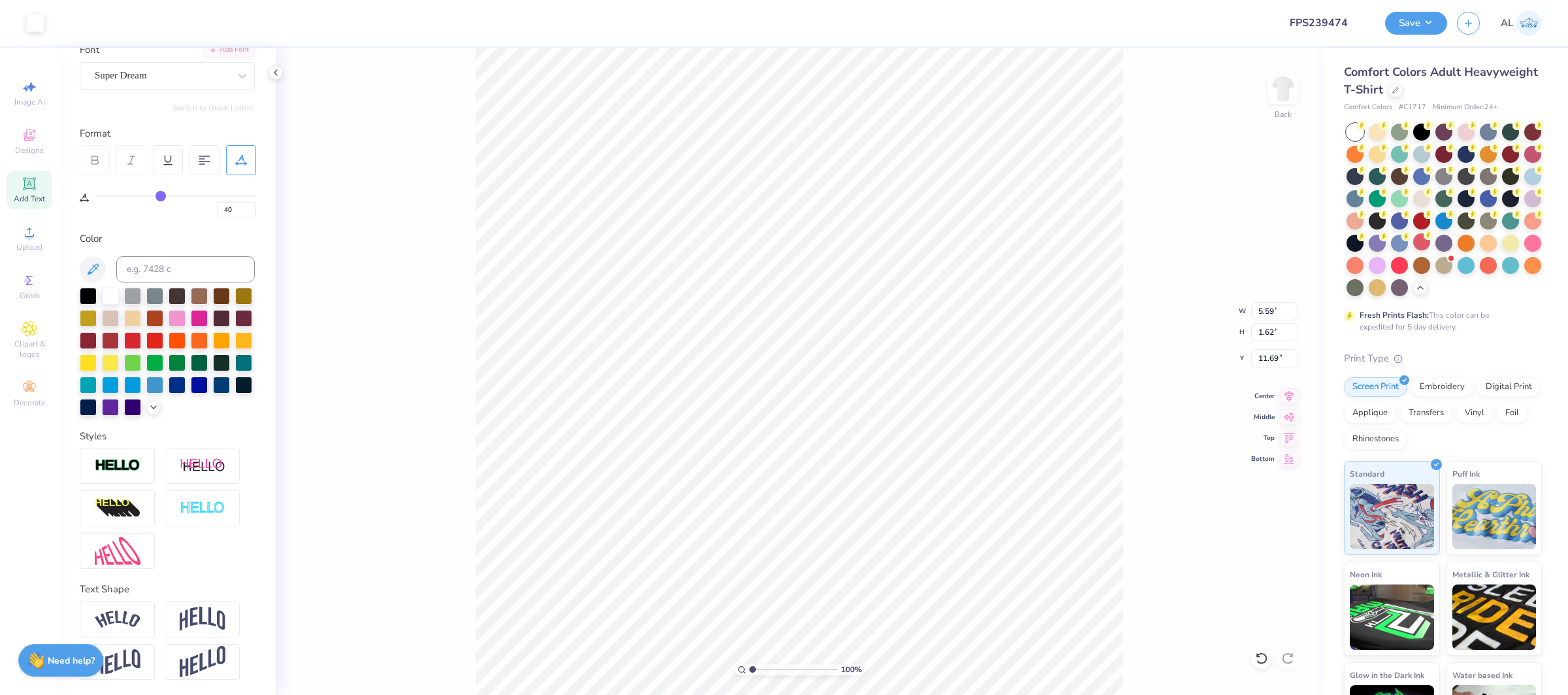
type input "0"
click at [58, 23] on div at bounding box center [59, 21] width 18 height 18
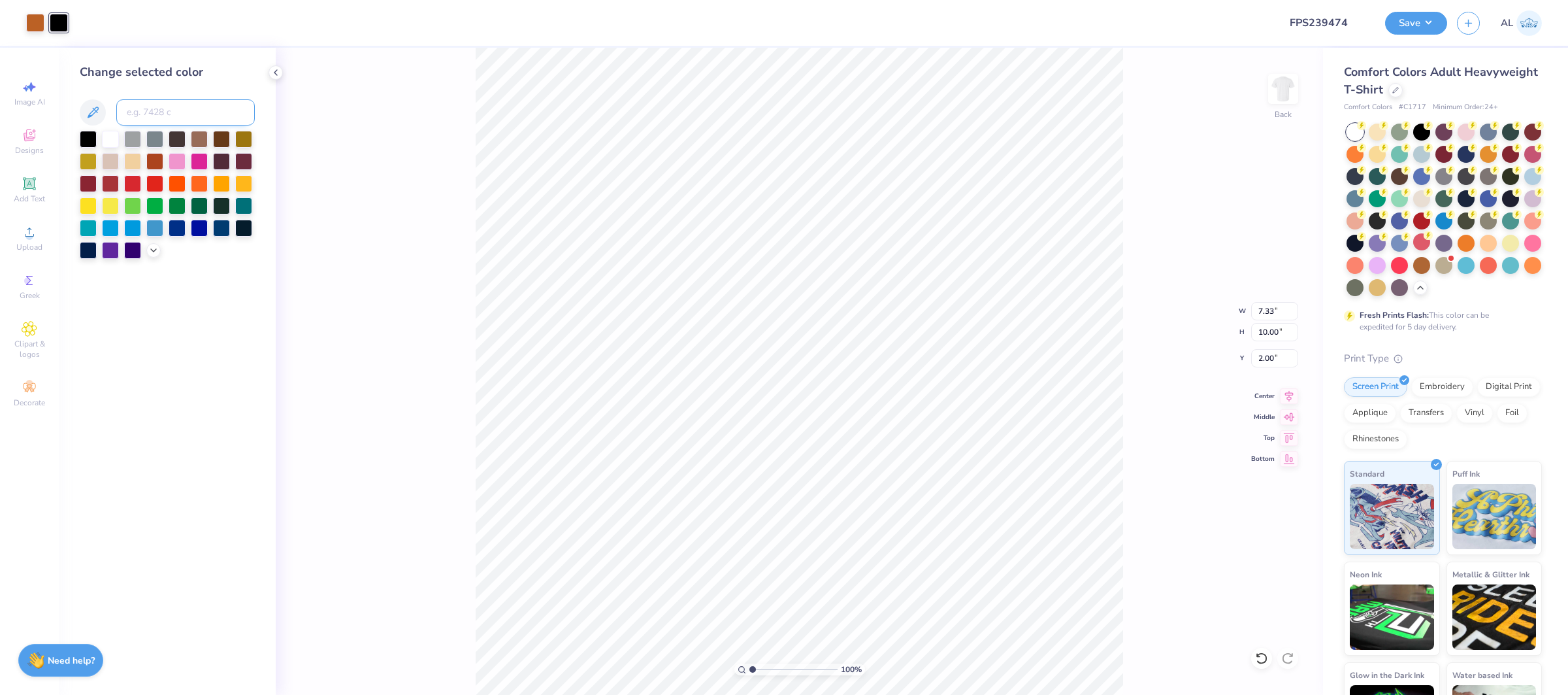
click at [176, 116] on input at bounding box center [185, 113] width 138 height 26
type input "471"
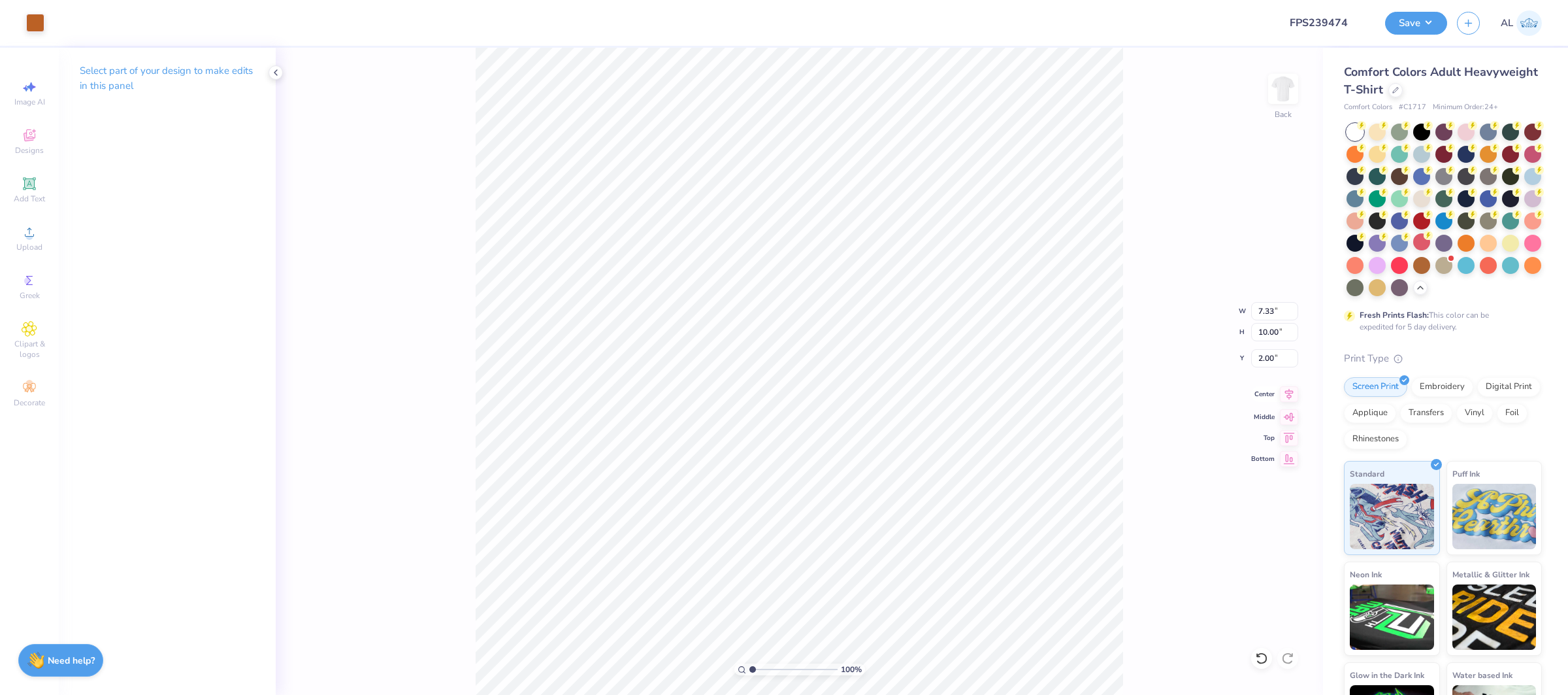
click at [1292, 397] on icon at bounding box center [1289, 394] width 18 height 16
click at [1407, 22] on button "Save" at bounding box center [1417, 21] width 62 height 23
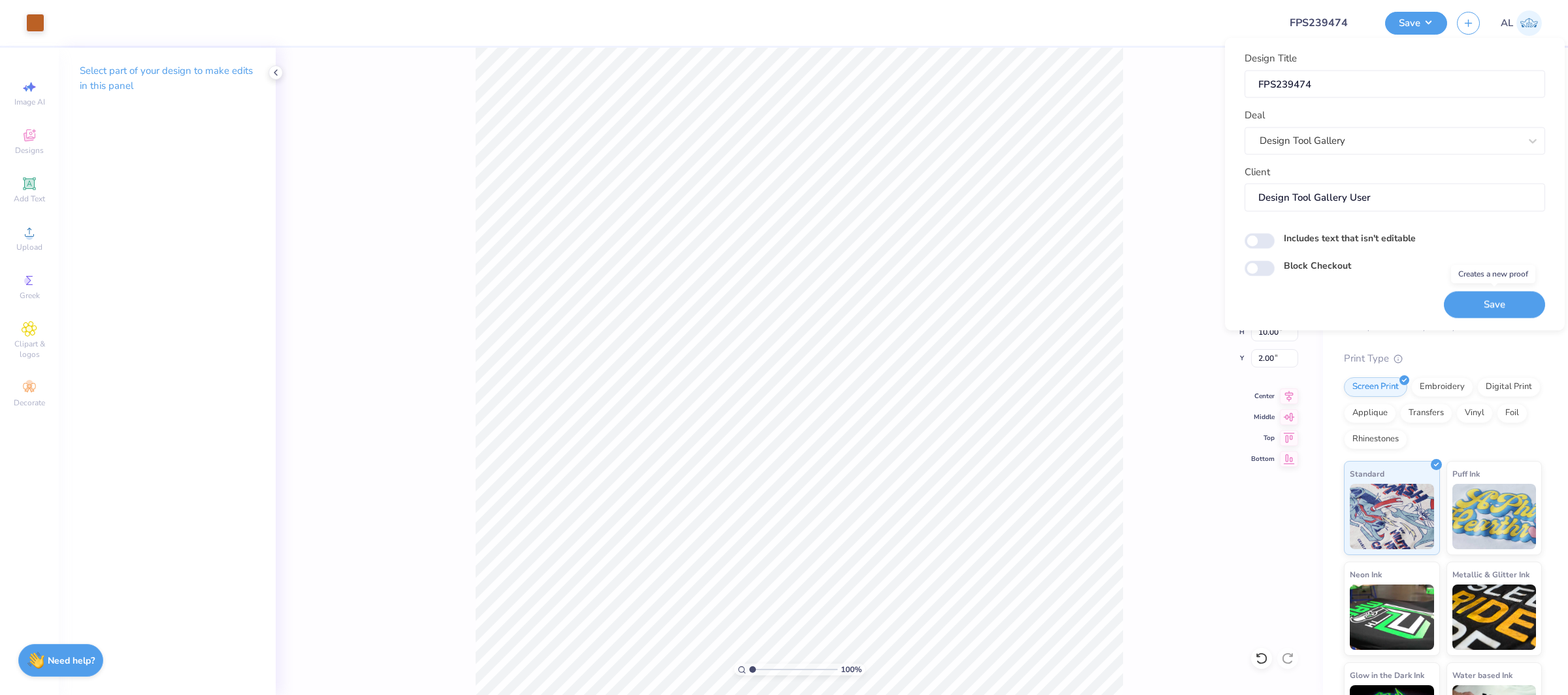
drag, startPoint x: 1495, startPoint y: 315, endPoint x: 339, endPoint y: 9, distance: 1195.8
click at [1495, 315] on button "Save" at bounding box center [1495, 304] width 102 height 27
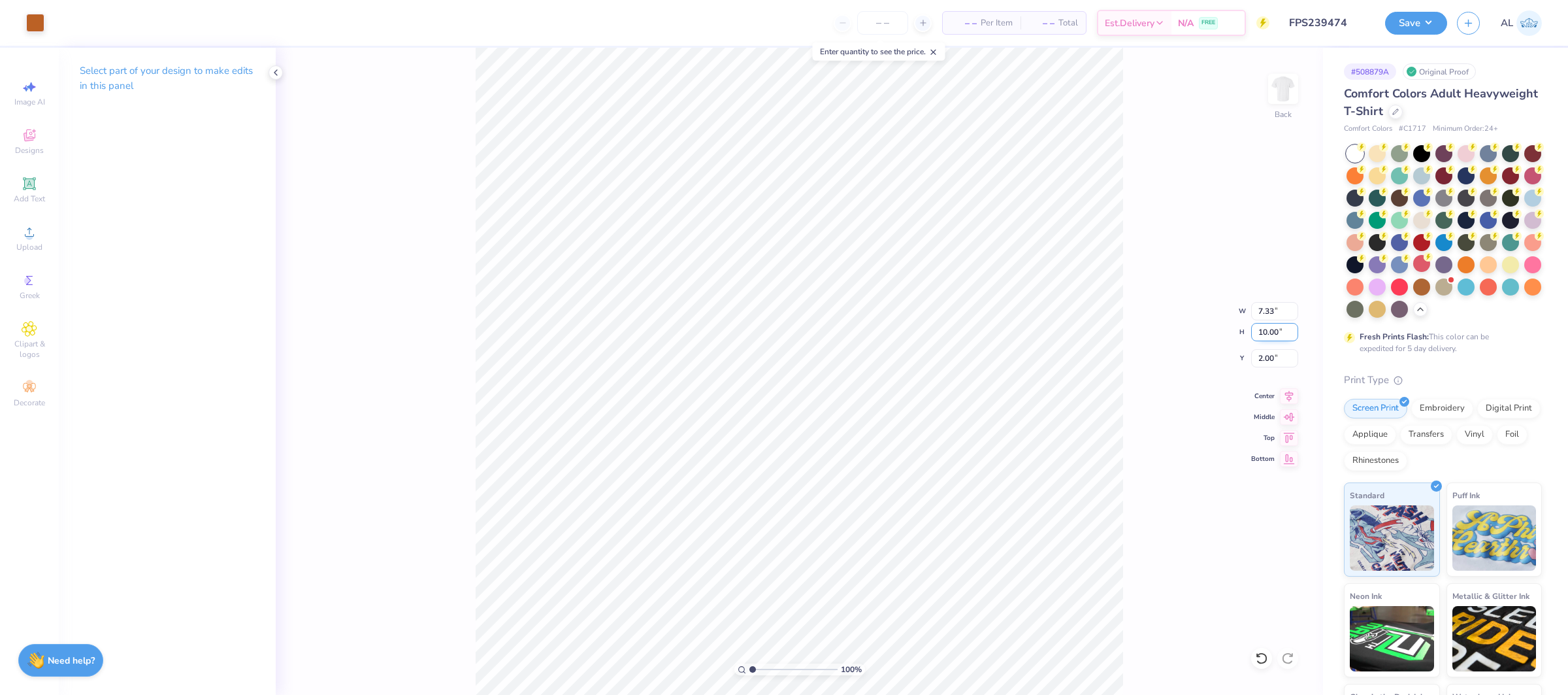
click at [1269, 340] on input "10.00" at bounding box center [1274, 332] width 47 height 18
click at [1267, 334] on input "10.00" at bounding box center [1274, 332] width 47 height 18
type input "5"
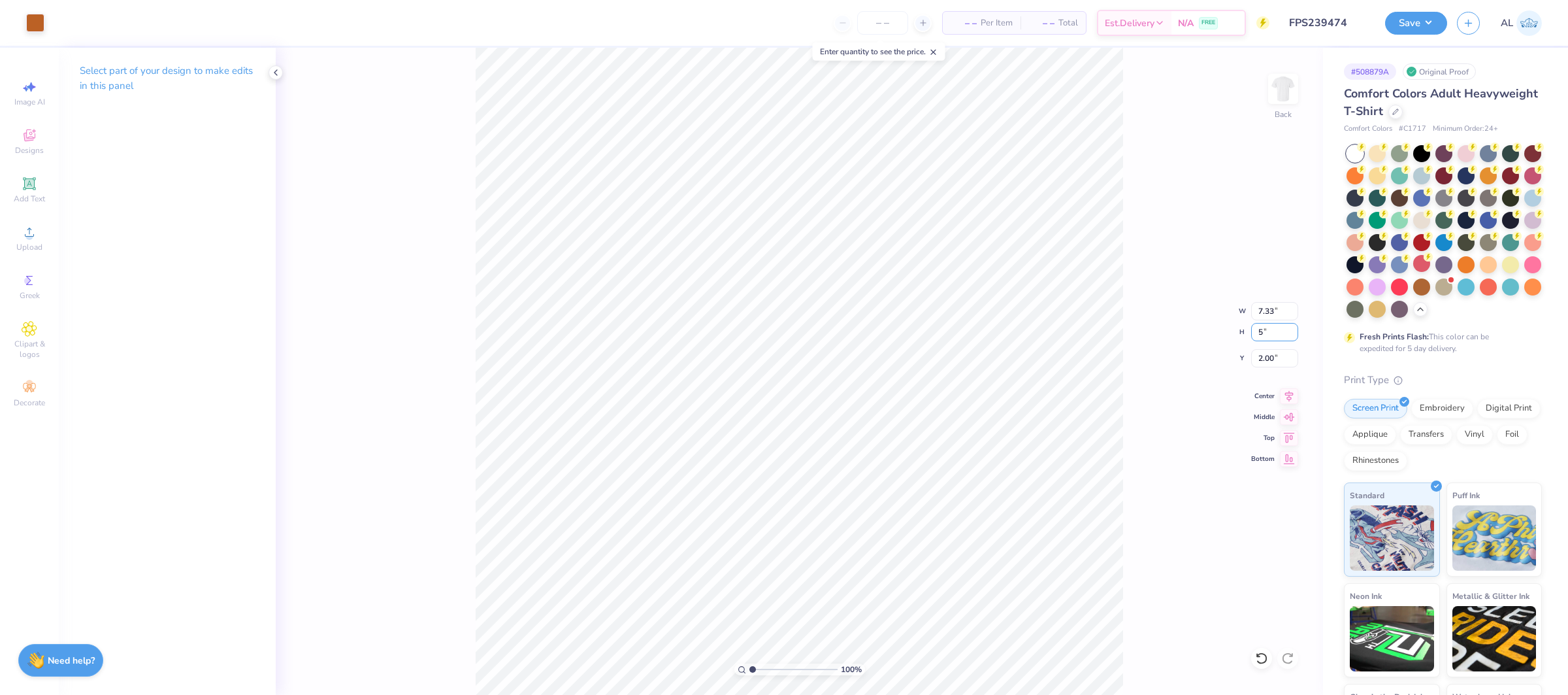
type input "3.67"
type input "5.00"
type input "3.00"
click at [1290, 395] on icon at bounding box center [1289, 394] width 18 height 16
click at [1270, 356] on input "3.00" at bounding box center [1274, 358] width 47 height 18
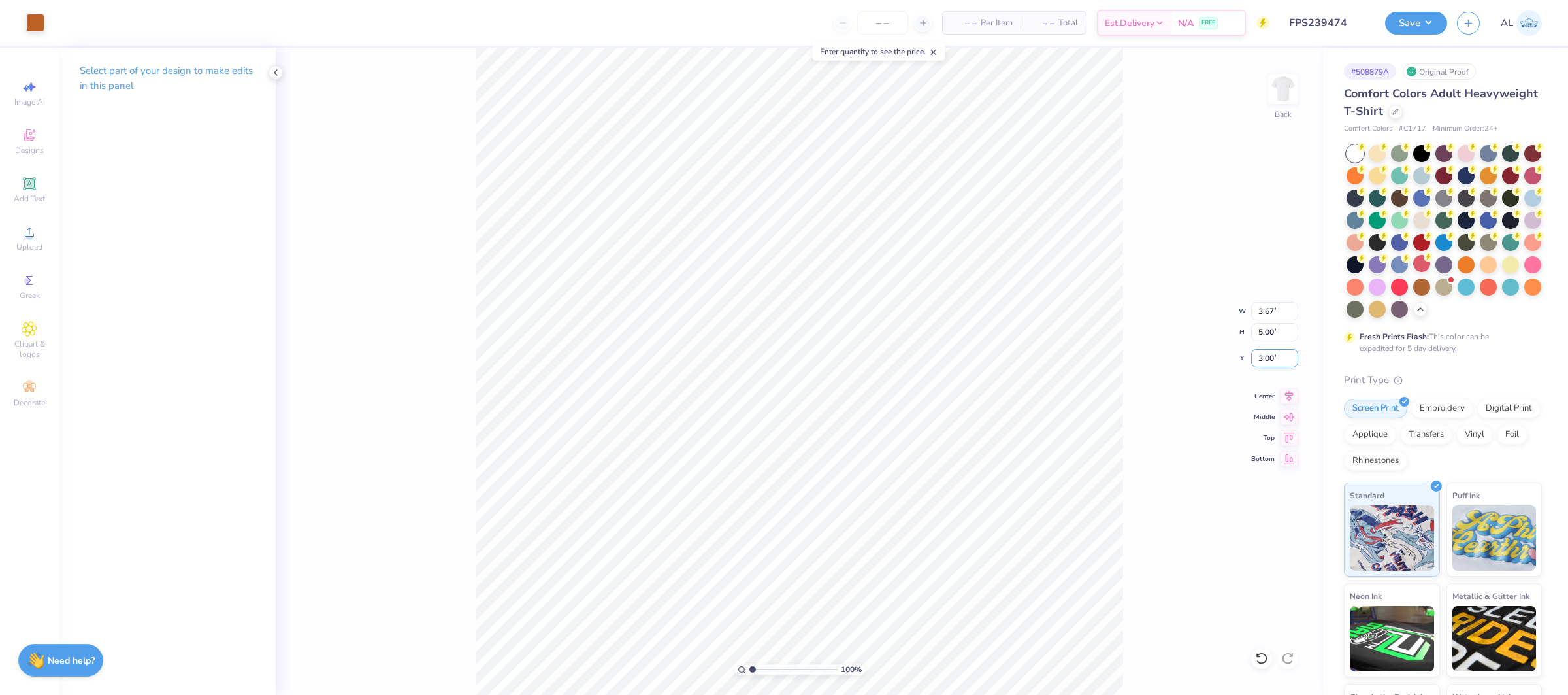
click at [1270, 356] on input "3.00" at bounding box center [1274, 358] width 47 height 18
type input "2.50"
click at [1437, 27] on button "Save" at bounding box center [1417, 21] width 62 height 23
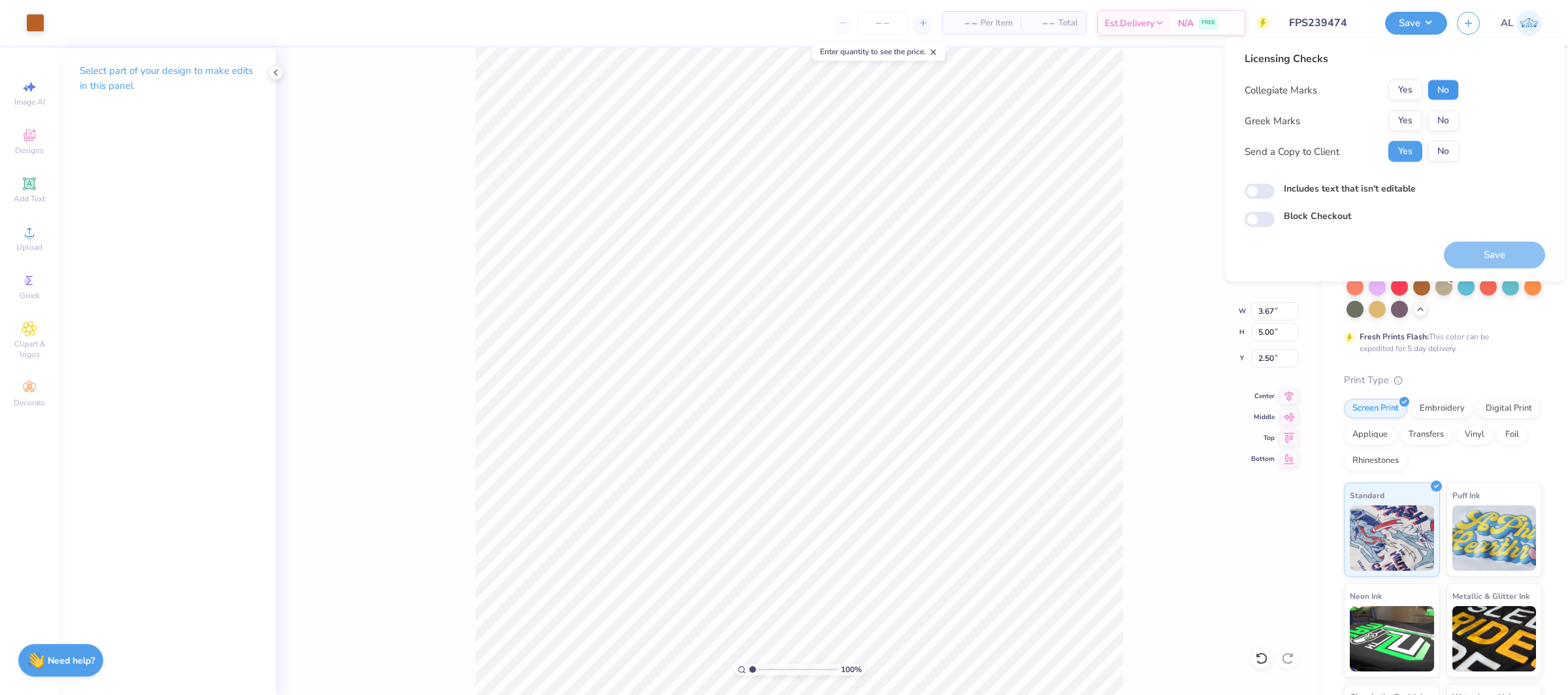
click at [1447, 87] on button "No" at bounding box center [1444, 90] width 32 height 21
click at [1409, 126] on button "Yes" at bounding box center [1406, 120] width 34 height 21
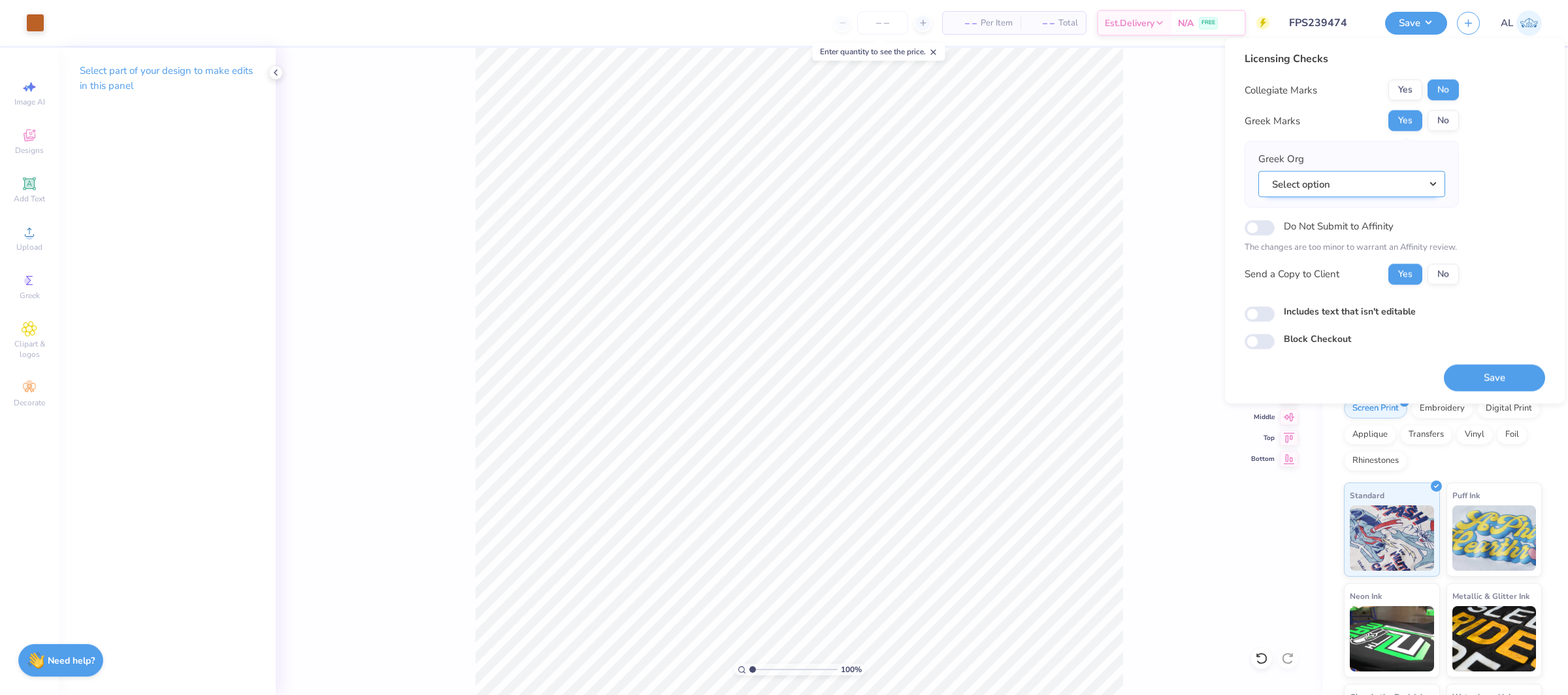
click at [1389, 193] on button "Select option" at bounding box center [1352, 183] width 187 height 27
click at [1437, 116] on button "No" at bounding box center [1444, 120] width 32 height 21
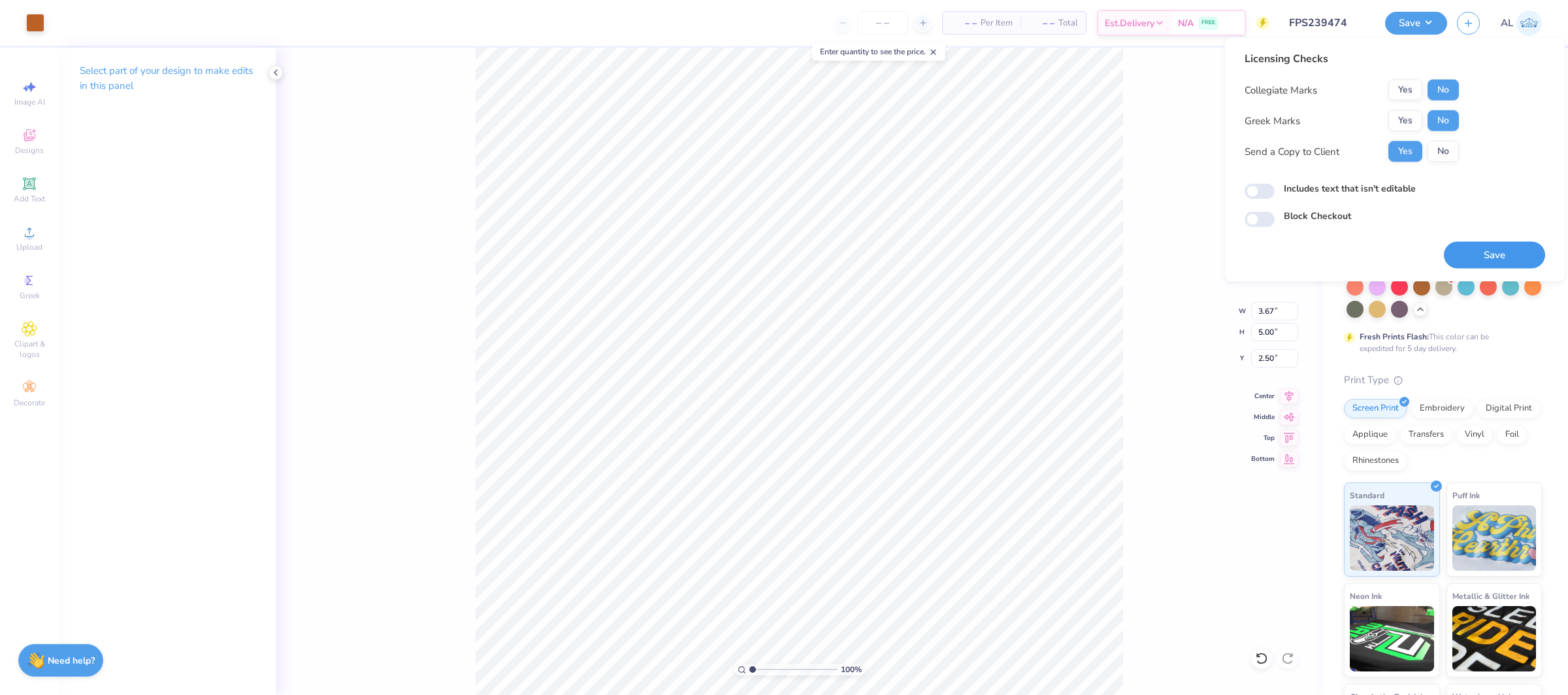
click at [1484, 252] on button "Save" at bounding box center [1495, 255] width 102 height 27
